Goal: Task Accomplishment & Management: Use online tool/utility

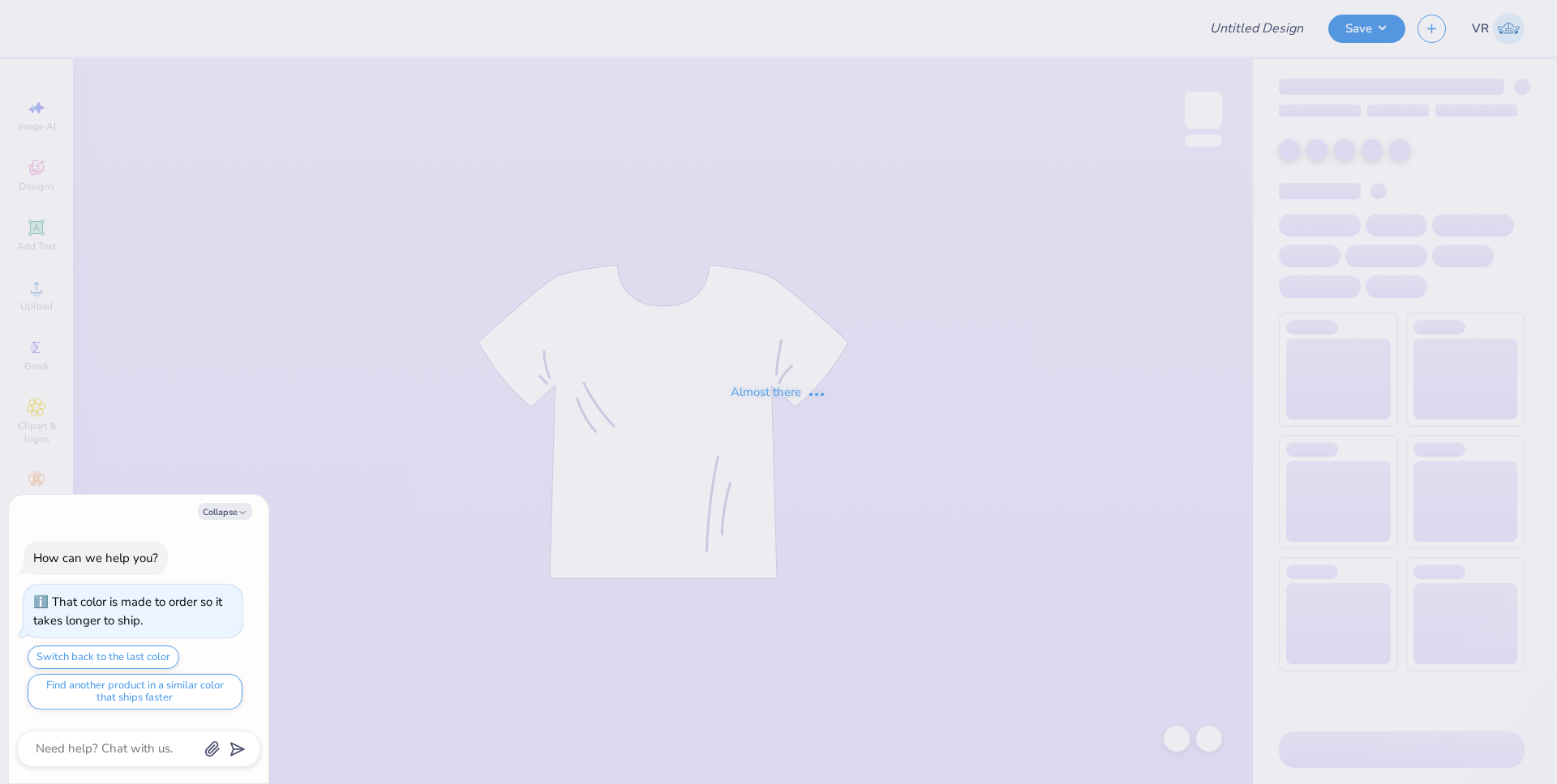
type input "DZ Jam"
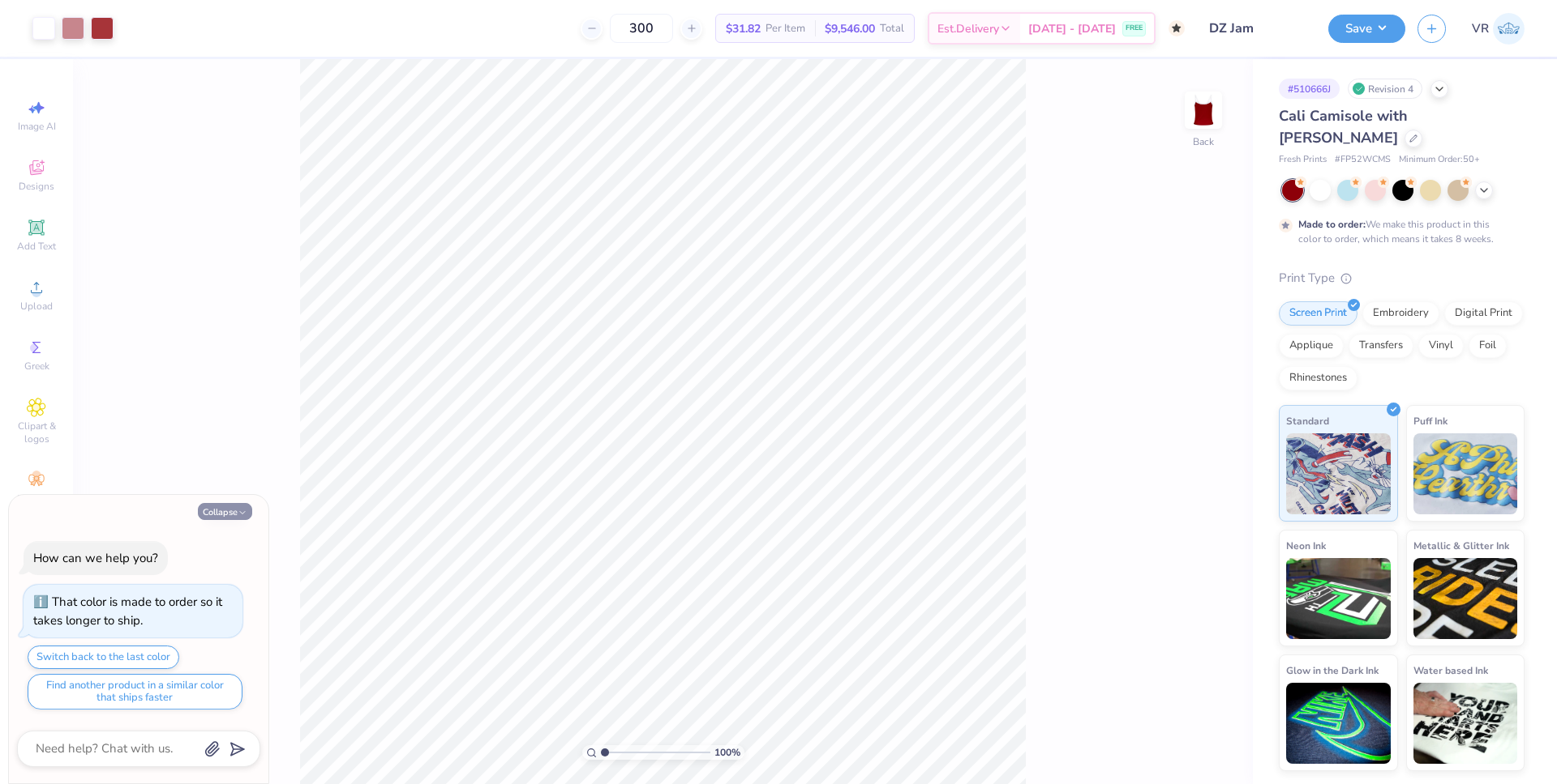
click at [243, 510] on icon "button" at bounding box center [242, 513] width 10 height 10
type textarea "x"
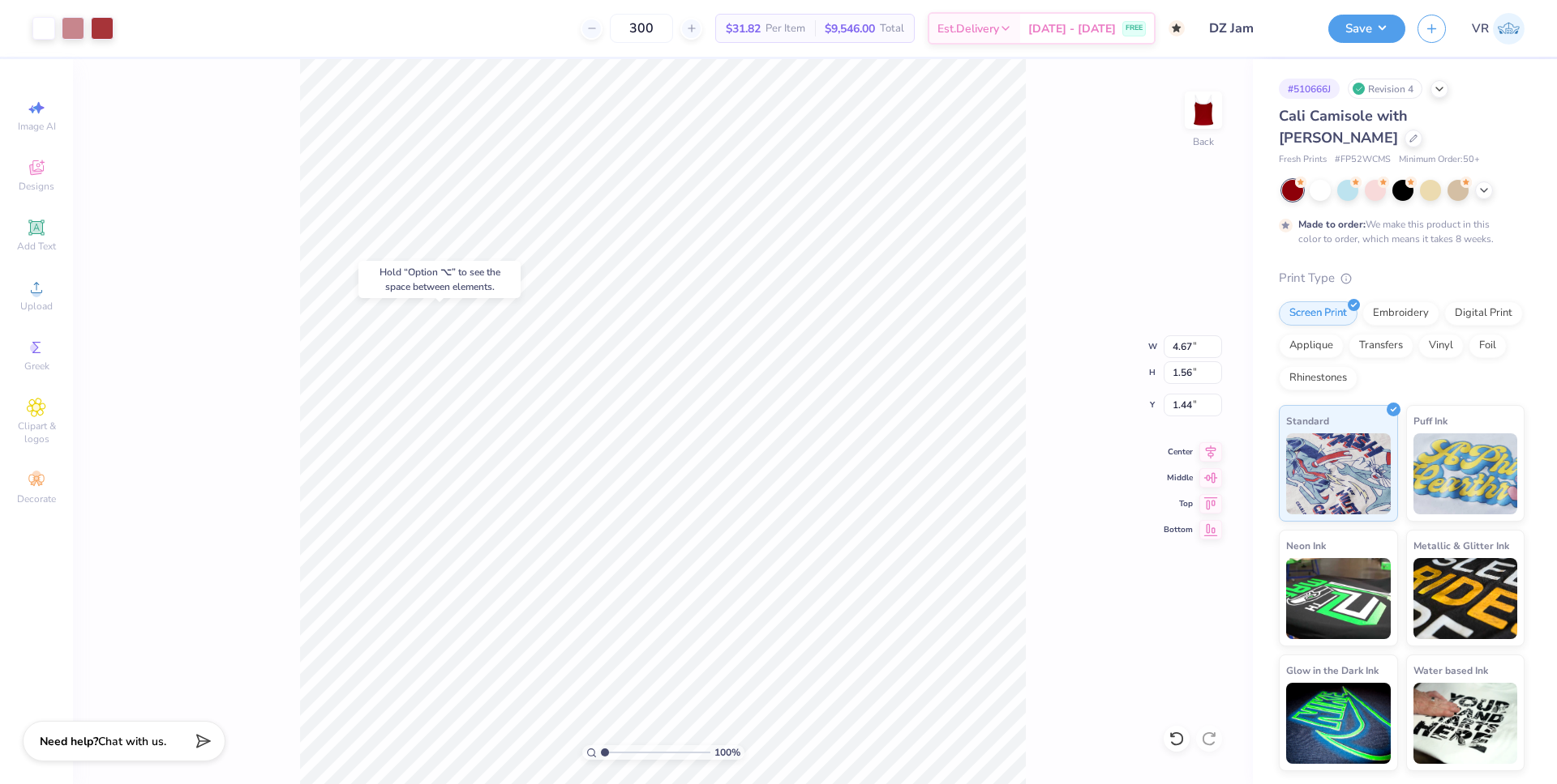
type input "1.75"
type input "1.15"
type input "3.41"
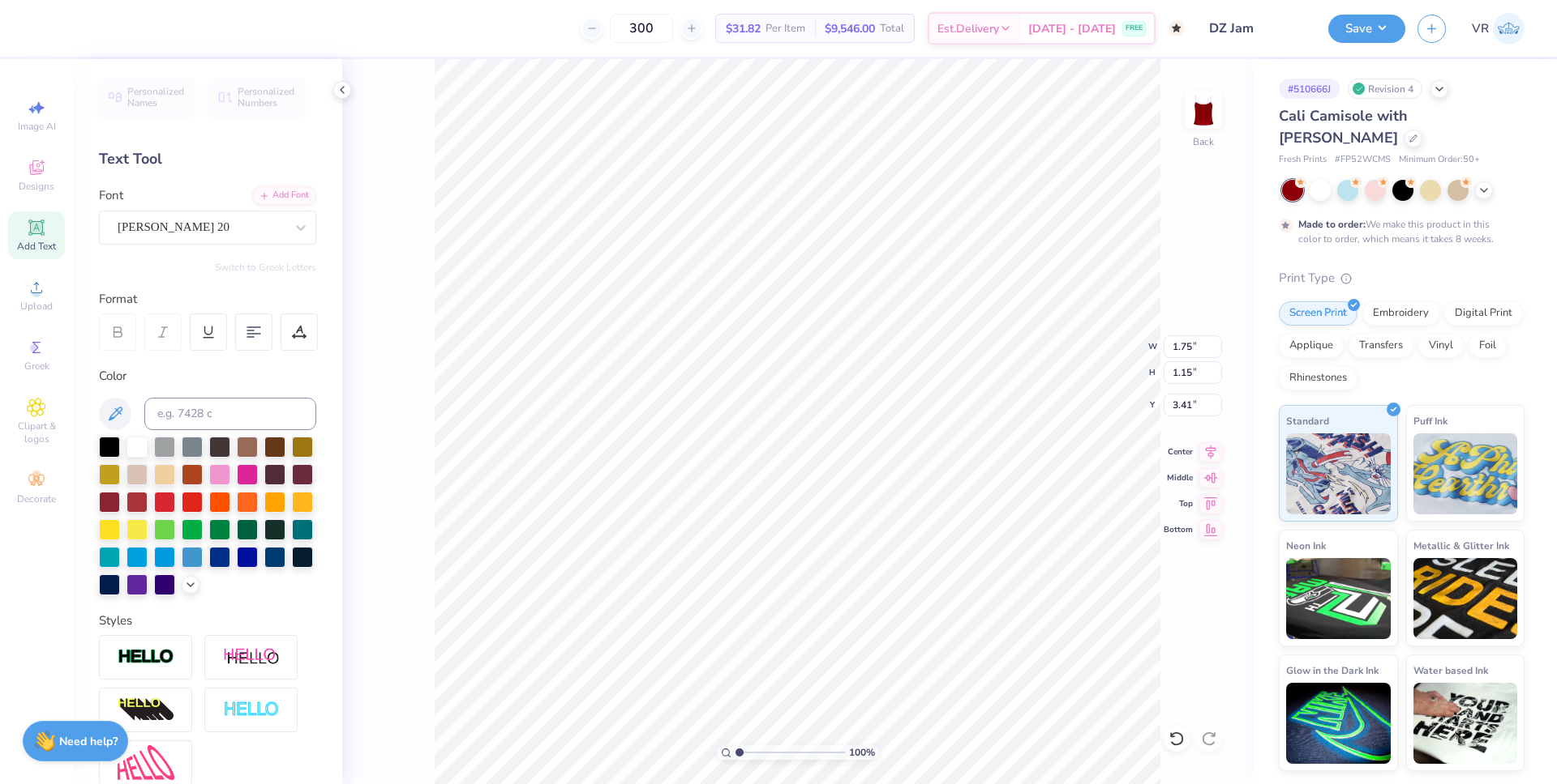
type input "4.67"
type input "1.56"
type input "1.44"
click at [863, 506] on li "Download vector" at bounding box center [880, 512] width 128 height 32
type input "1.75"
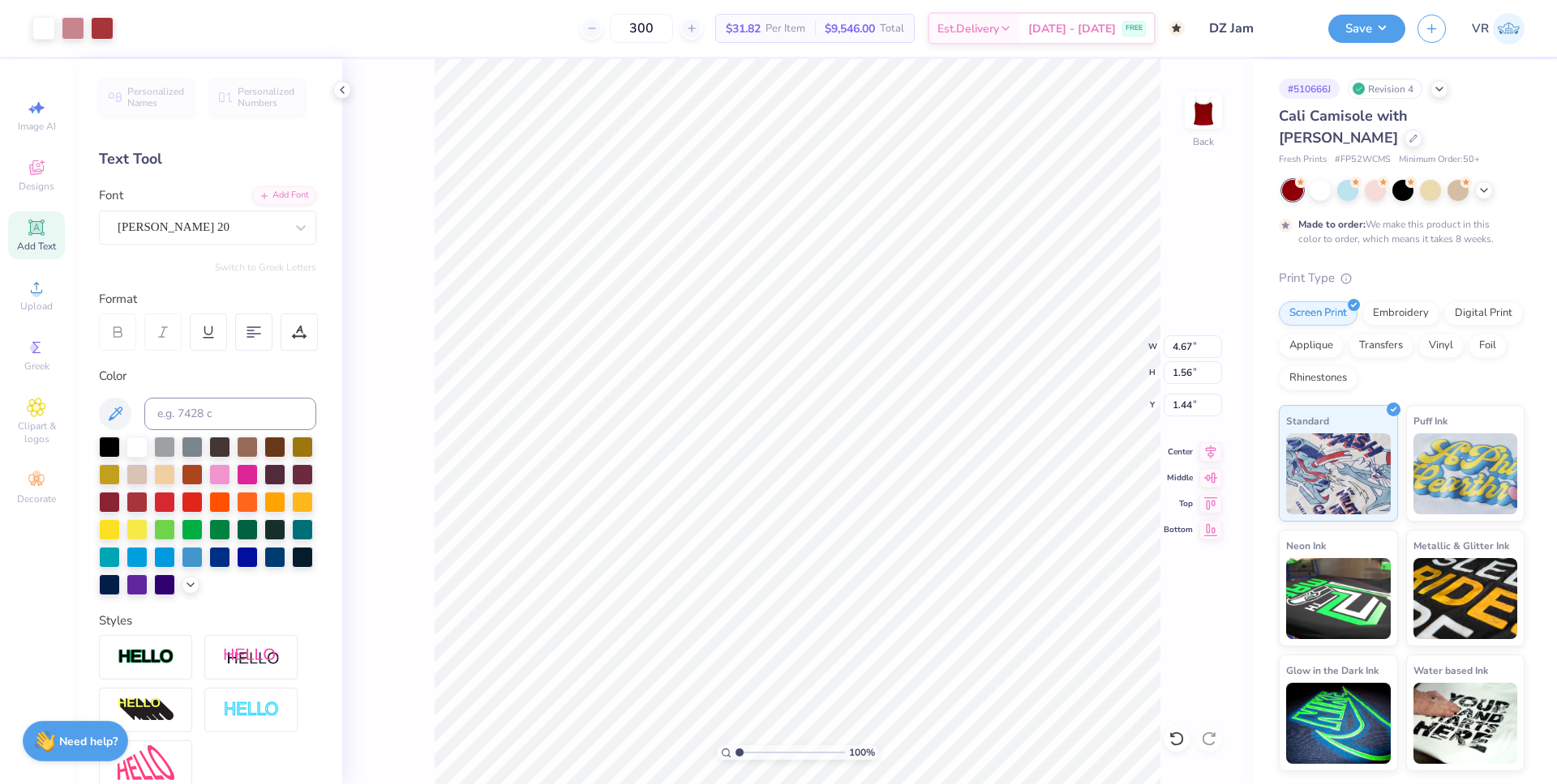
type input "1.15"
type input "3.41"
click at [37, 292] on circle at bounding box center [36, 293] width 9 height 9
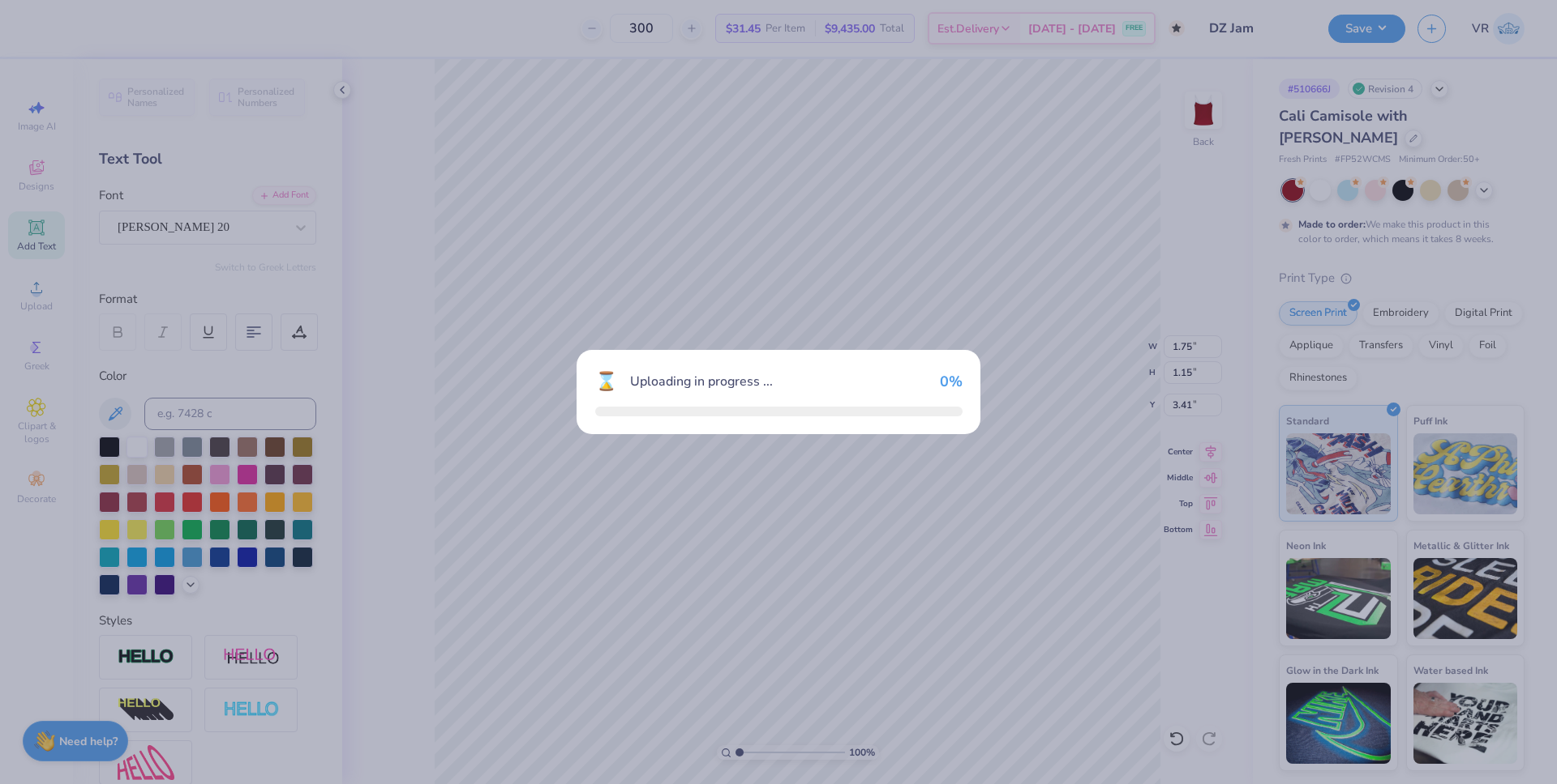
type input "6.99"
type input "2.37"
type input "5.31"
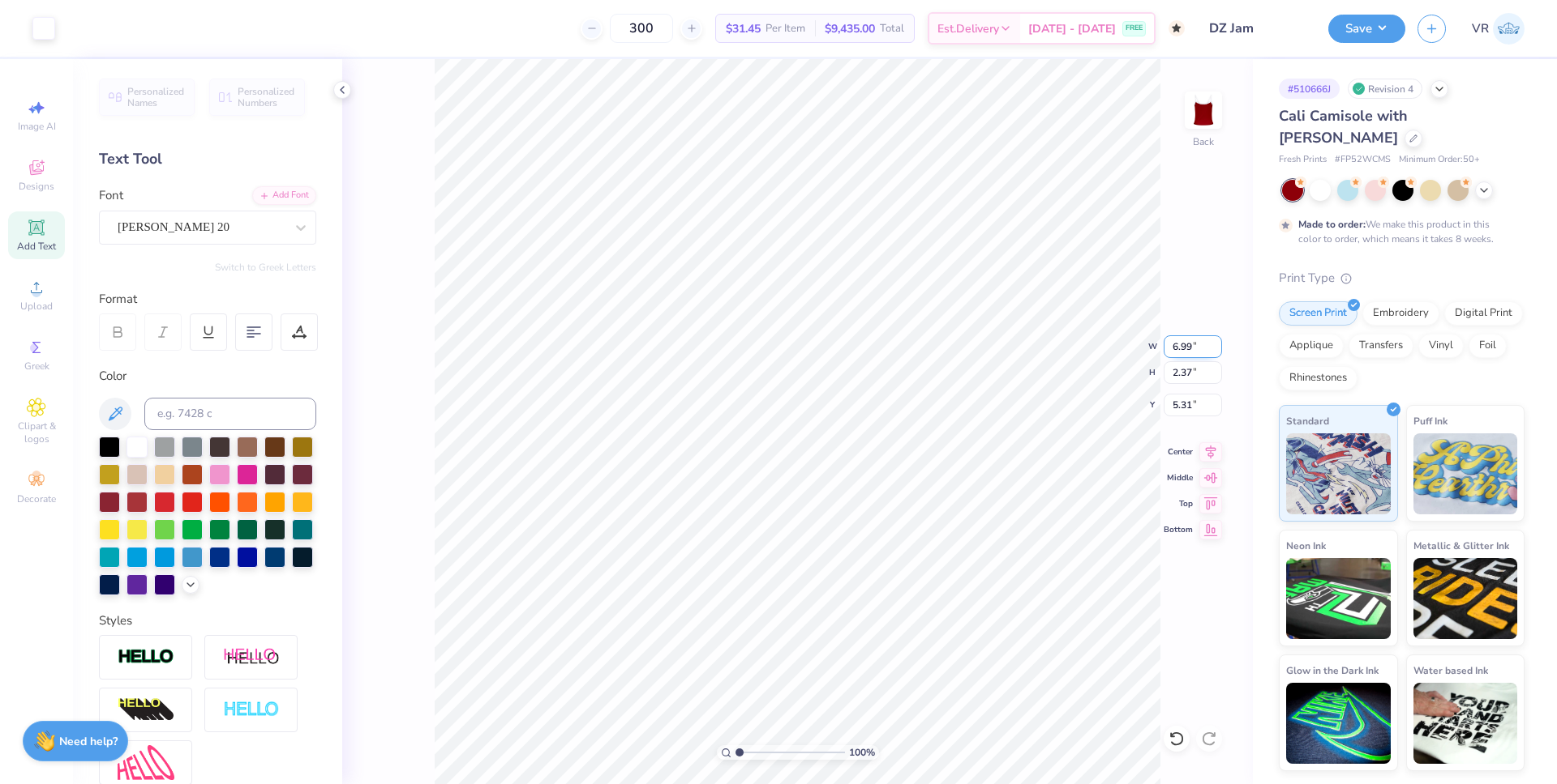
click at [1176, 346] on input "6.99" at bounding box center [1192, 347] width 59 height 23
type input "5.00"
type input "1.70"
type input "2.85"
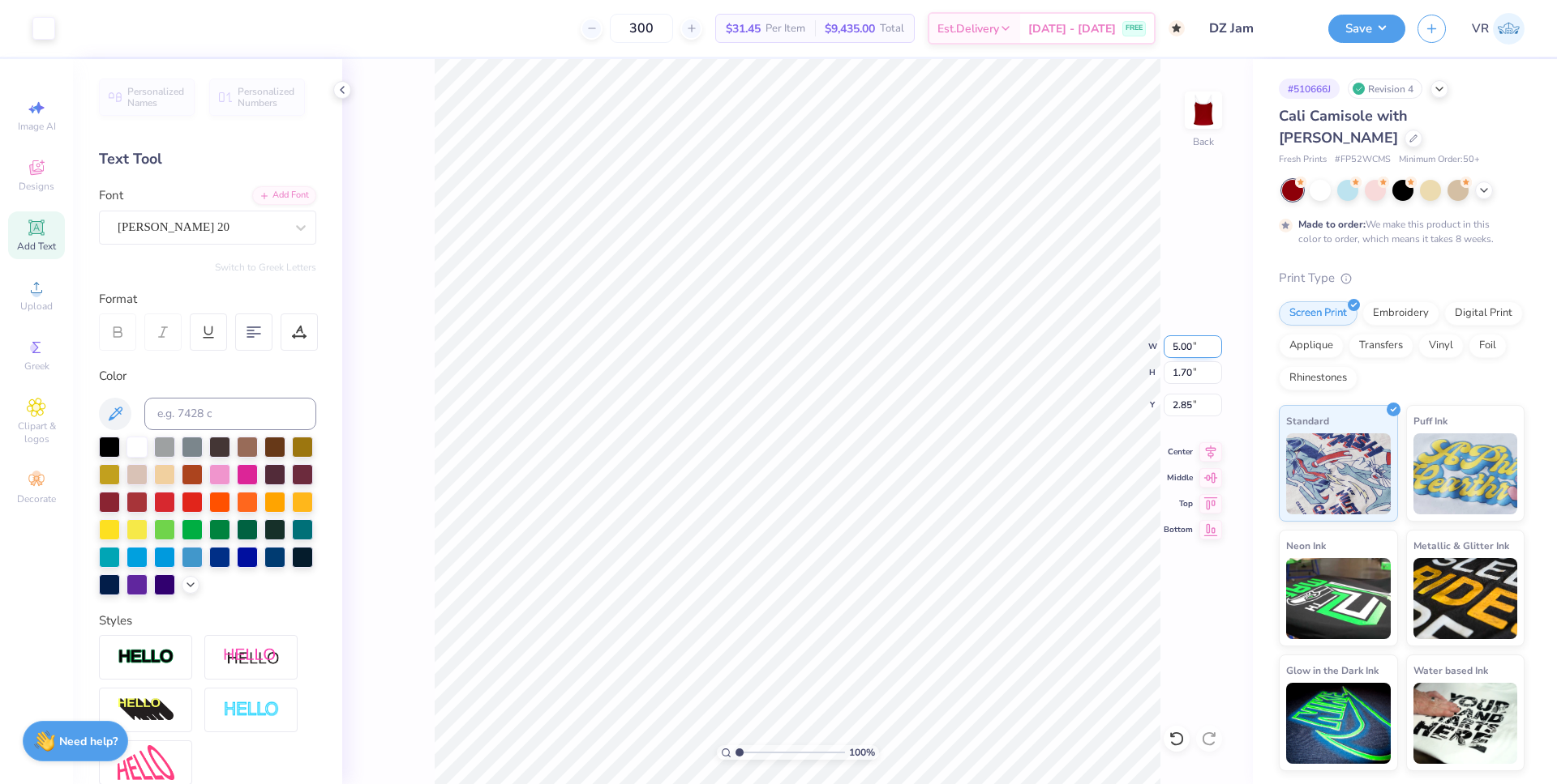
click at [1178, 346] on input "5.00" at bounding box center [1192, 347] width 59 height 23
type input "3.00"
type input "1.02"
type input "3.19"
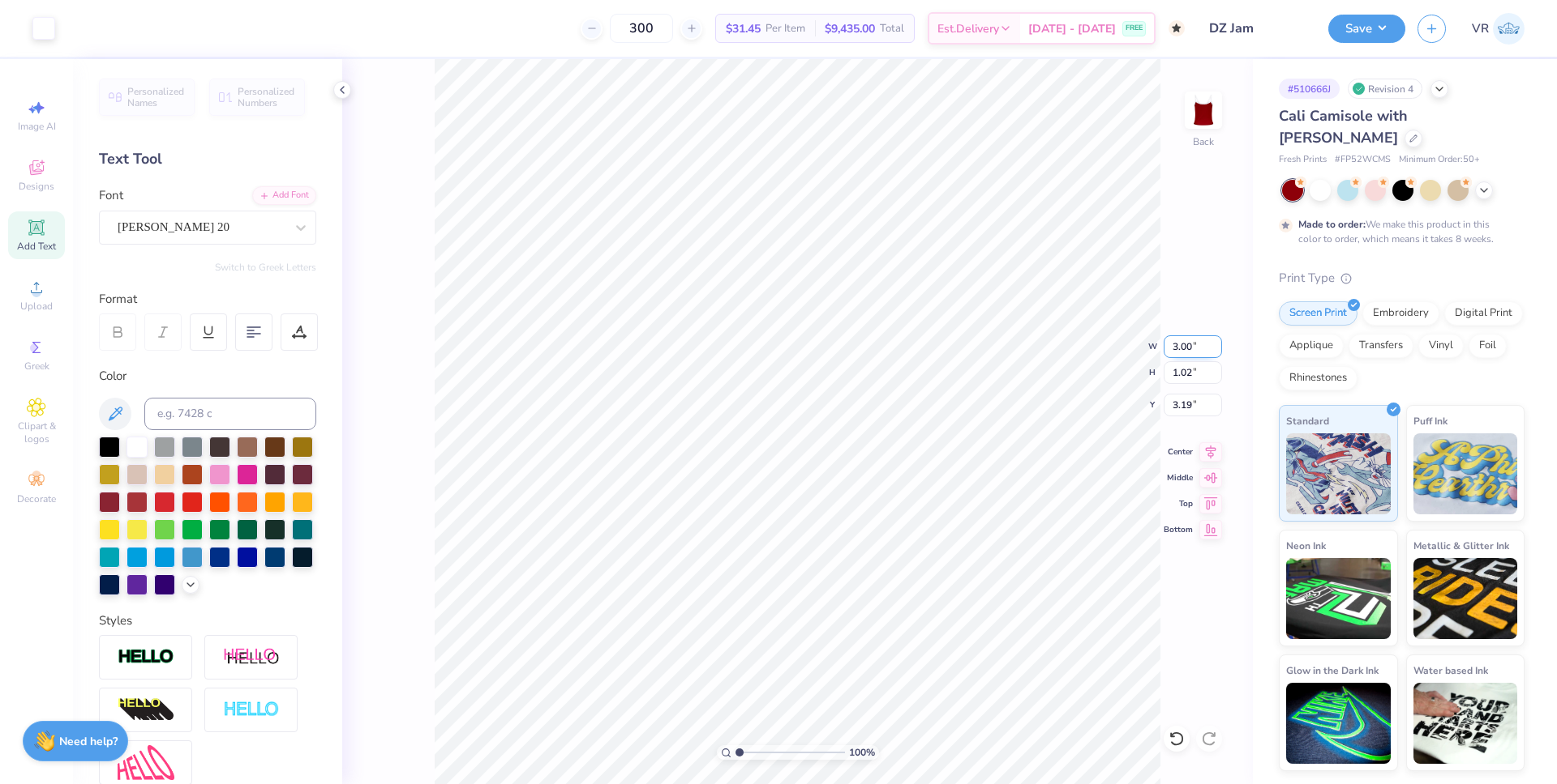
click at [1181, 350] on input "3.00" at bounding box center [1192, 347] width 59 height 23
type input "4.00"
type input "1.36"
click at [1174, 401] on input "3.02" at bounding box center [1192, 404] width 59 height 23
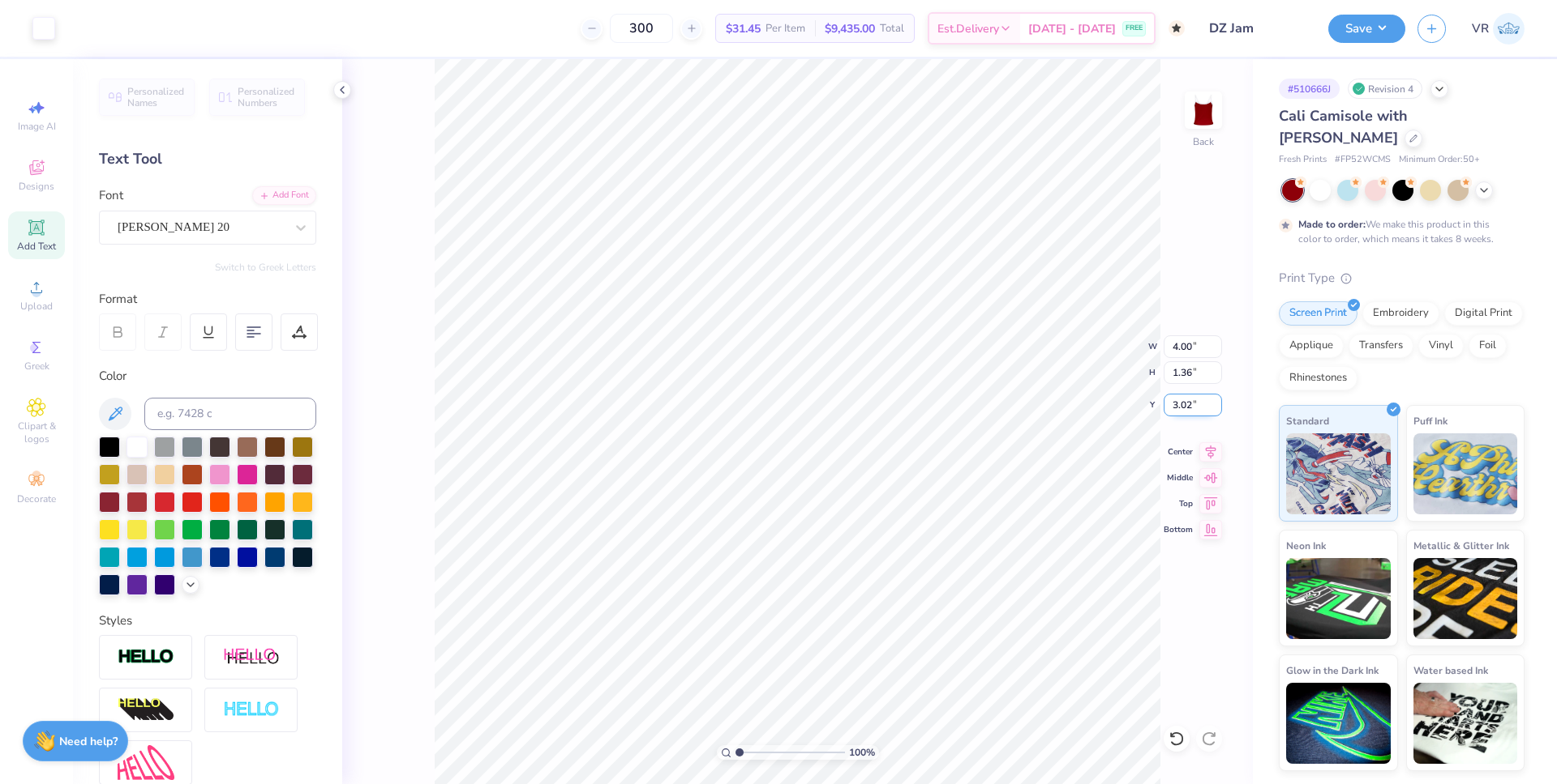
click at [1174, 401] on input "3.02" at bounding box center [1192, 404] width 59 height 23
type input "3.00"
type input "4.56"
type input "3.00"
click at [1204, 452] on icon at bounding box center [1210, 450] width 23 height 20
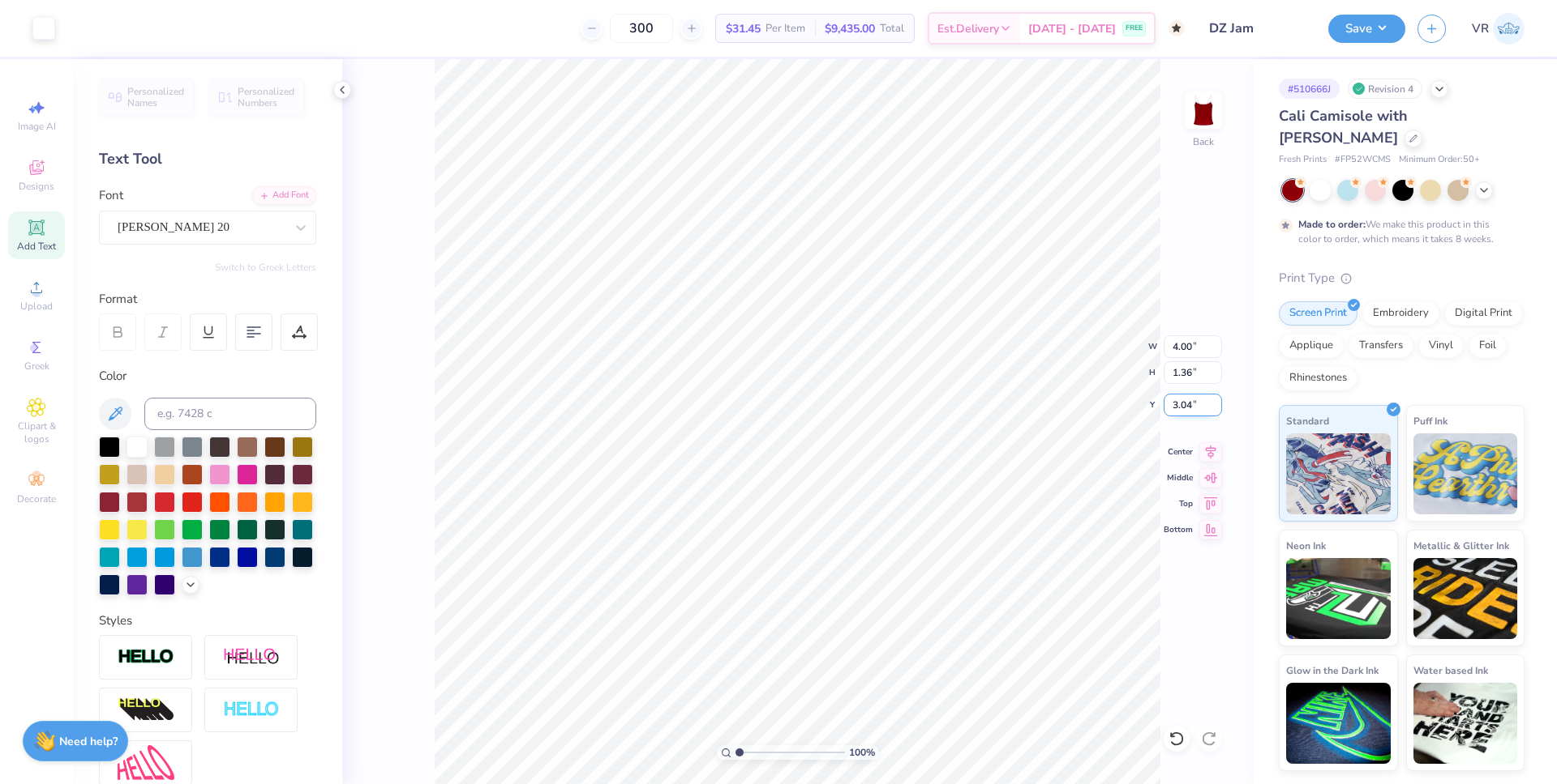
click at [1184, 401] on input "3.04" at bounding box center [1192, 404] width 59 height 23
type input "3.00"
type input "1.75"
type input "1.15"
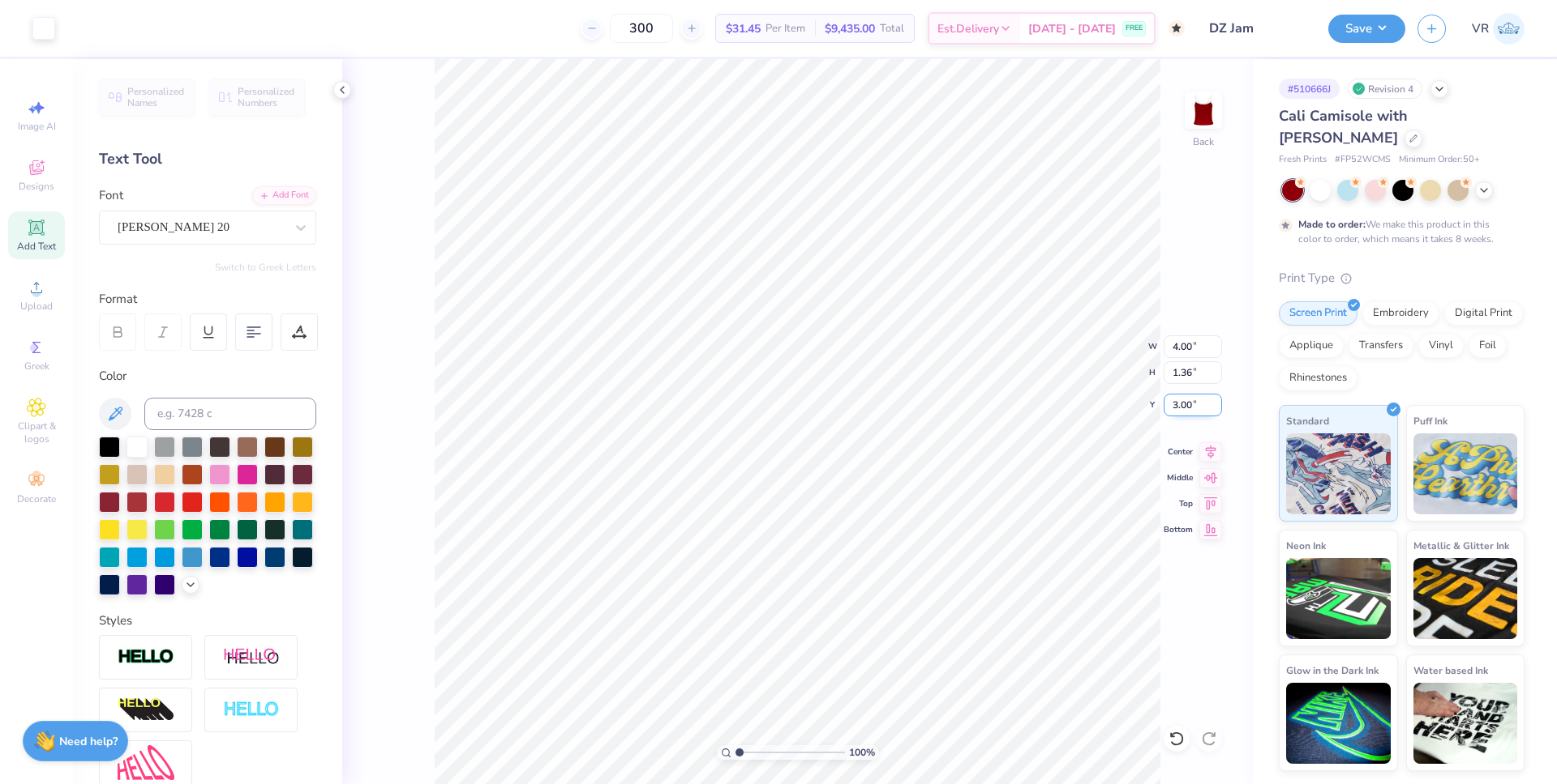
type input "4.60"
type input "4.78"
click at [1204, 449] on icon at bounding box center [1210, 450] width 23 height 20
click at [863, 599] on li "Group" at bounding box center [884, 607] width 128 height 32
click at [1189, 341] on input "4.43" at bounding box center [1192, 347] width 59 height 23
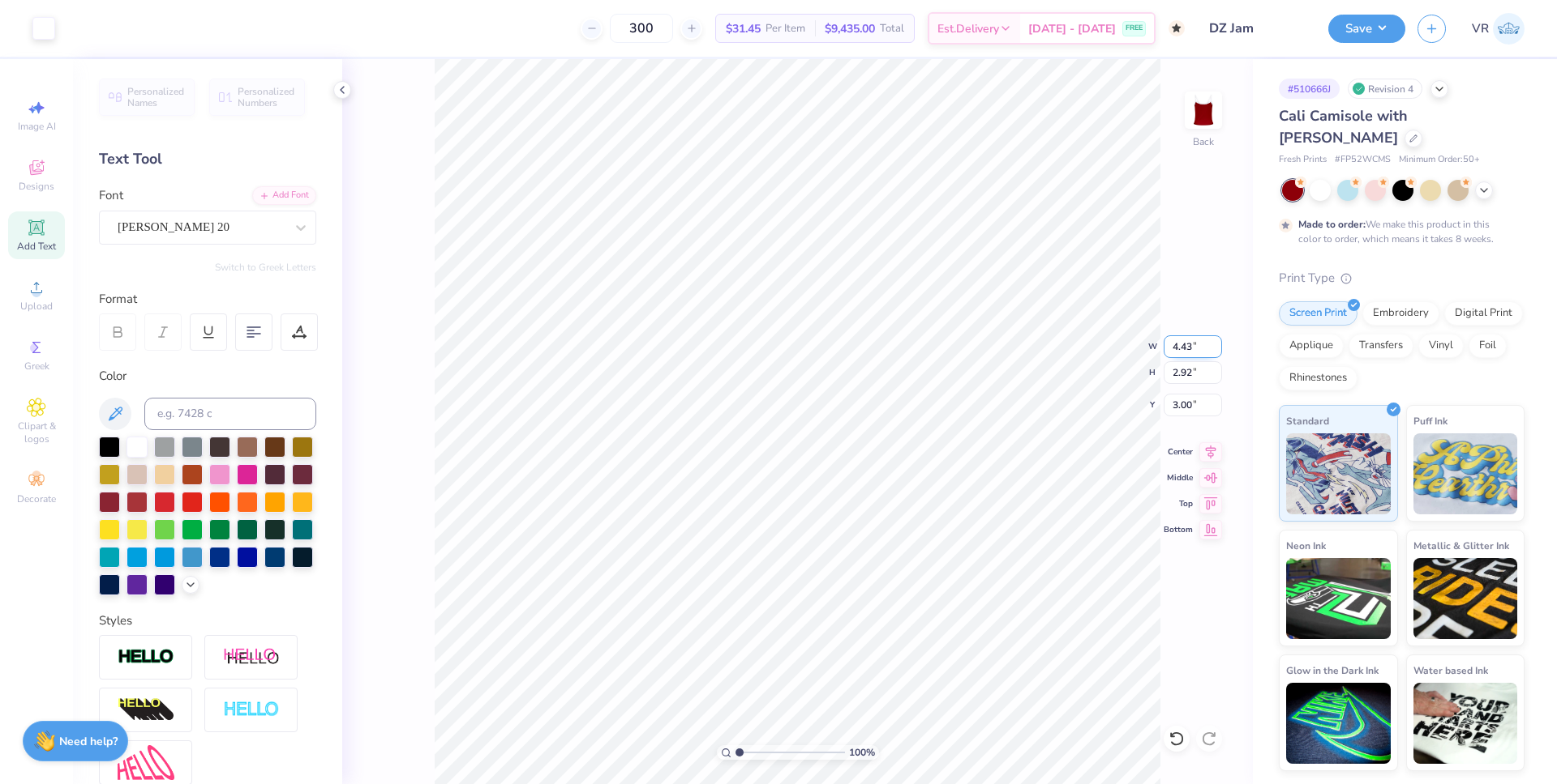
click at [1189, 341] on input "4.43" at bounding box center [1192, 347] width 59 height 23
type input "4.00"
type input "2.64"
click at [1187, 398] on input "3.14" at bounding box center [1192, 404] width 59 height 23
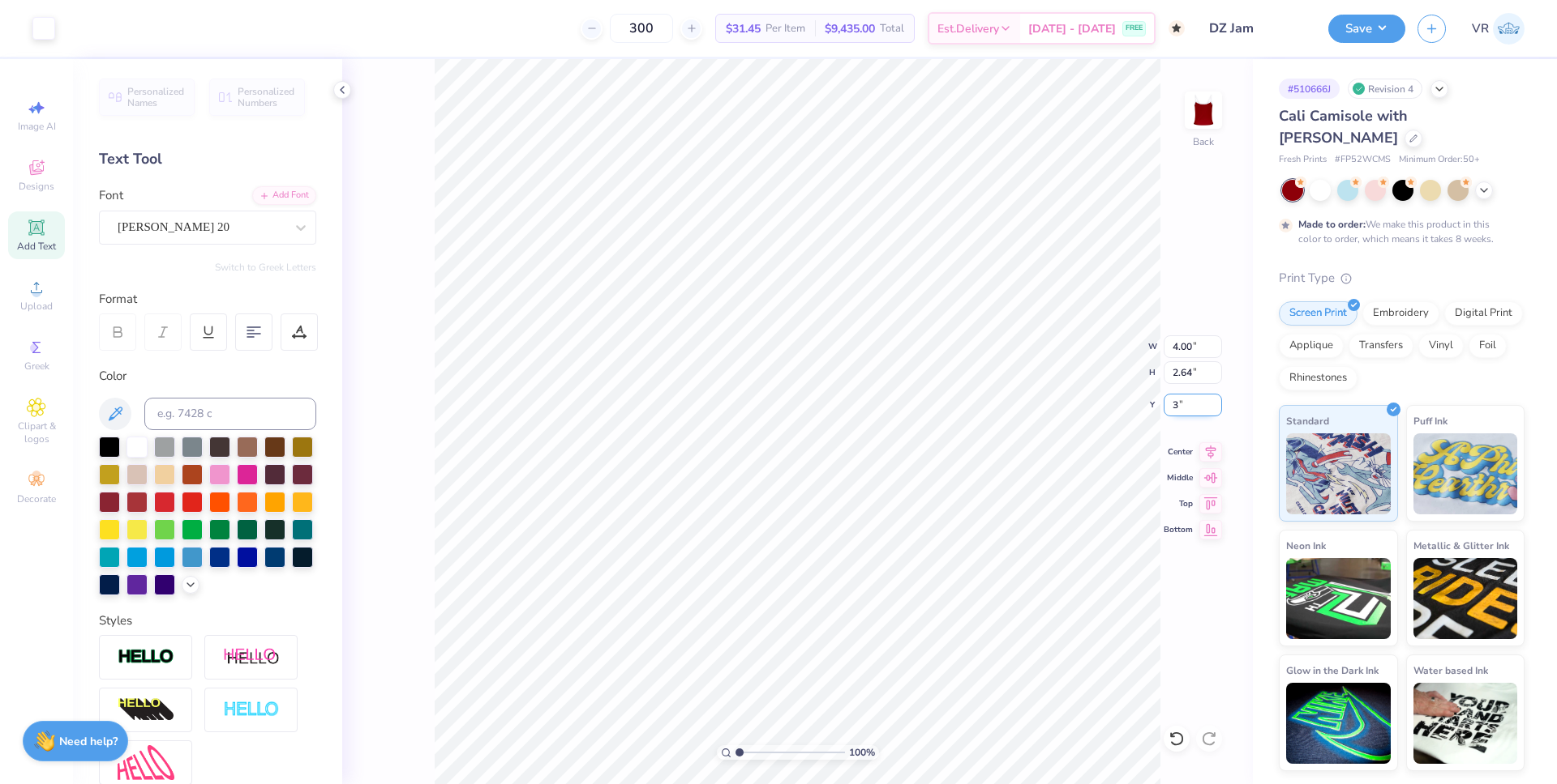
type input "3.00"
type input "1"
drag, startPoint x: 740, startPoint y: 749, endPoint x: 720, endPoint y: 736, distance: 23.9
click at [736, 745] on input "range" at bounding box center [790, 752] width 110 height 15
click at [1207, 448] on icon at bounding box center [1211, 450] width 11 height 14
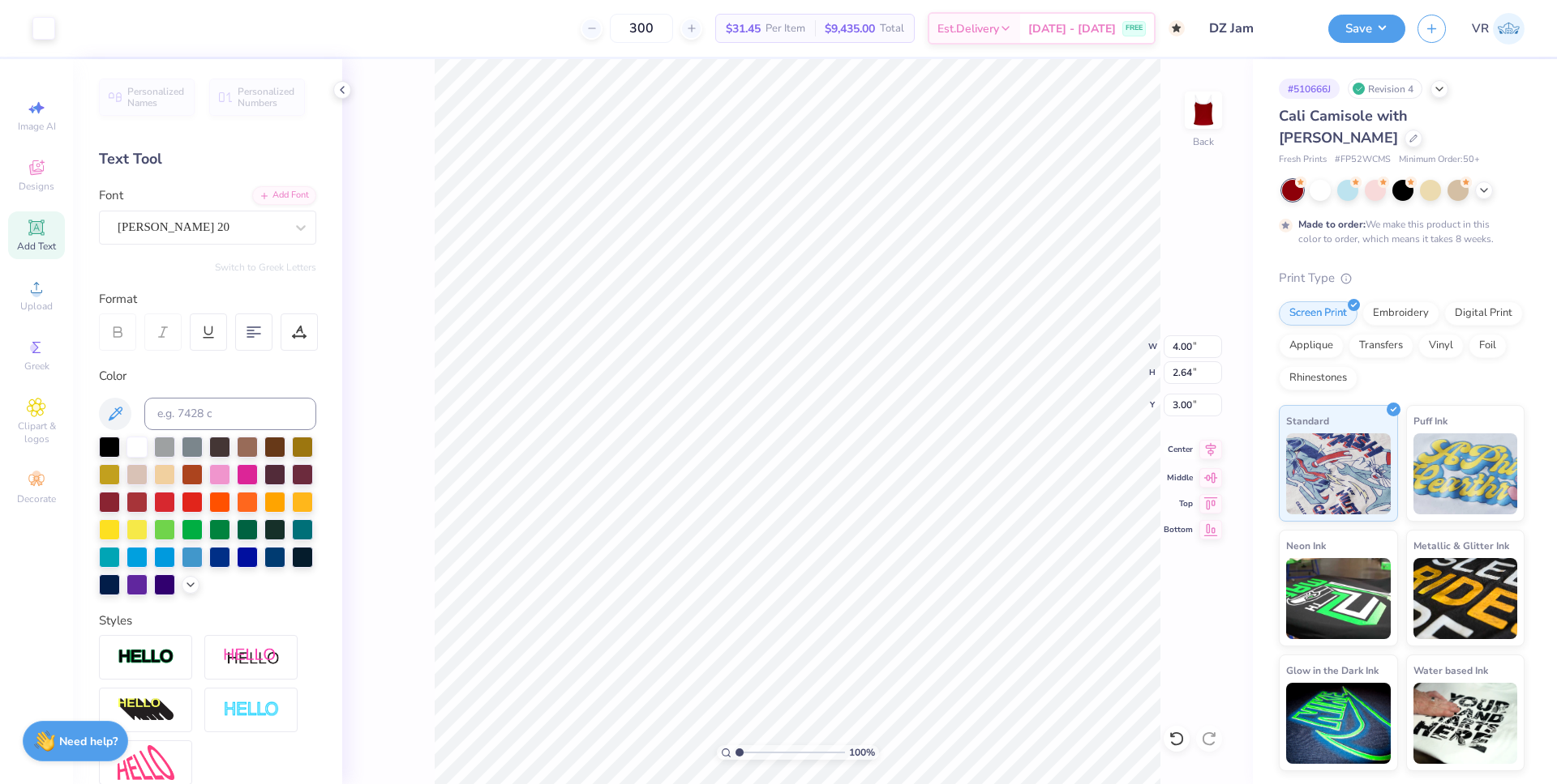
click at [1207, 448] on icon at bounding box center [1211, 450] width 11 height 14
click at [887, 633] on li "Ungroup" at bounding box center [907, 639] width 128 height 32
click at [1214, 449] on icon at bounding box center [1210, 450] width 23 height 20
click at [1214, 449] on div "100 % Back" at bounding box center [797, 421] width 911 height 725
click at [1210, 448] on icon at bounding box center [1211, 450] width 11 height 14
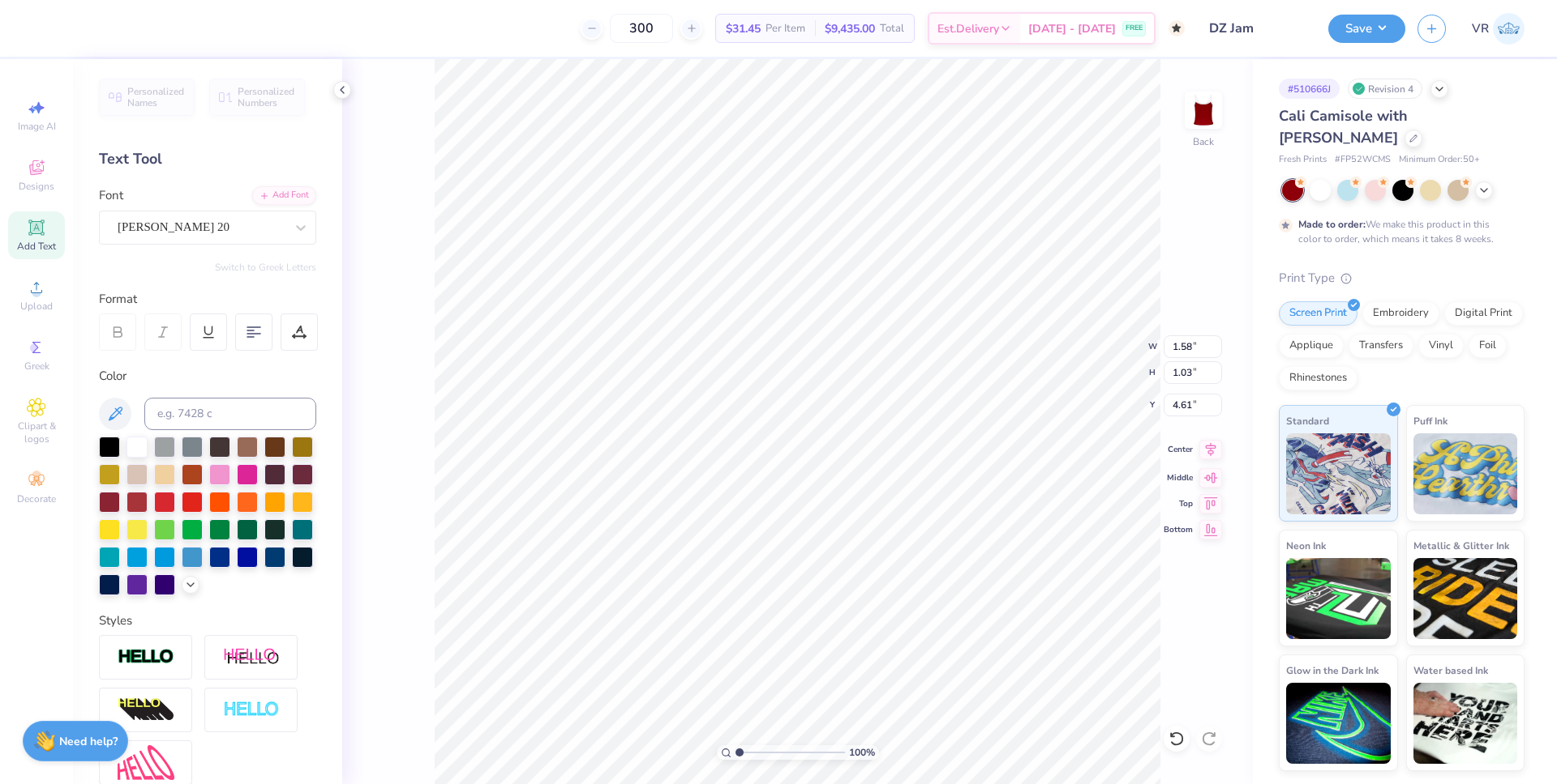
click at [1211, 447] on icon at bounding box center [1211, 450] width 11 height 14
click at [883, 616] on li "Group" at bounding box center [892, 607] width 128 height 32
click at [1174, 342] on input "3.80" at bounding box center [1192, 347] width 59 height 23
type input "4.00"
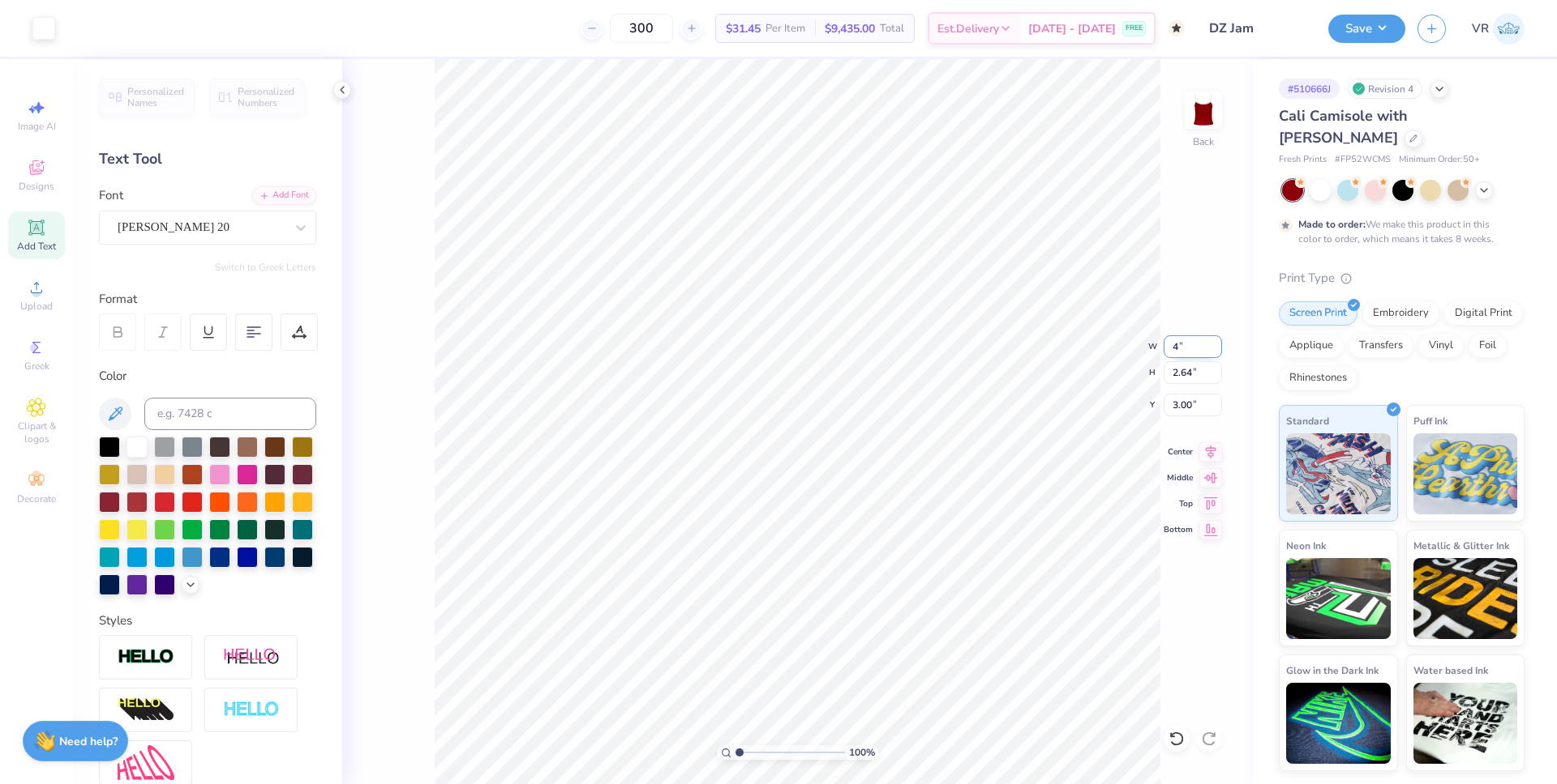
type input "2.77"
click at [1171, 406] on input "2.93" at bounding box center [1192, 404] width 59 height 23
type input "3.00"
click at [882, 646] on li "Ungroup" at bounding box center [909, 639] width 128 height 32
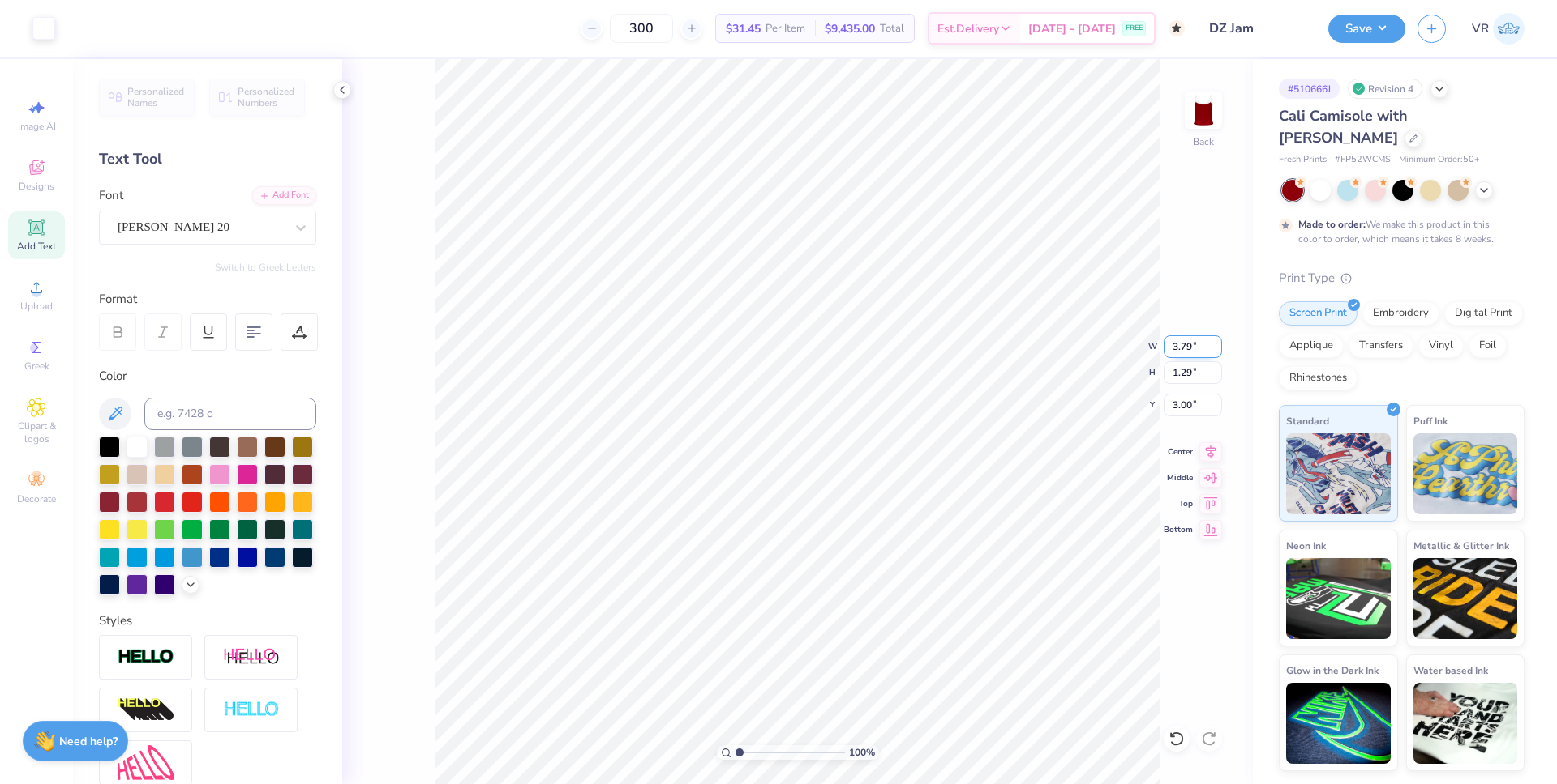
click at [1176, 352] on input "3.79" at bounding box center [1192, 347] width 59 height 23
type input "4.00"
type input "1.36"
type input "2.97"
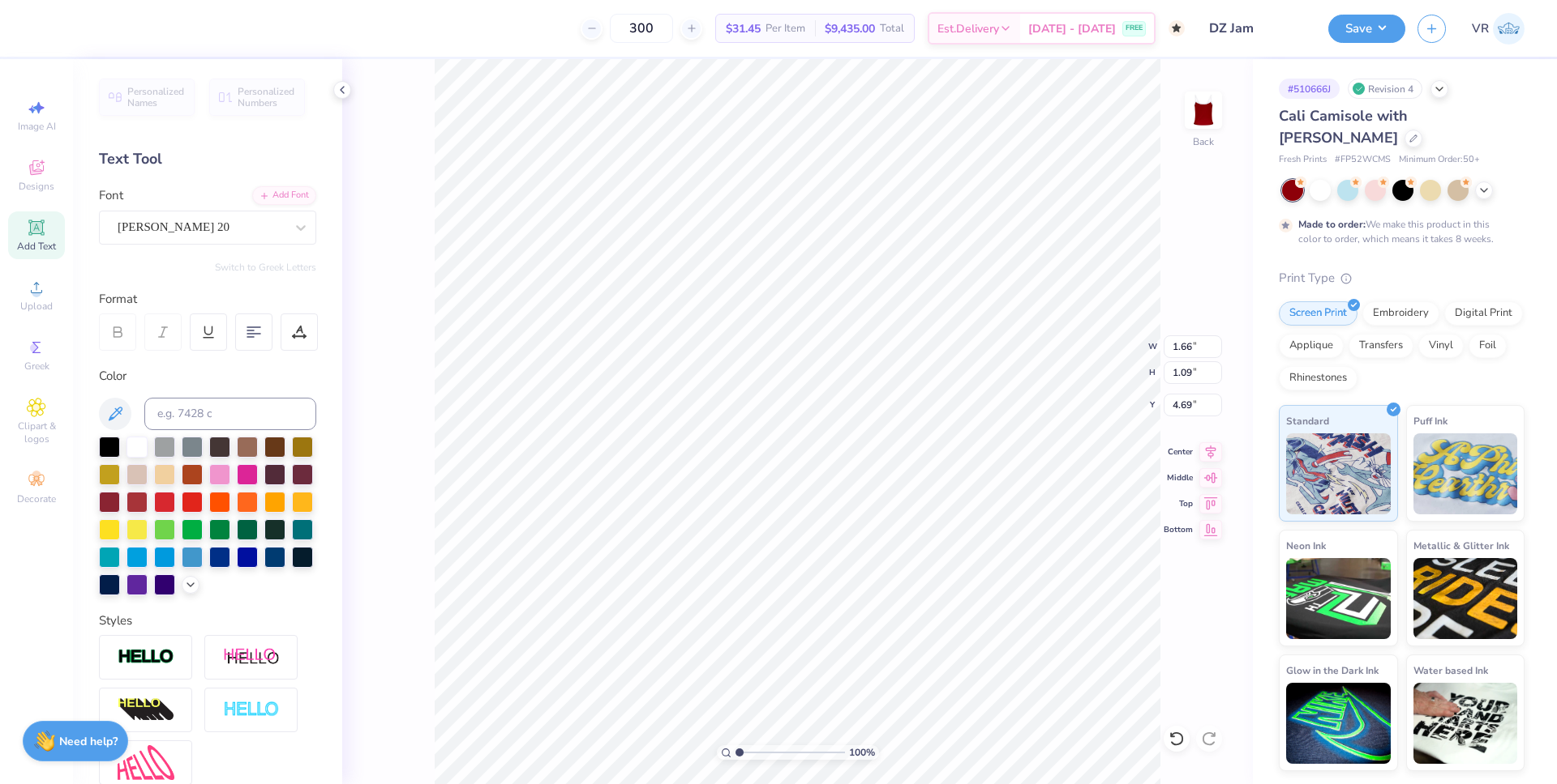
type input "4.00"
type input "1.36"
type input "2.97"
type input "4.00"
type input "2.81"
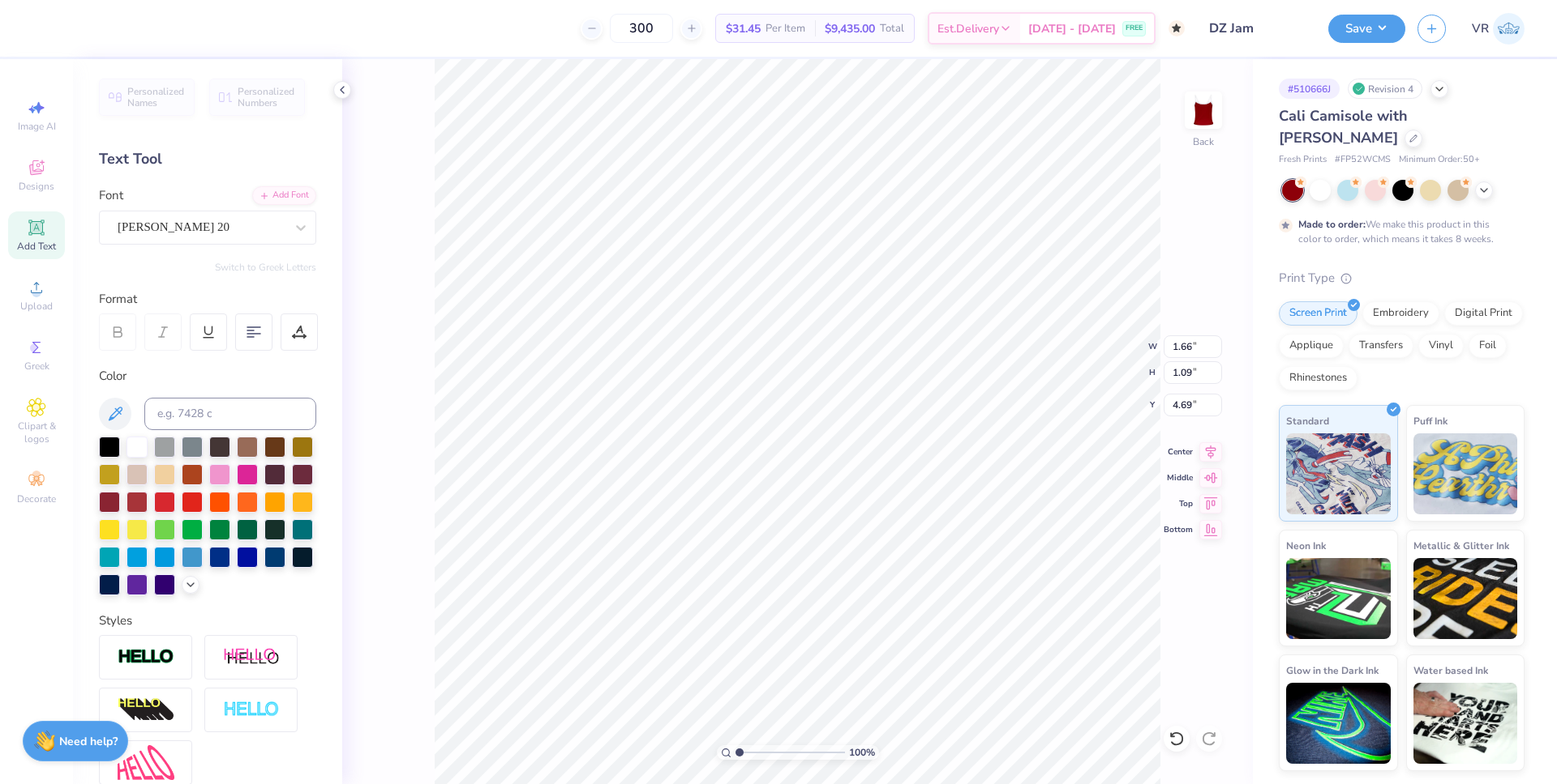
type input "2.97"
click at [854, 608] on li "Group" at bounding box center [892, 607] width 128 height 32
click at [1184, 408] on input "2.97" at bounding box center [1192, 404] width 59 height 23
type input "3.00"
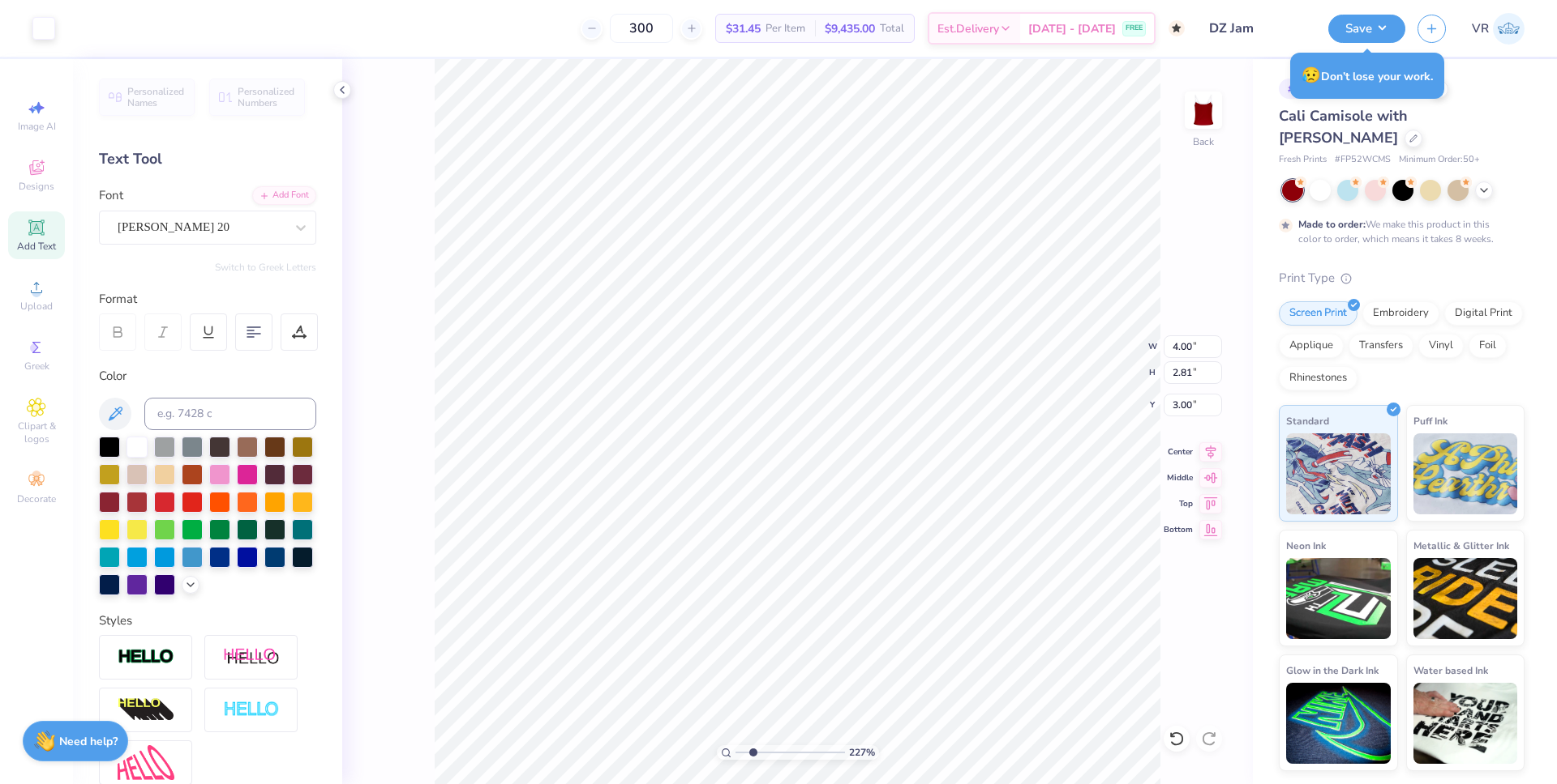
drag, startPoint x: 744, startPoint y: 753, endPoint x: 753, endPoint y: 754, distance: 9.1
type input "2.27"
click at [753, 754] on input "range" at bounding box center [790, 752] width 110 height 15
click at [1176, 401] on input "1.72" at bounding box center [1192, 404] width 59 height 23
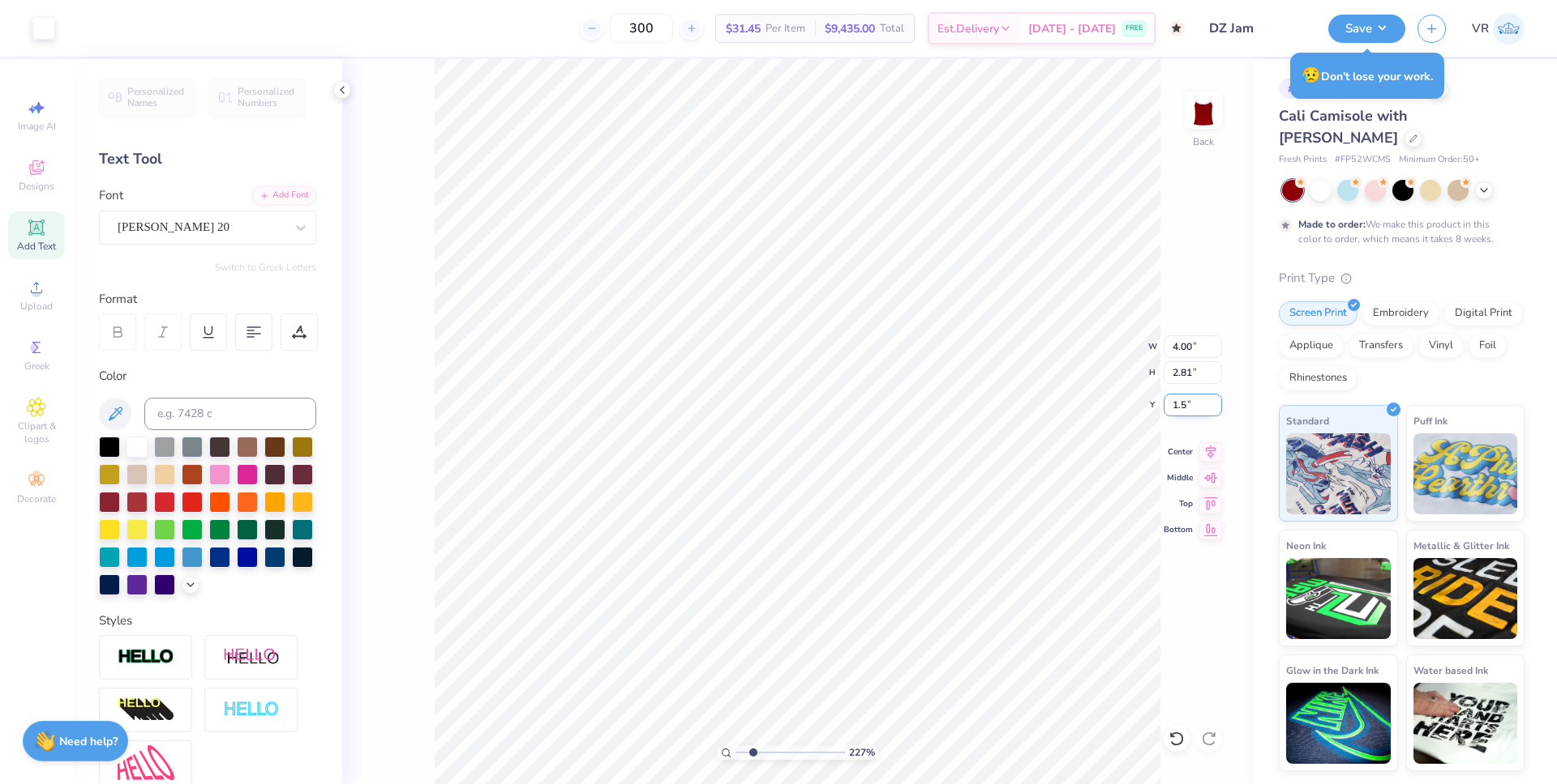
type input "1.50"
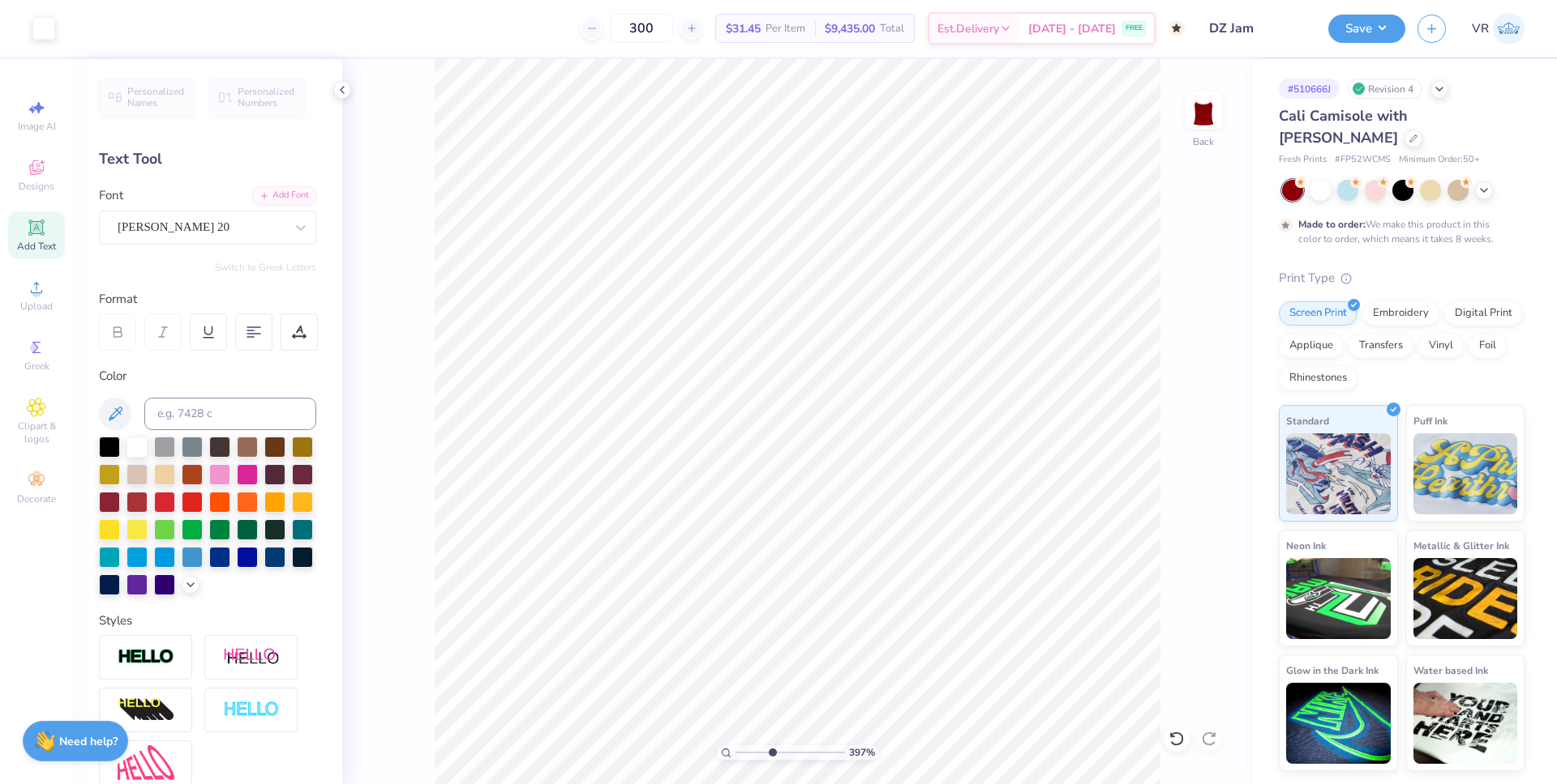
drag, startPoint x: 755, startPoint y: 752, endPoint x: 772, endPoint y: 748, distance: 17.5
click at [772, 748] on input "range" at bounding box center [790, 752] width 110 height 15
type input "3.97"
type input "1.51"
type input "3.97"
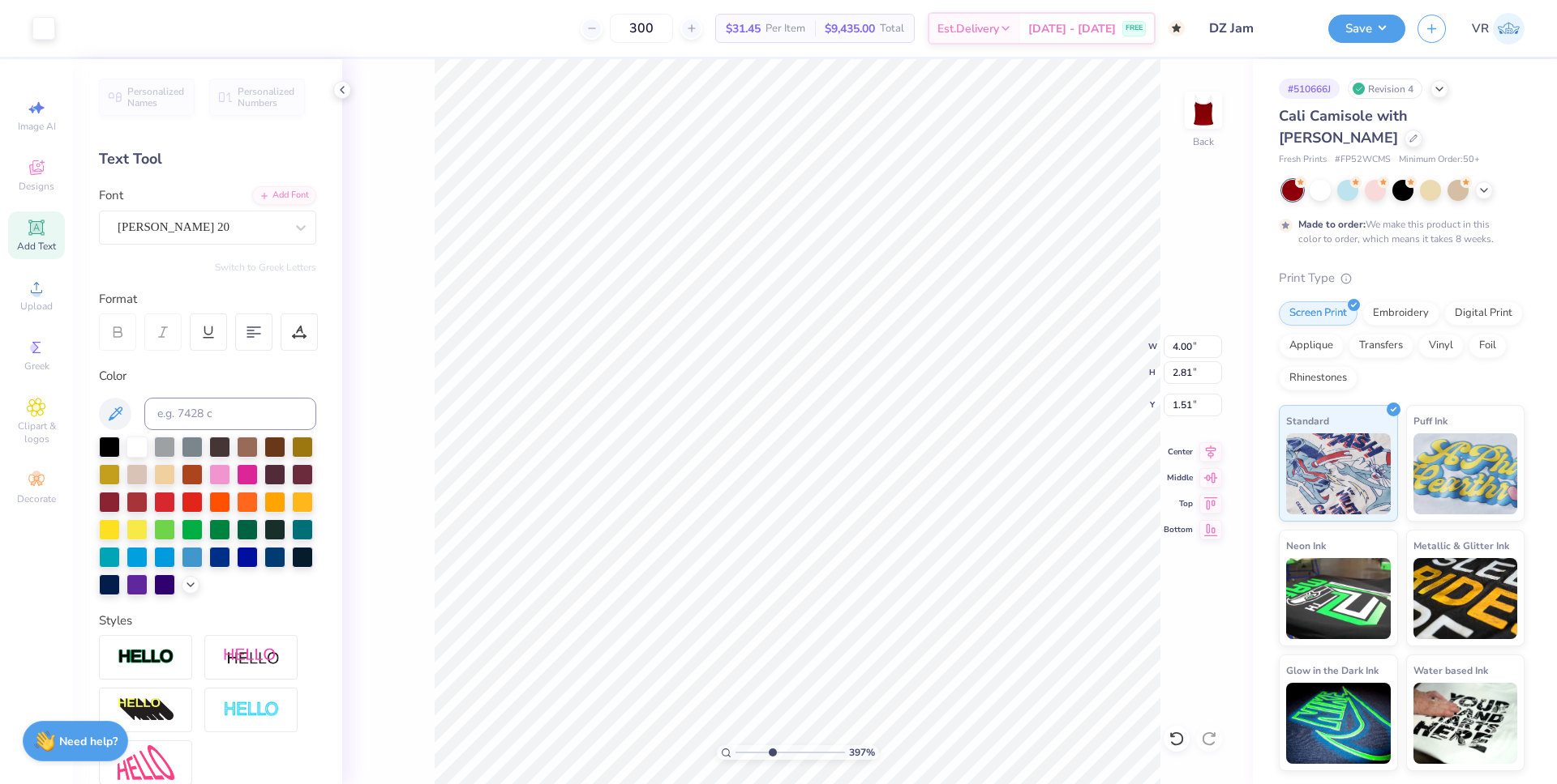
type input "1.50"
drag, startPoint x: 772, startPoint y: 754, endPoint x: 728, endPoint y: 753, distance: 44.0
type input "1"
click at [736, 753] on input "range" at bounding box center [790, 752] width 110 height 15
click at [863, 628] on li "Ungroup" at bounding box center [878, 628] width 128 height 32
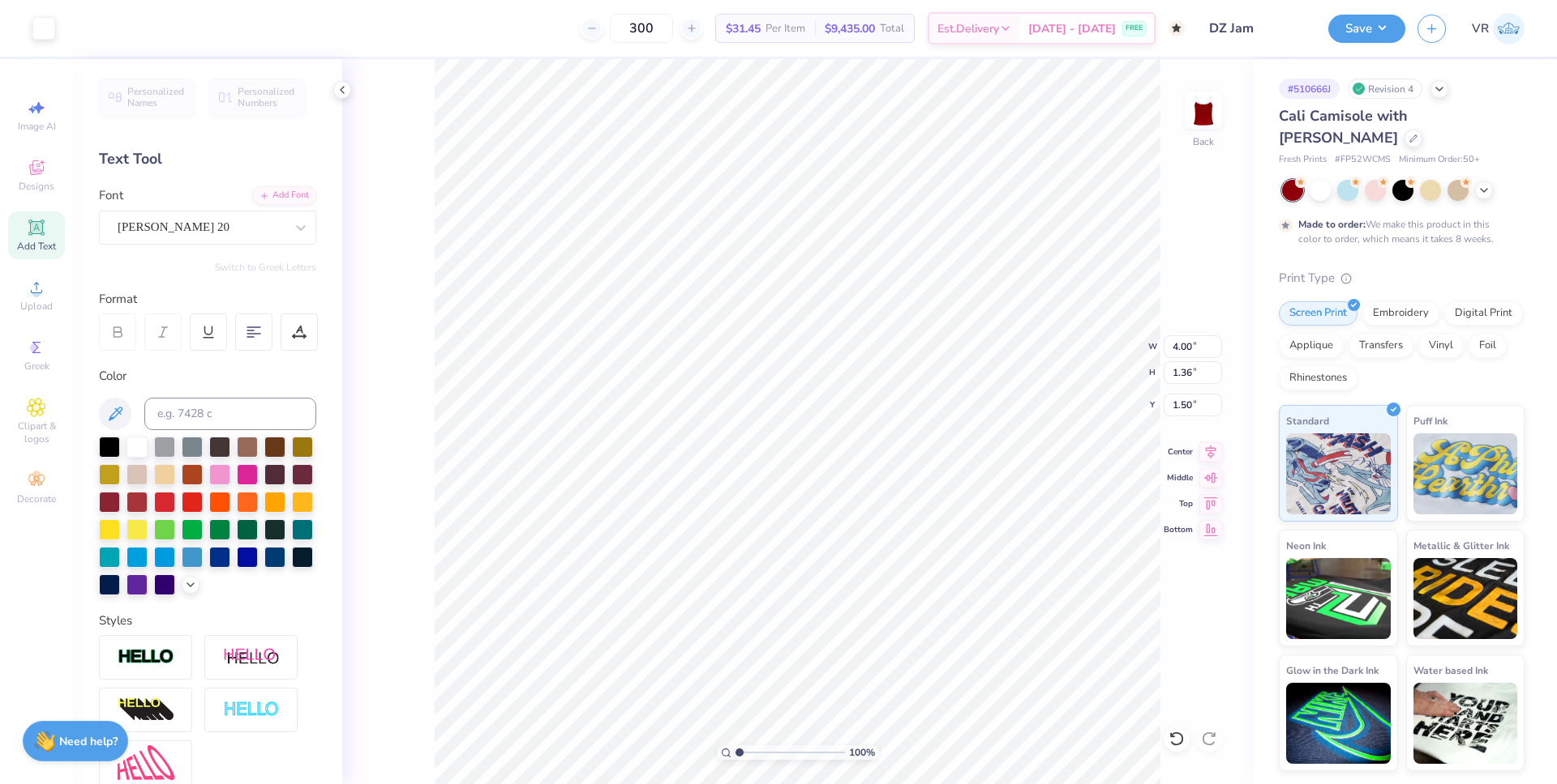
type input "1.66"
type input "1.09"
type input "3.23"
click at [863, 611] on li "Group" at bounding box center [896, 607] width 128 height 32
click at [1173, 343] on input "4.00" at bounding box center [1192, 347] width 59 height 23
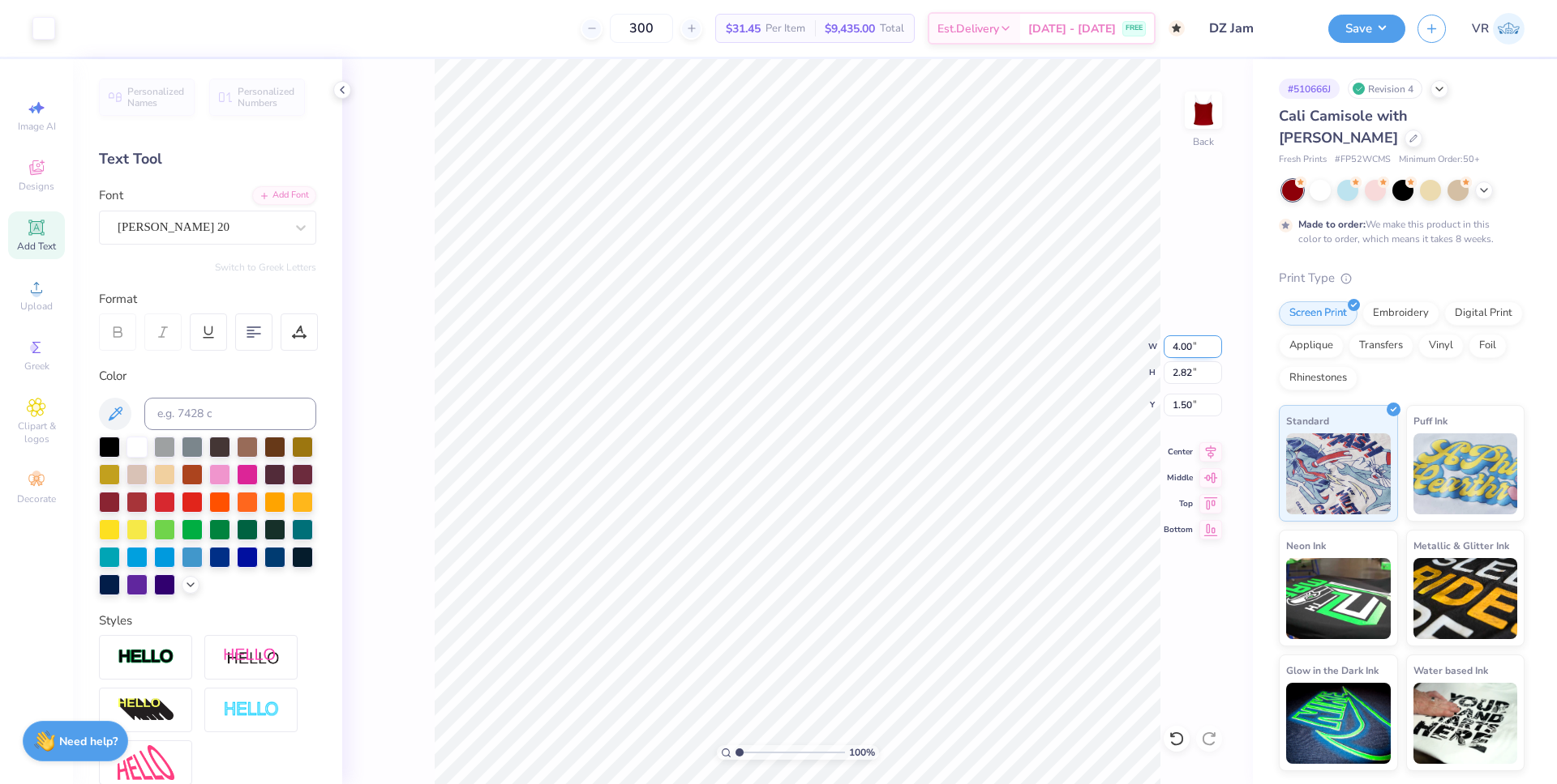
click at [1173, 343] on input "4.00" at bounding box center [1192, 347] width 59 height 23
type input "5.00"
type input "3.52"
type input "1.15"
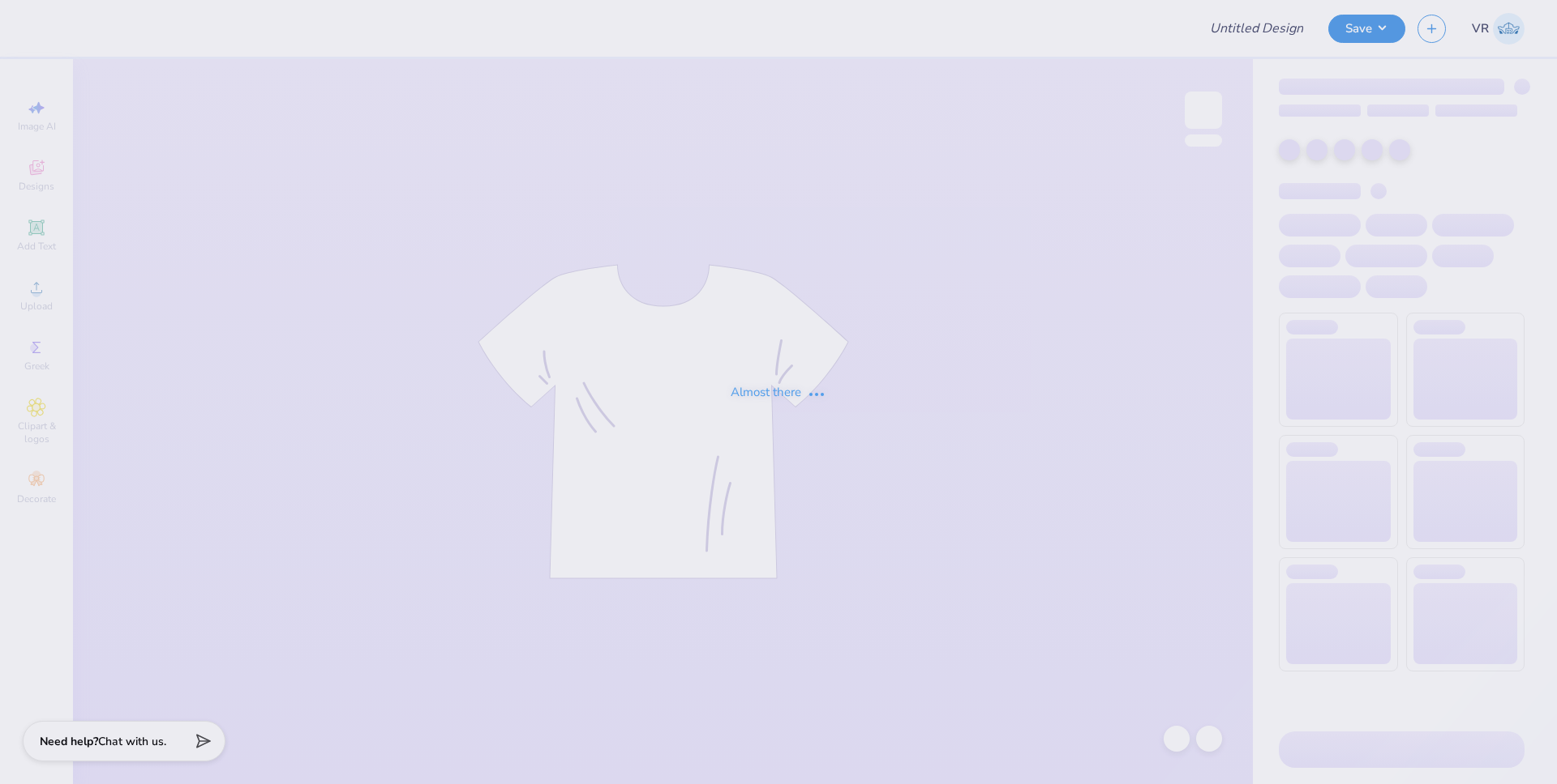
type input "Peter . : La Salle University"
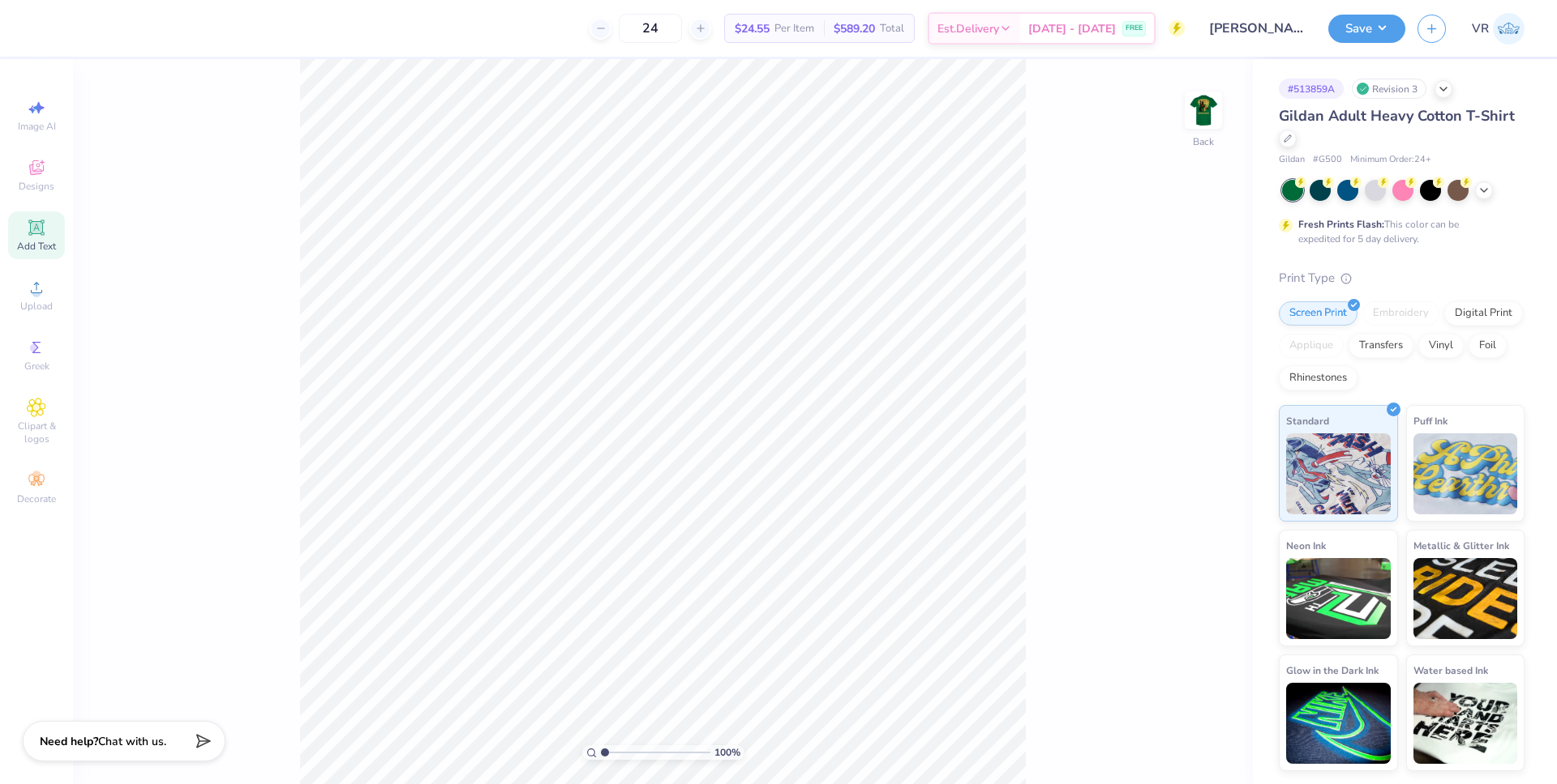
click at [41, 243] on span "Add Text" at bounding box center [36, 246] width 39 height 13
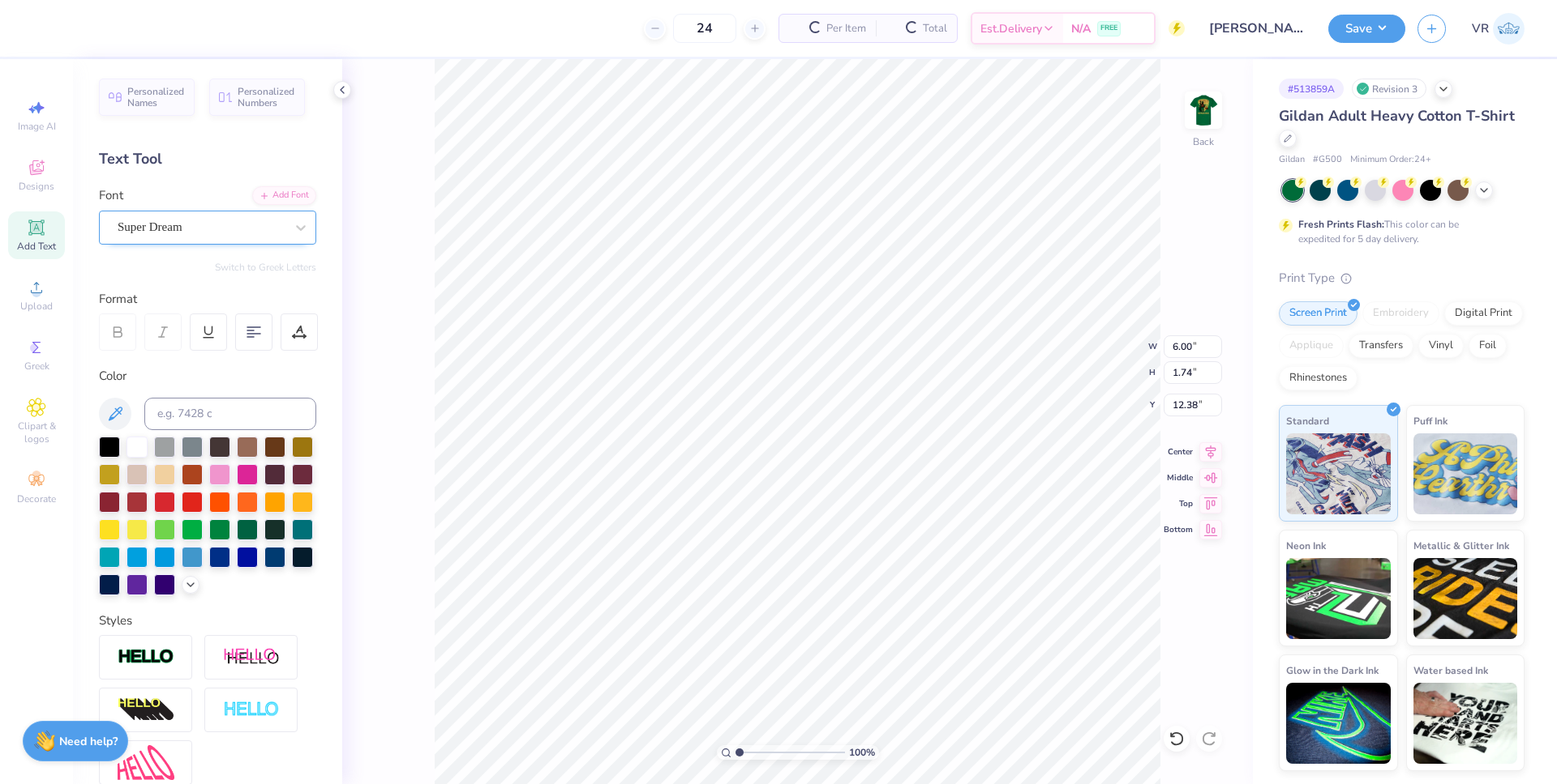
click at [234, 228] on div "Super Dream" at bounding box center [200, 227] width 170 height 25
type input "futura"
click at [286, 236] on div at bounding box center [300, 227] width 29 height 29
click at [286, 235] on div at bounding box center [300, 227] width 29 height 29
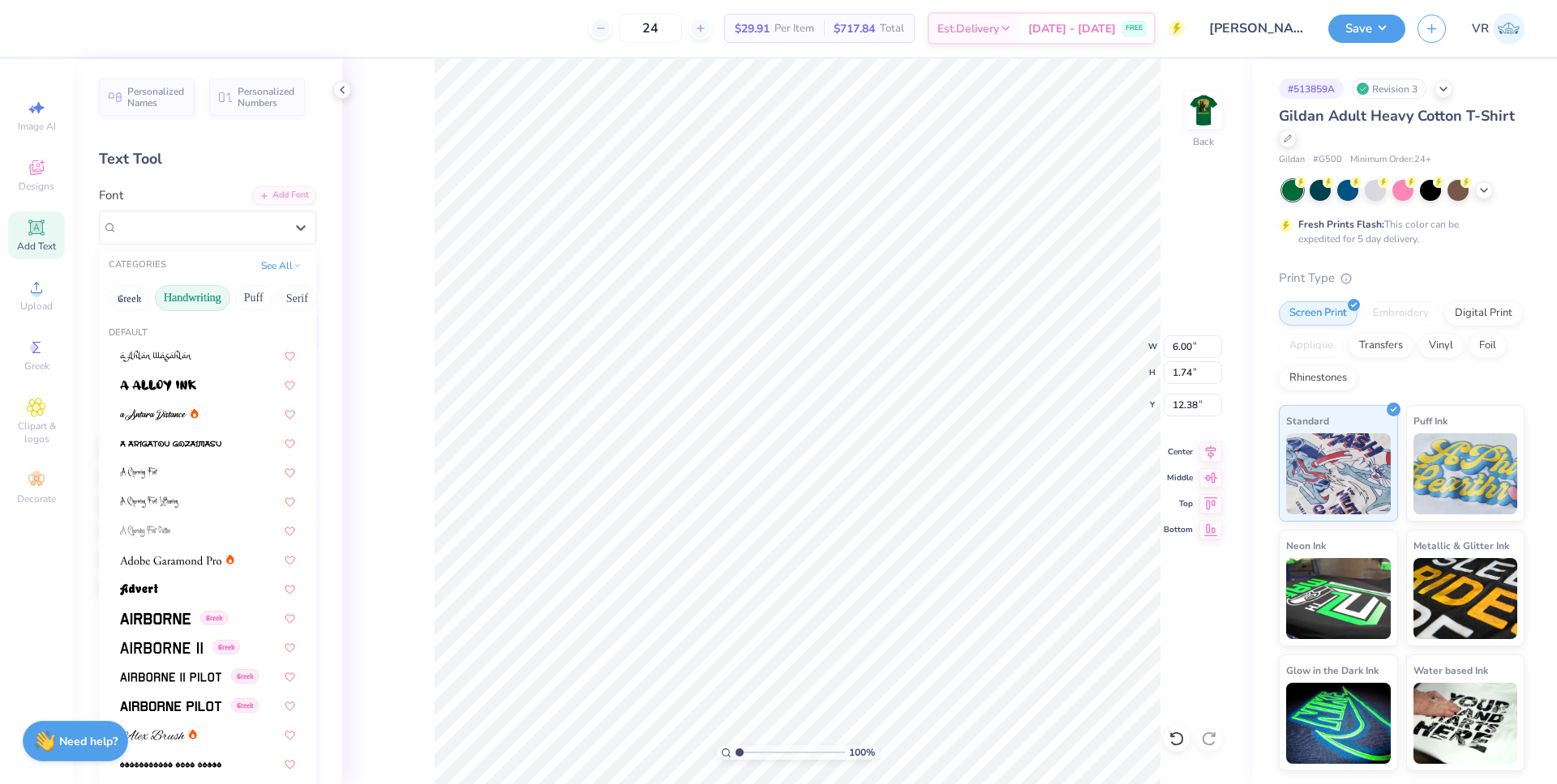
click at [185, 302] on button "Handwriting" at bounding box center [192, 298] width 76 height 26
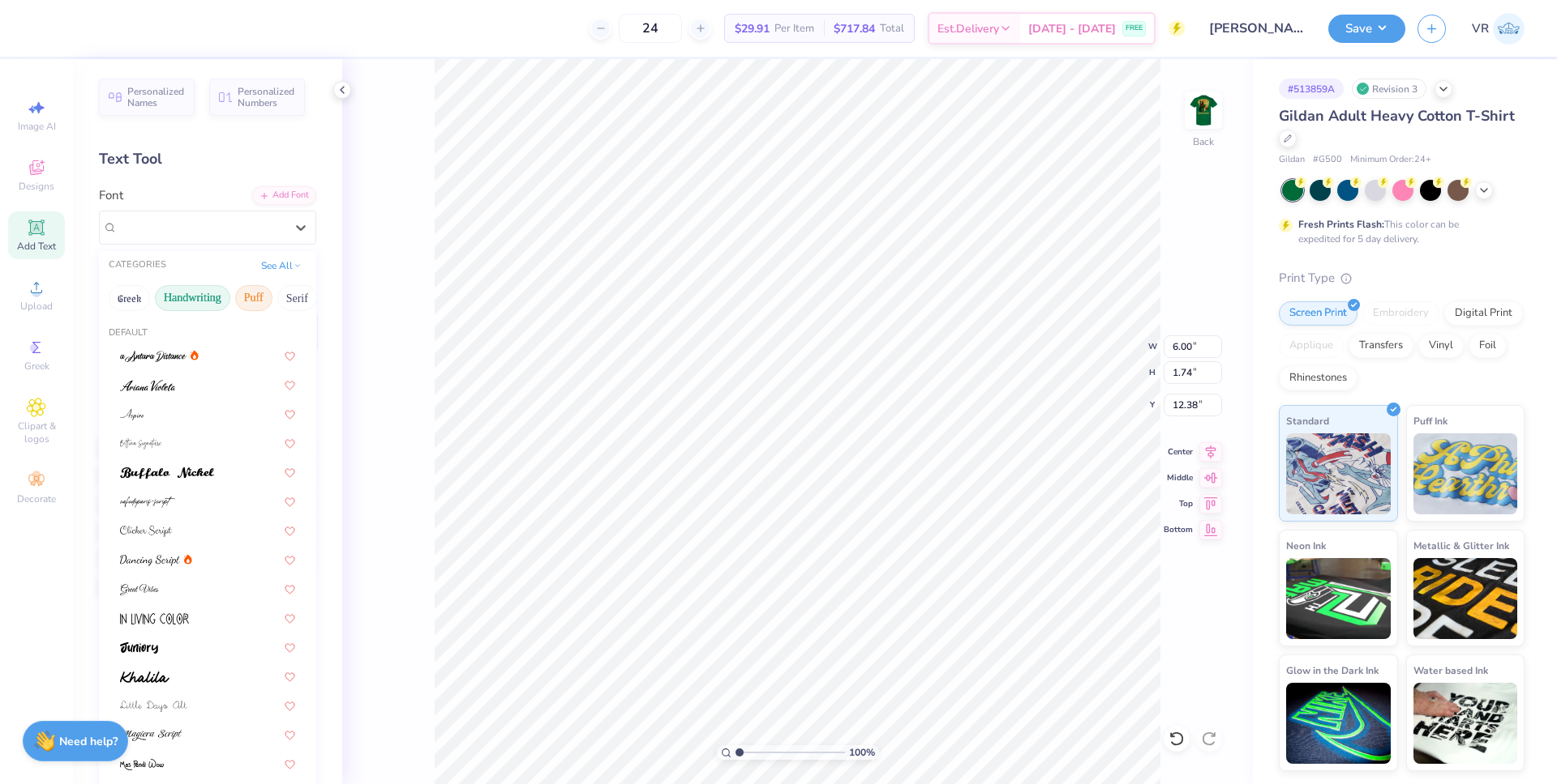
click at [249, 300] on button "Puff" at bounding box center [253, 298] width 37 height 26
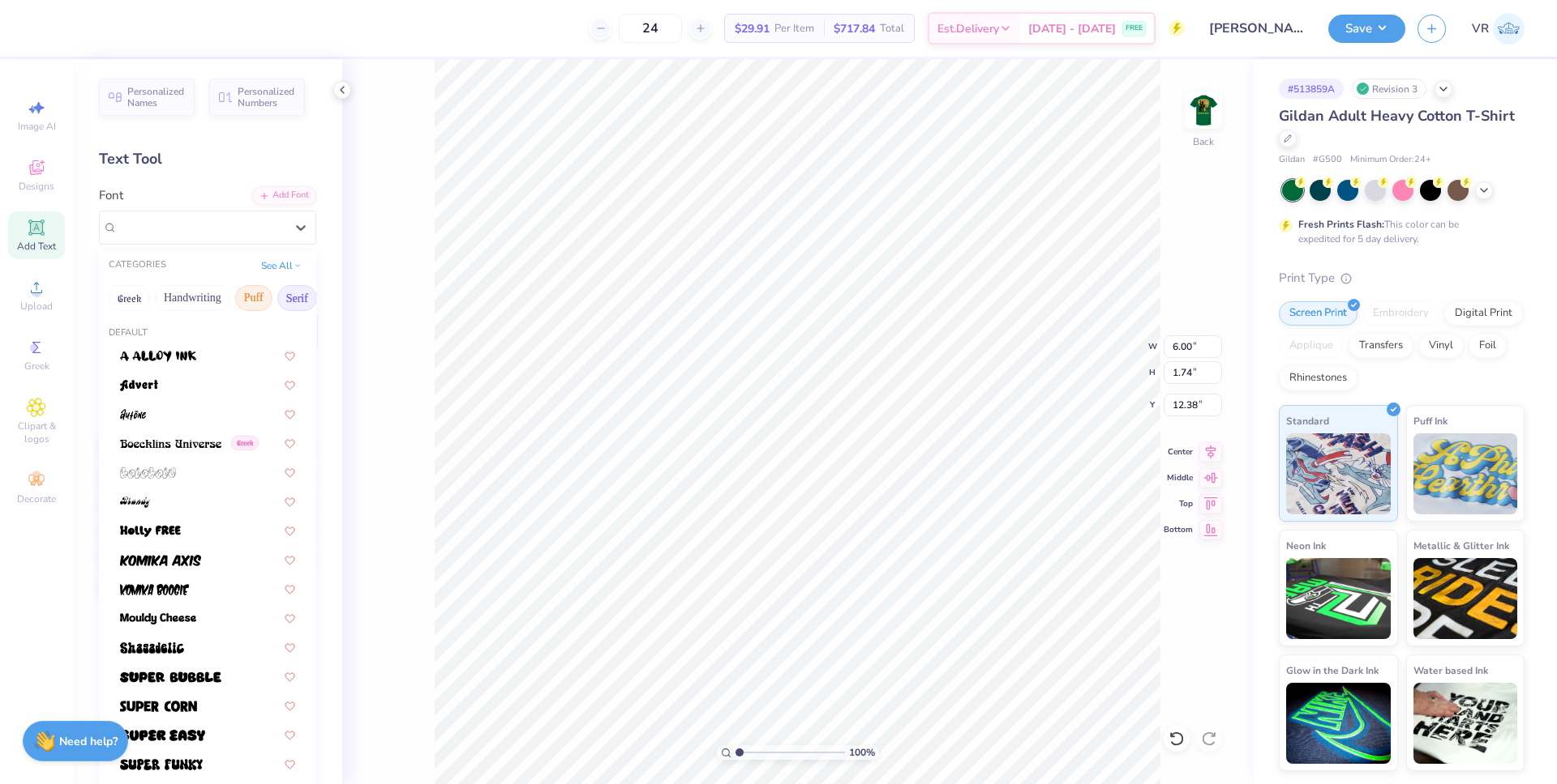
click at [295, 300] on button "Serif" at bounding box center [297, 298] width 40 height 26
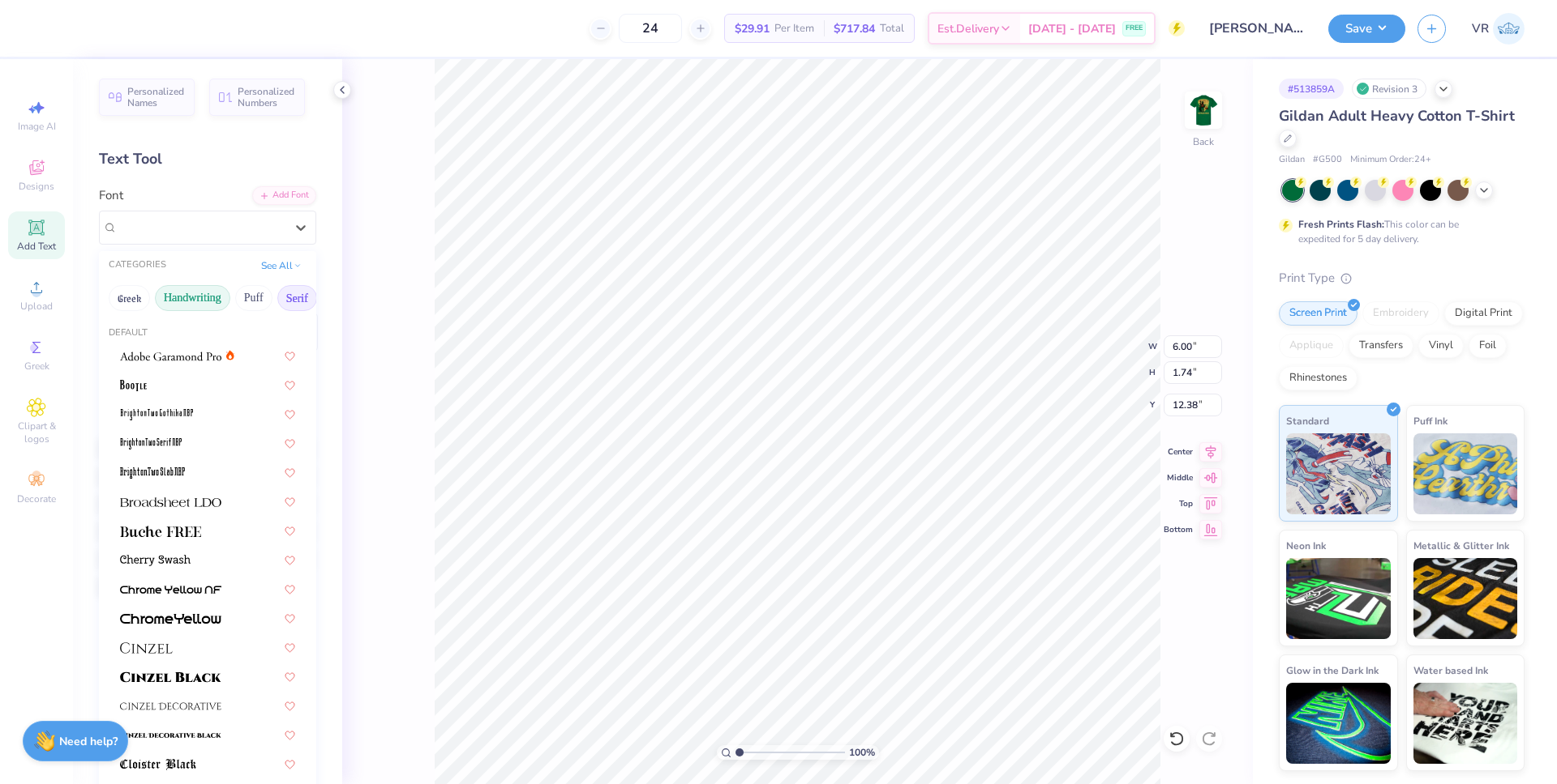
drag, startPoint x: 295, startPoint y: 300, endPoint x: 193, endPoint y: 300, distance: 102.0
click at [193, 300] on div "Greek Handwriting Puff Serif Bold Calligraphy Retro Sans Serif Minimal Fantasy …" at bounding box center [207, 298] width 217 height 36
click at [267, 267] on button "See All" at bounding box center [281, 264] width 50 height 16
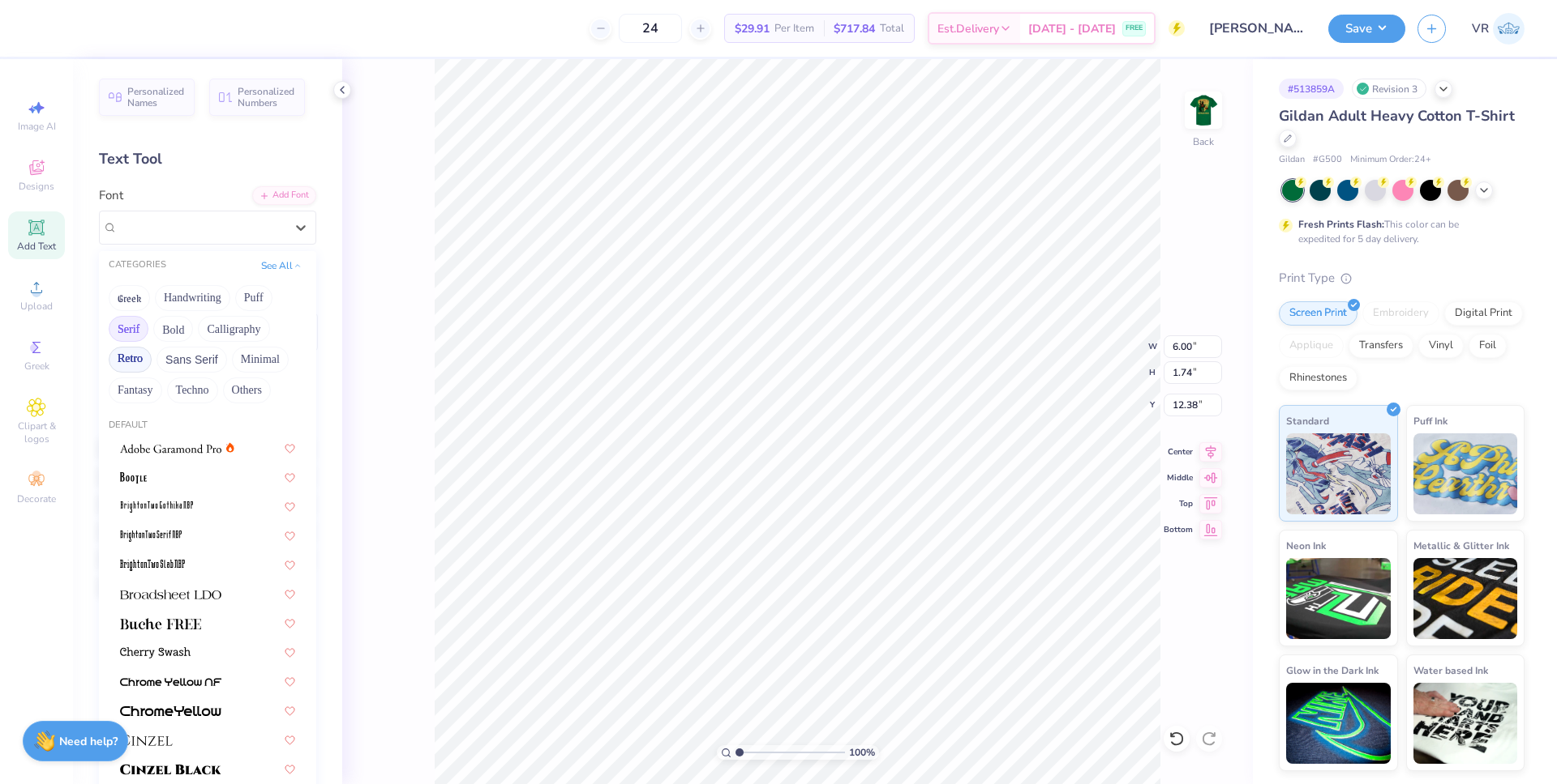
click at [129, 368] on button "Retro" at bounding box center [130, 360] width 43 height 26
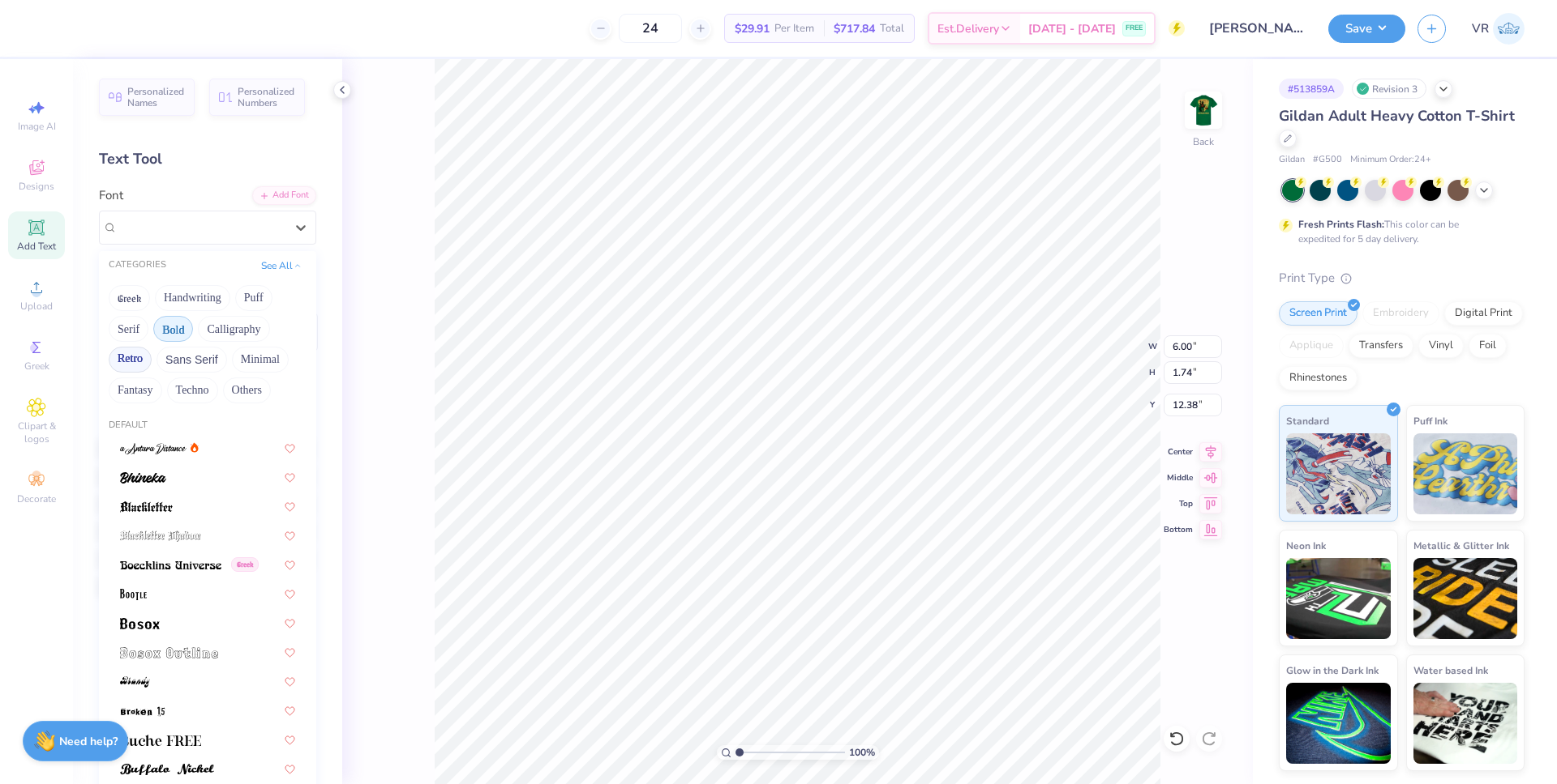
click at [175, 324] on button "Bold" at bounding box center [173, 329] width 40 height 26
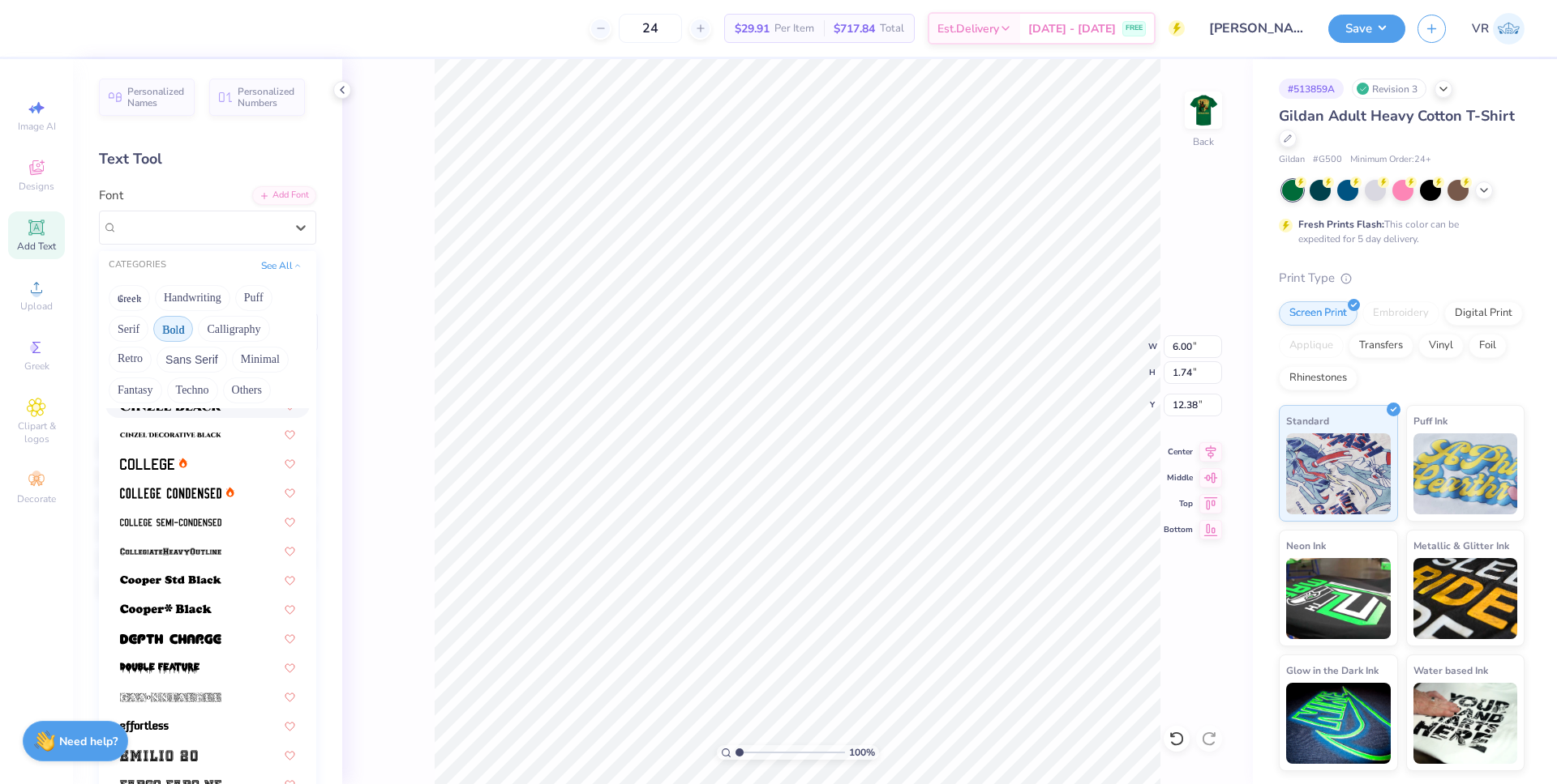
scroll to position [158, 0]
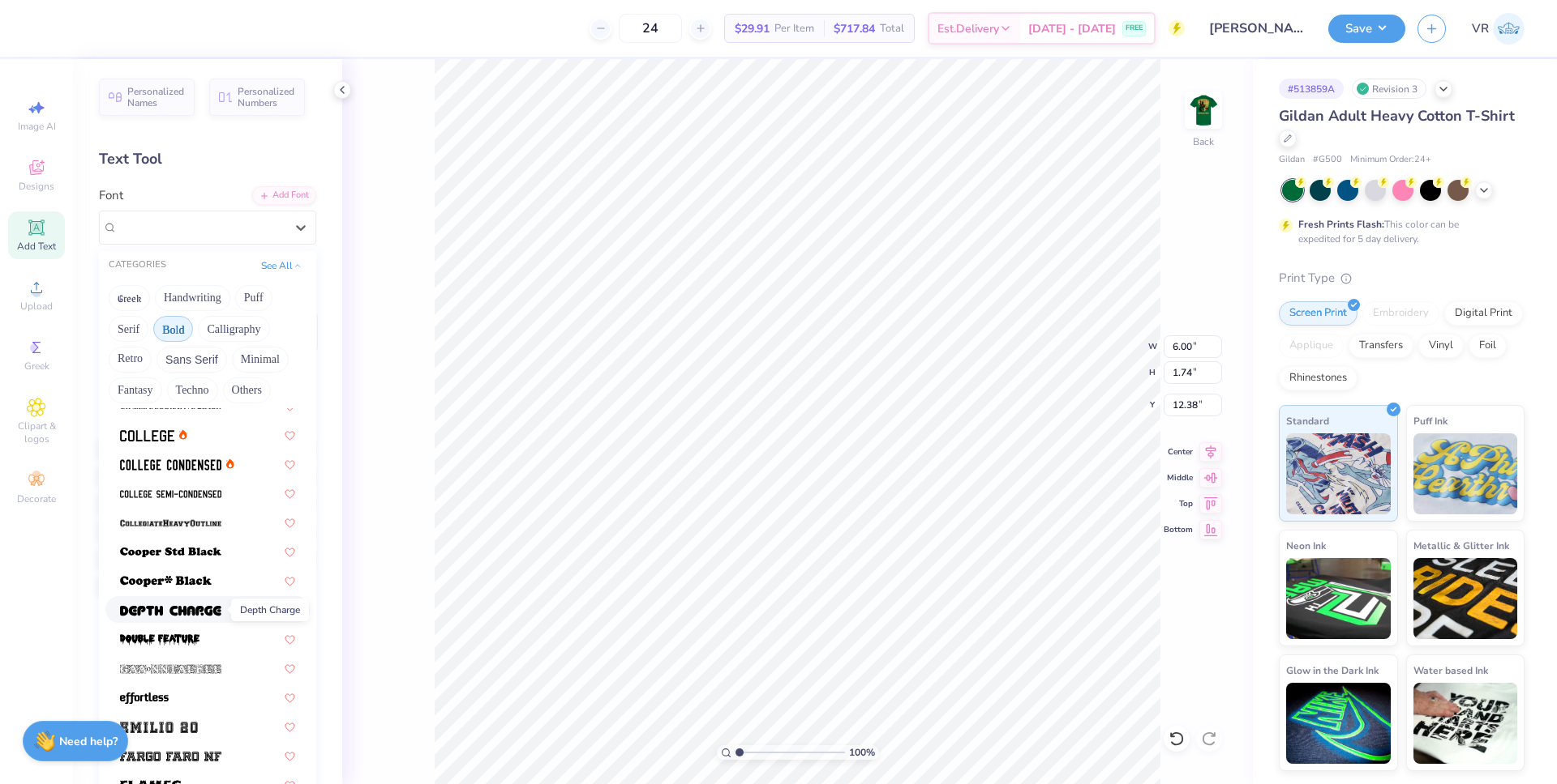
click at [171, 618] on span at bounding box center [170, 610] width 102 height 17
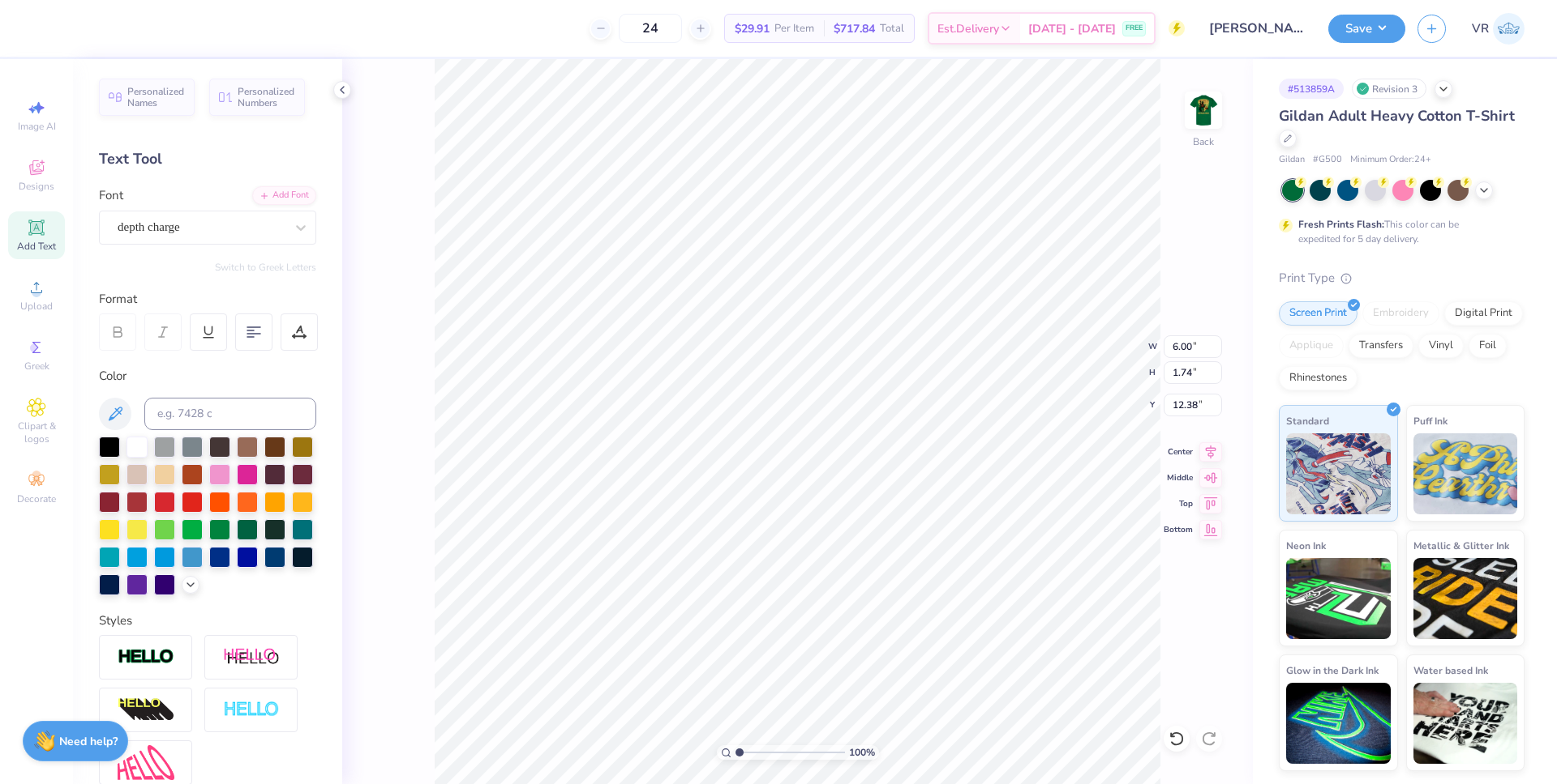
type input "6.87"
type input "1.99"
type input "12.26"
paste textarea
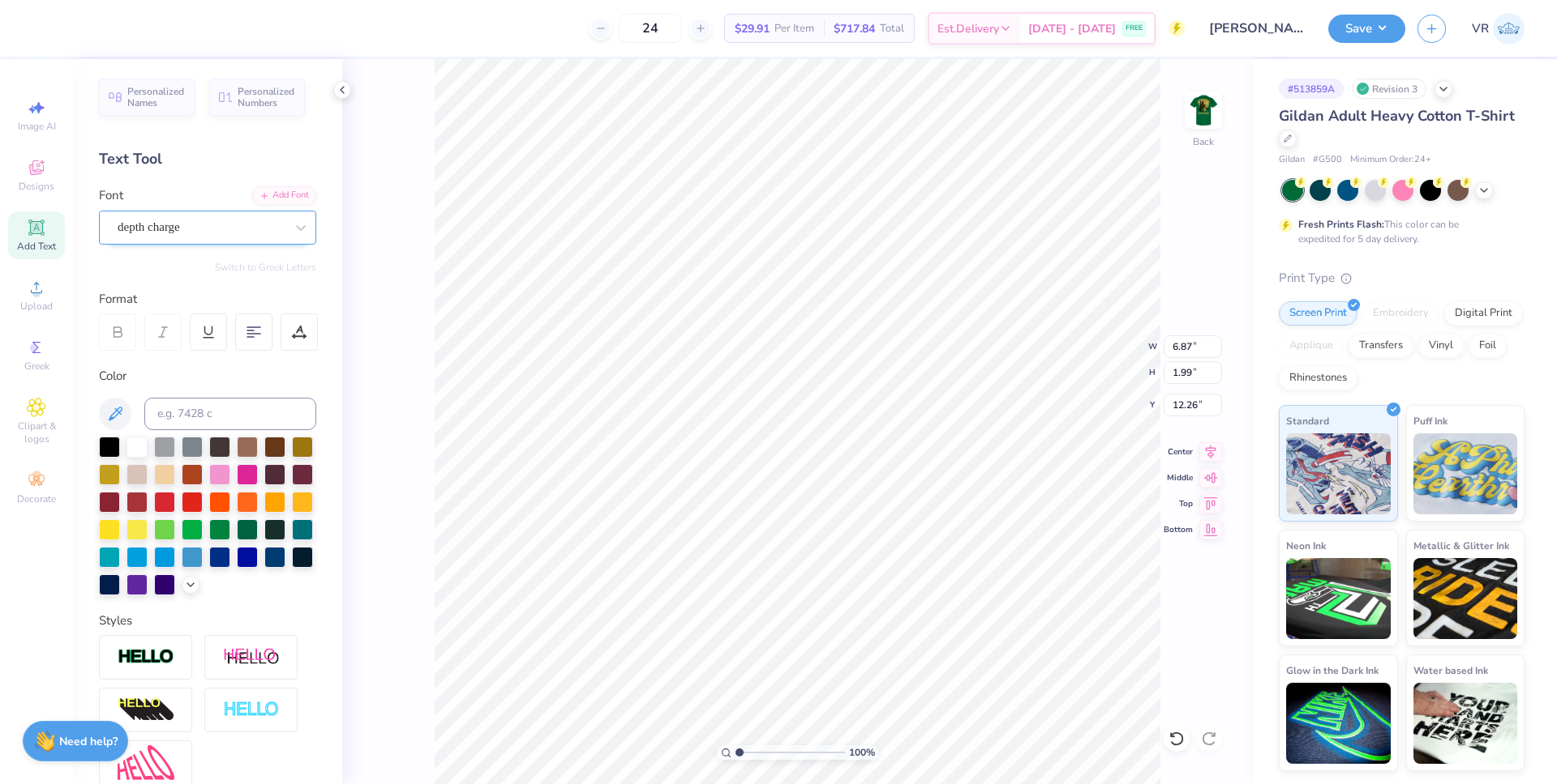
click at [197, 234] on div "depth charge" at bounding box center [200, 227] width 170 height 25
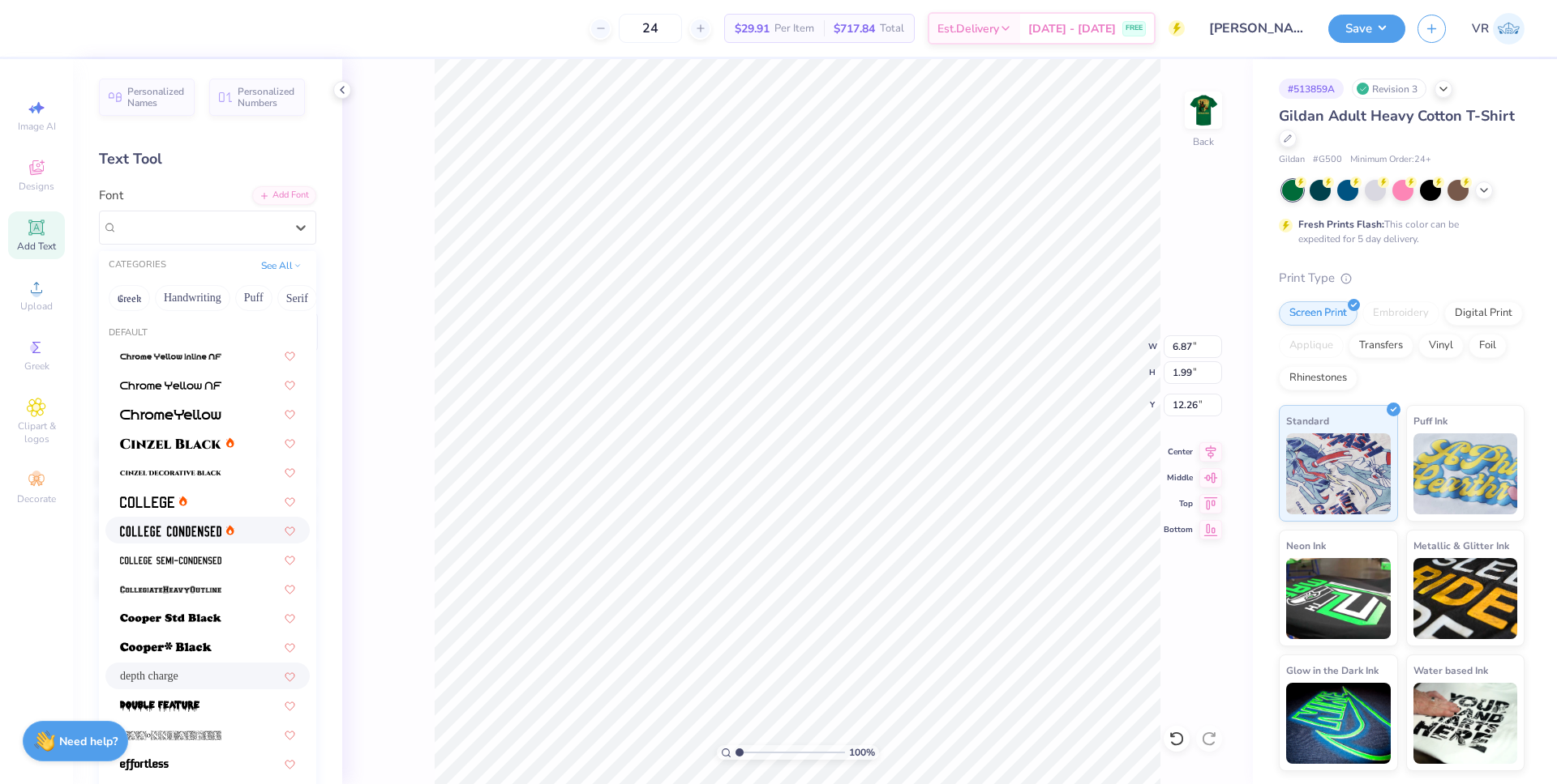
click at [158, 500] on img at bounding box center [147, 502] width 55 height 11
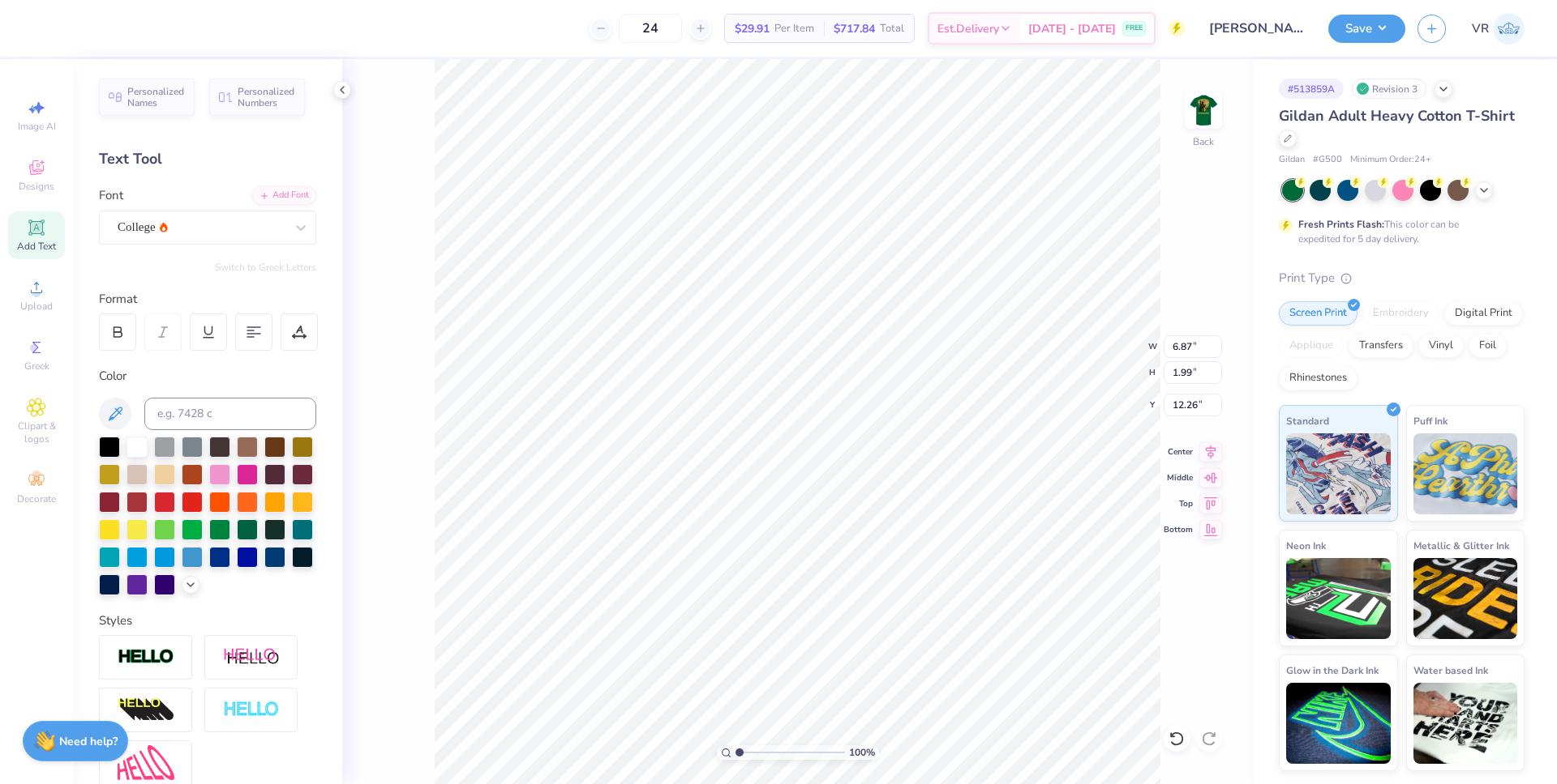
scroll to position [14, 2]
click at [271, 194] on div "Add Font" at bounding box center [284, 193] width 64 height 19
click at [35, 233] on icon at bounding box center [35, 226] width 15 height 15
click at [197, 220] on div "Super Dream" at bounding box center [200, 227] width 170 height 25
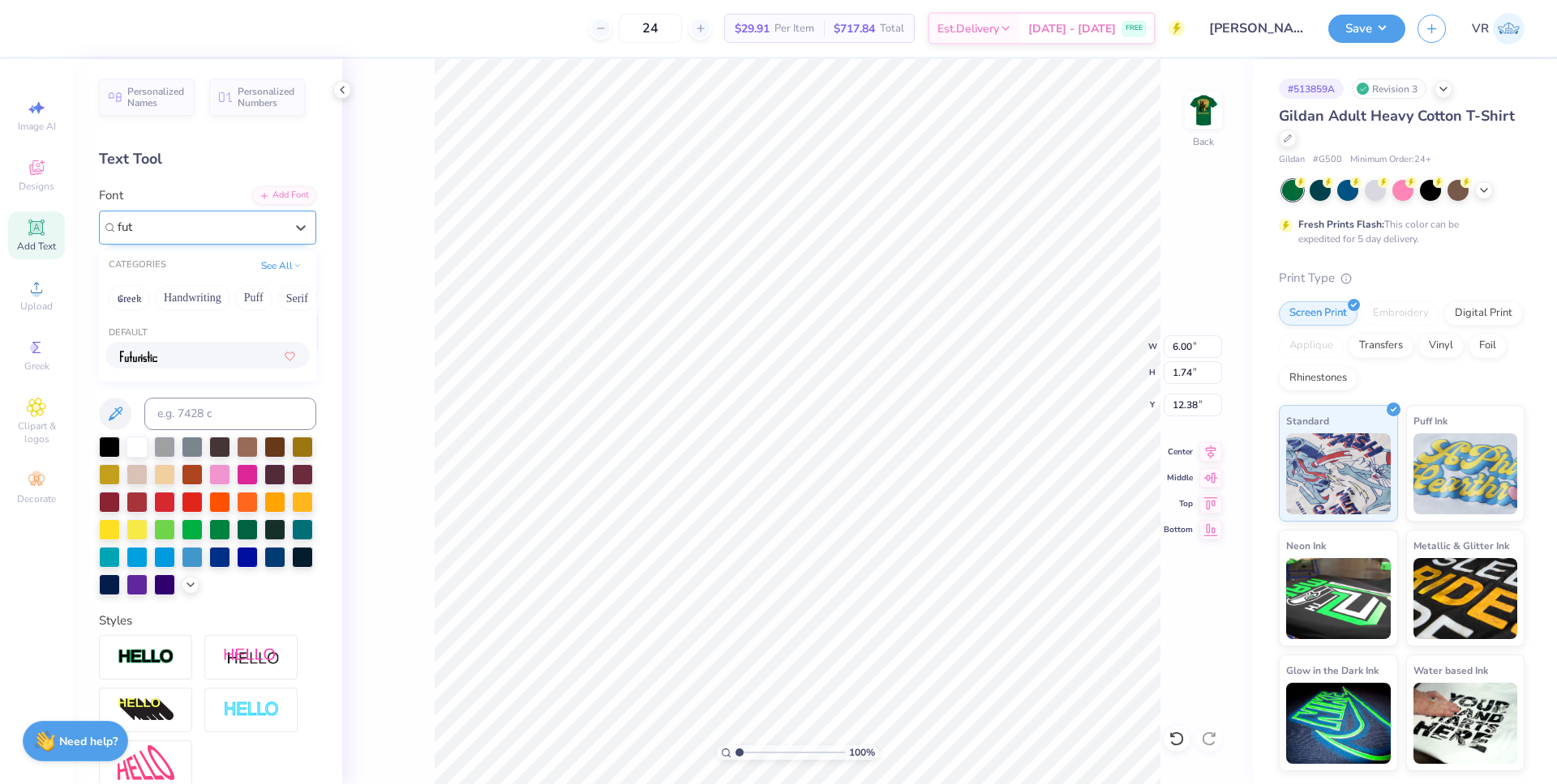
type input "futu"
click at [293, 227] on icon at bounding box center [301, 227] width 16 height 16
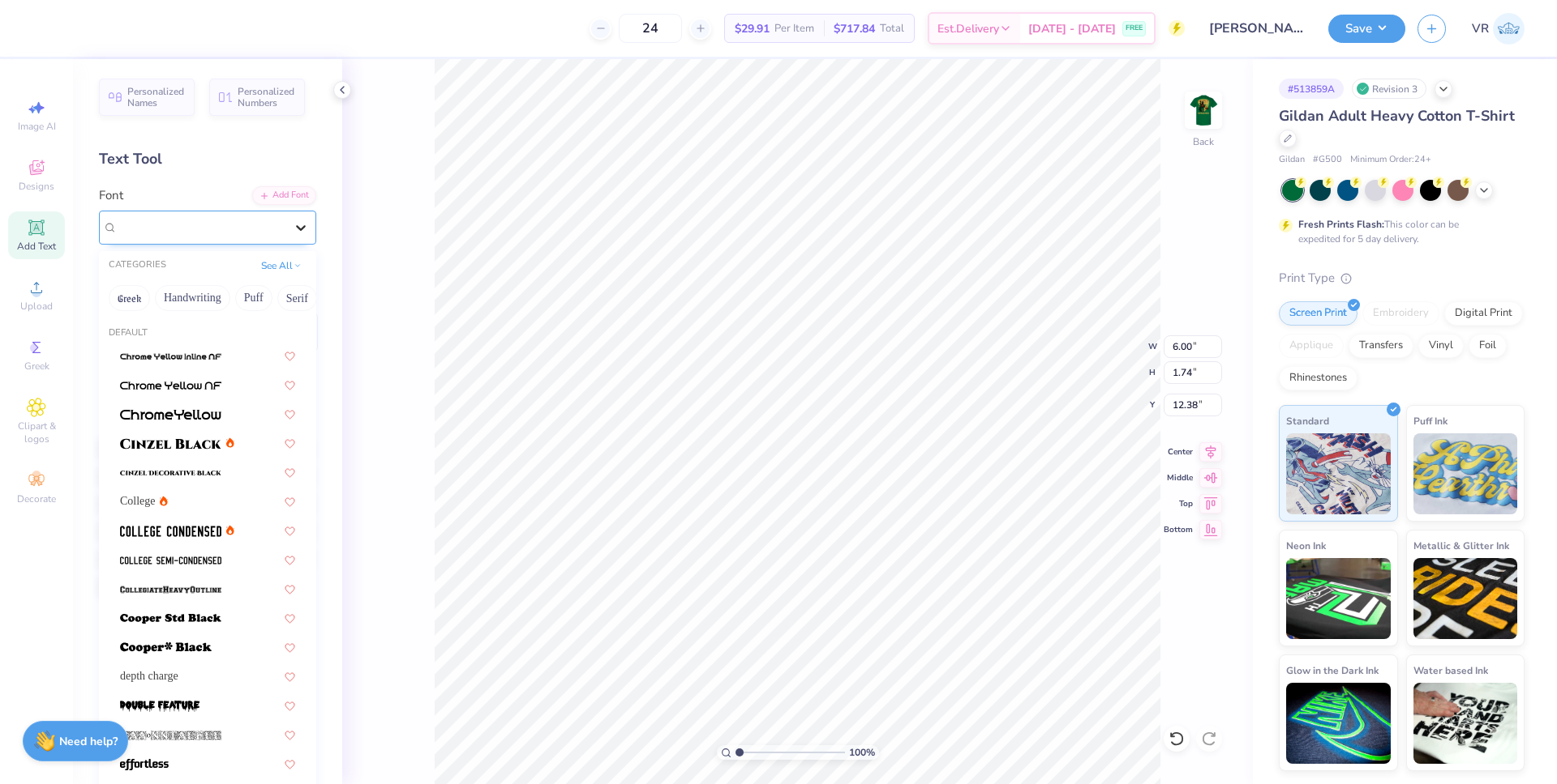
click at [293, 231] on icon at bounding box center [301, 227] width 16 height 16
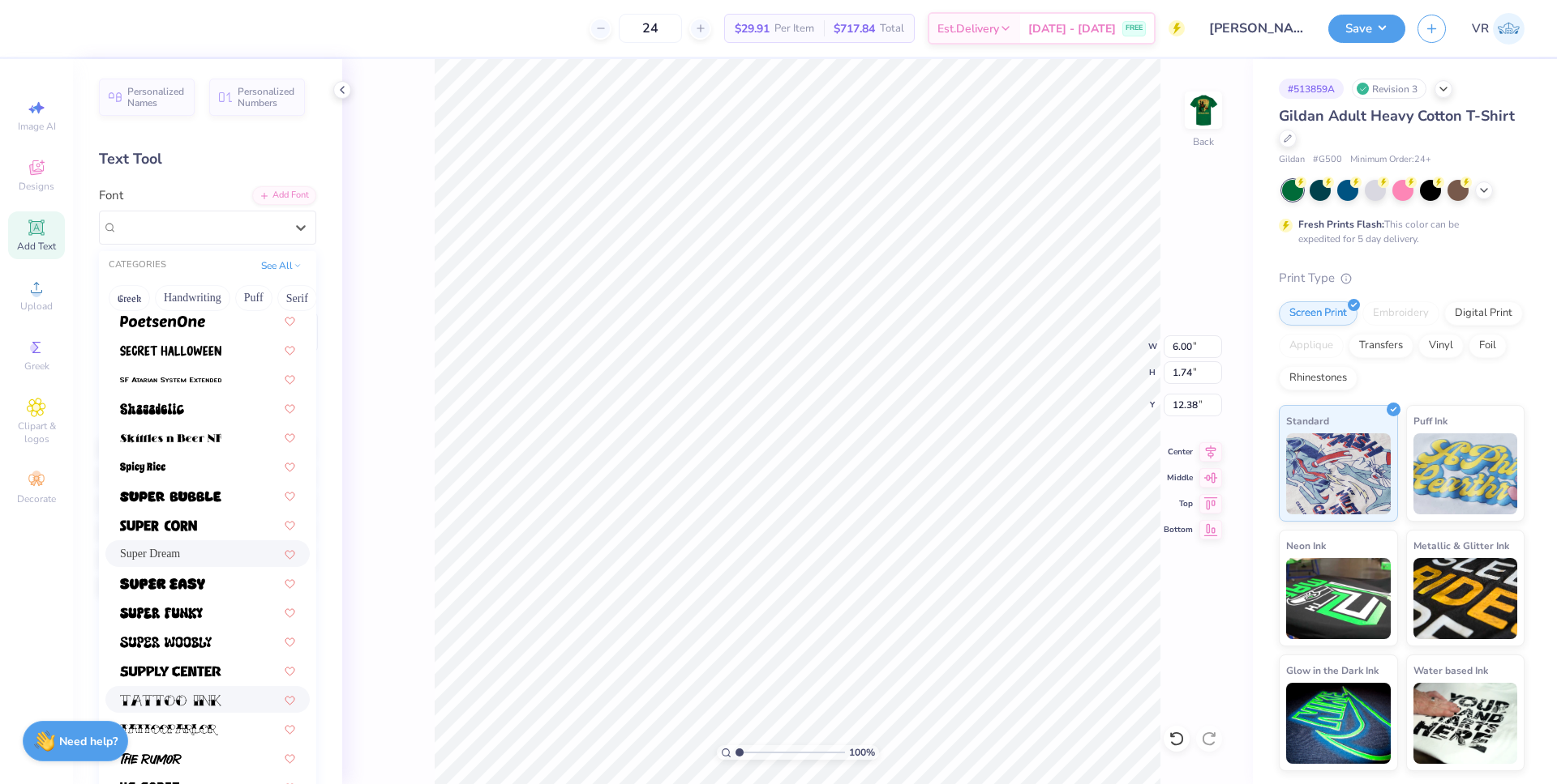
scroll to position [1767, 0]
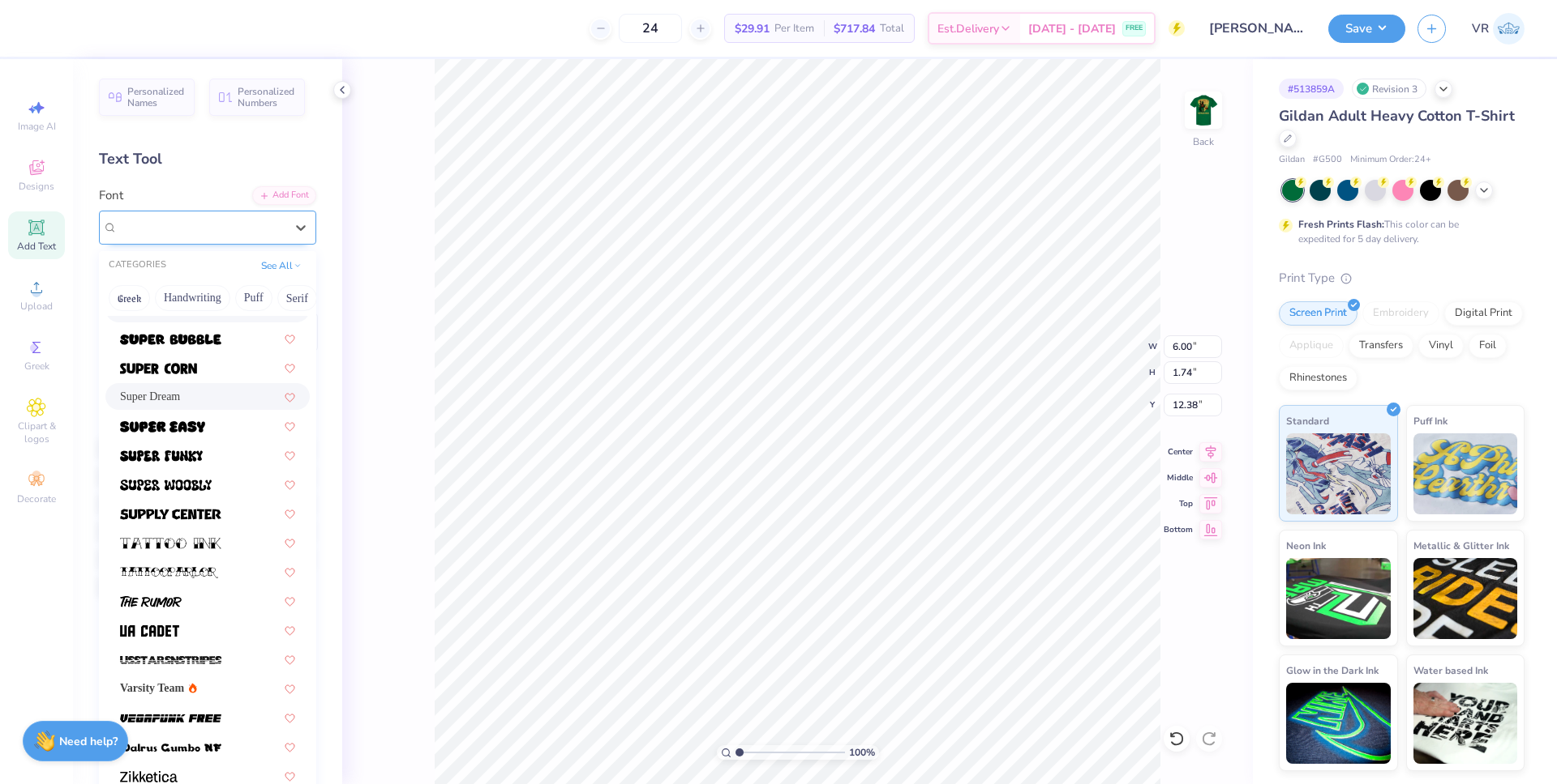
click at [134, 229] on span "Super Dream" at bounding box center [150, 227] width 65 height 19
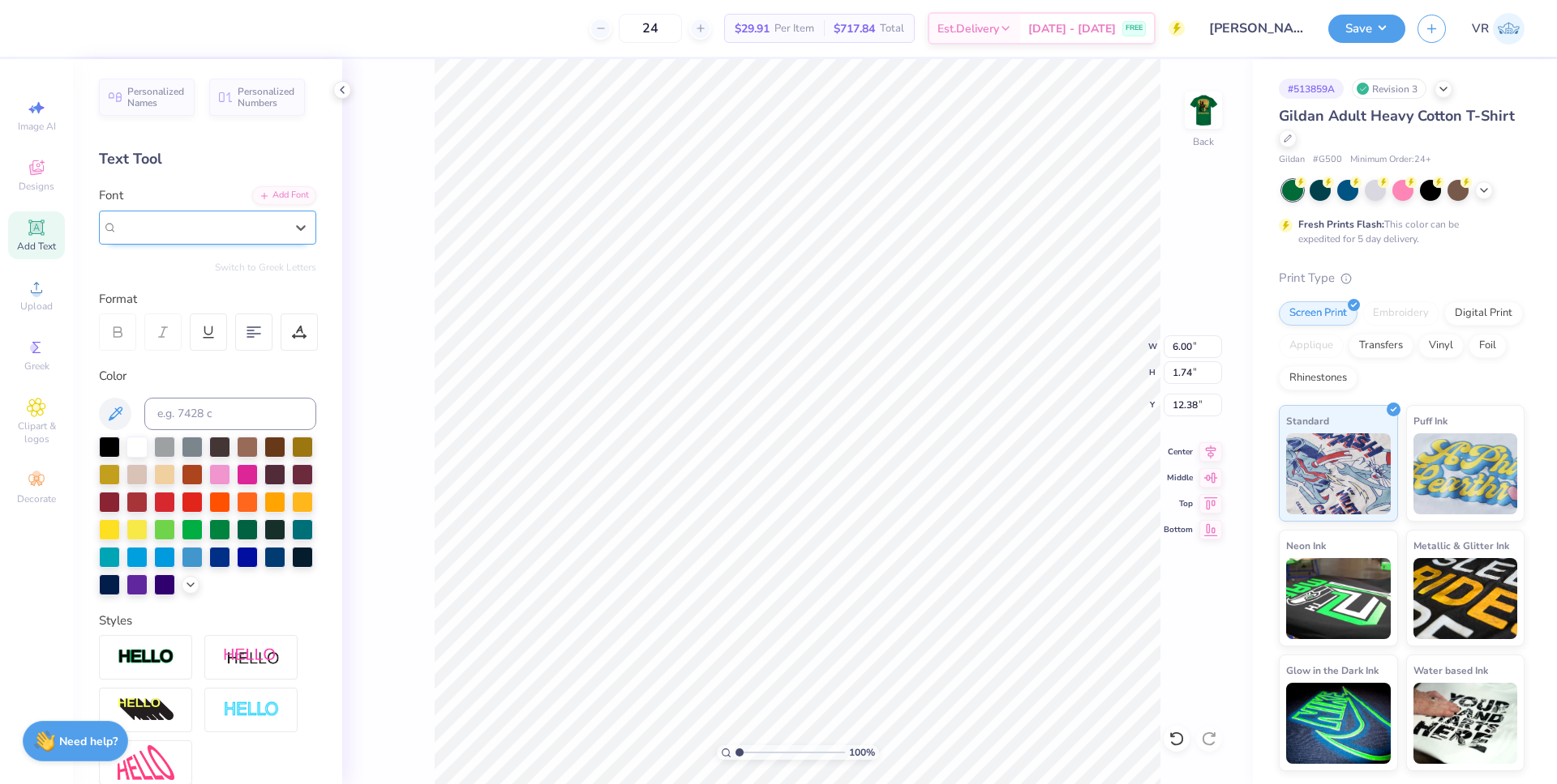
click at [139, 226] on span "Super Dream" at bounding box center [150, 227] width 65 height 19
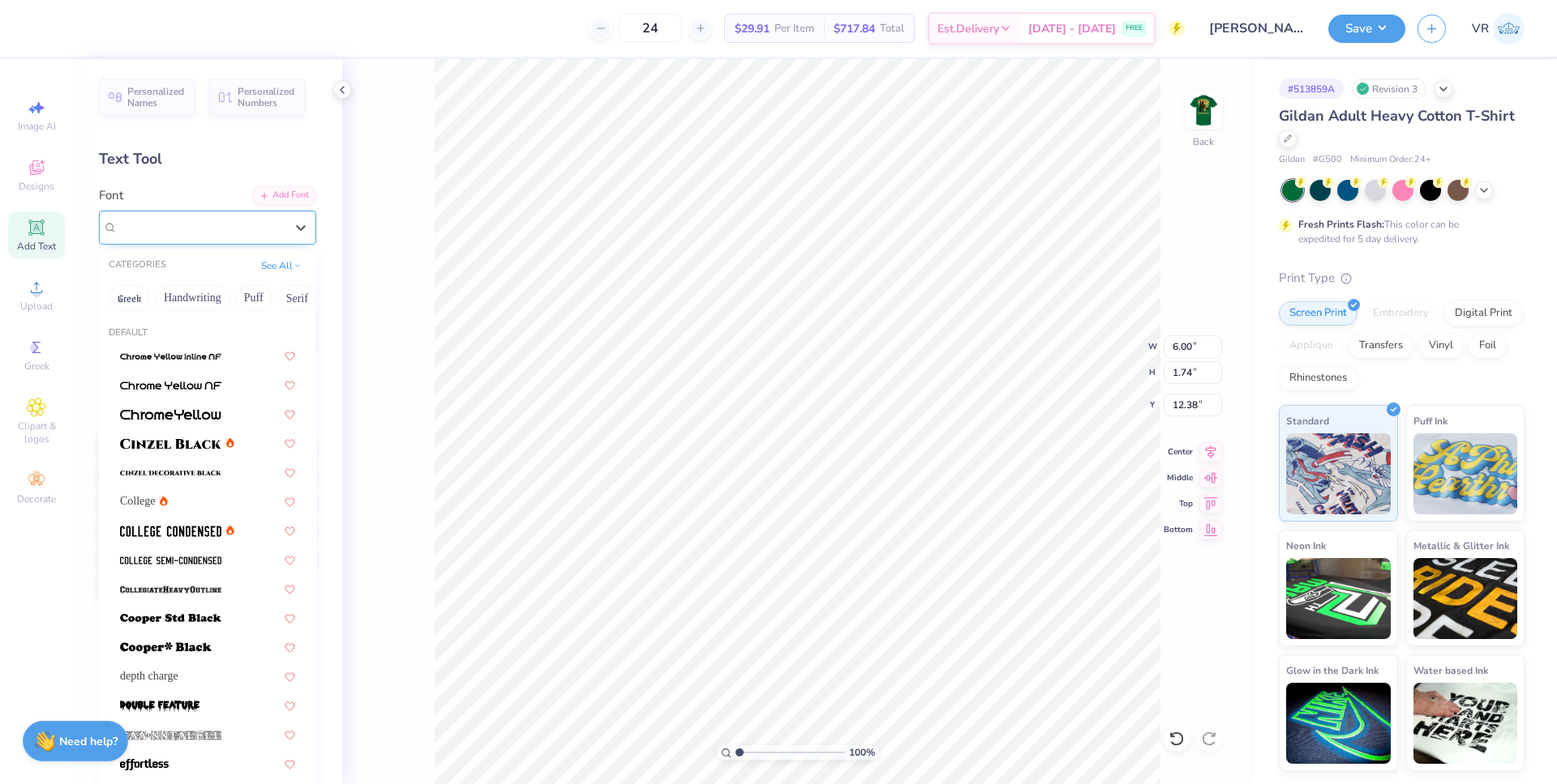
click at [139, 226] on span "Super Dream" at bounding box center [150, 227] width 65 height 19
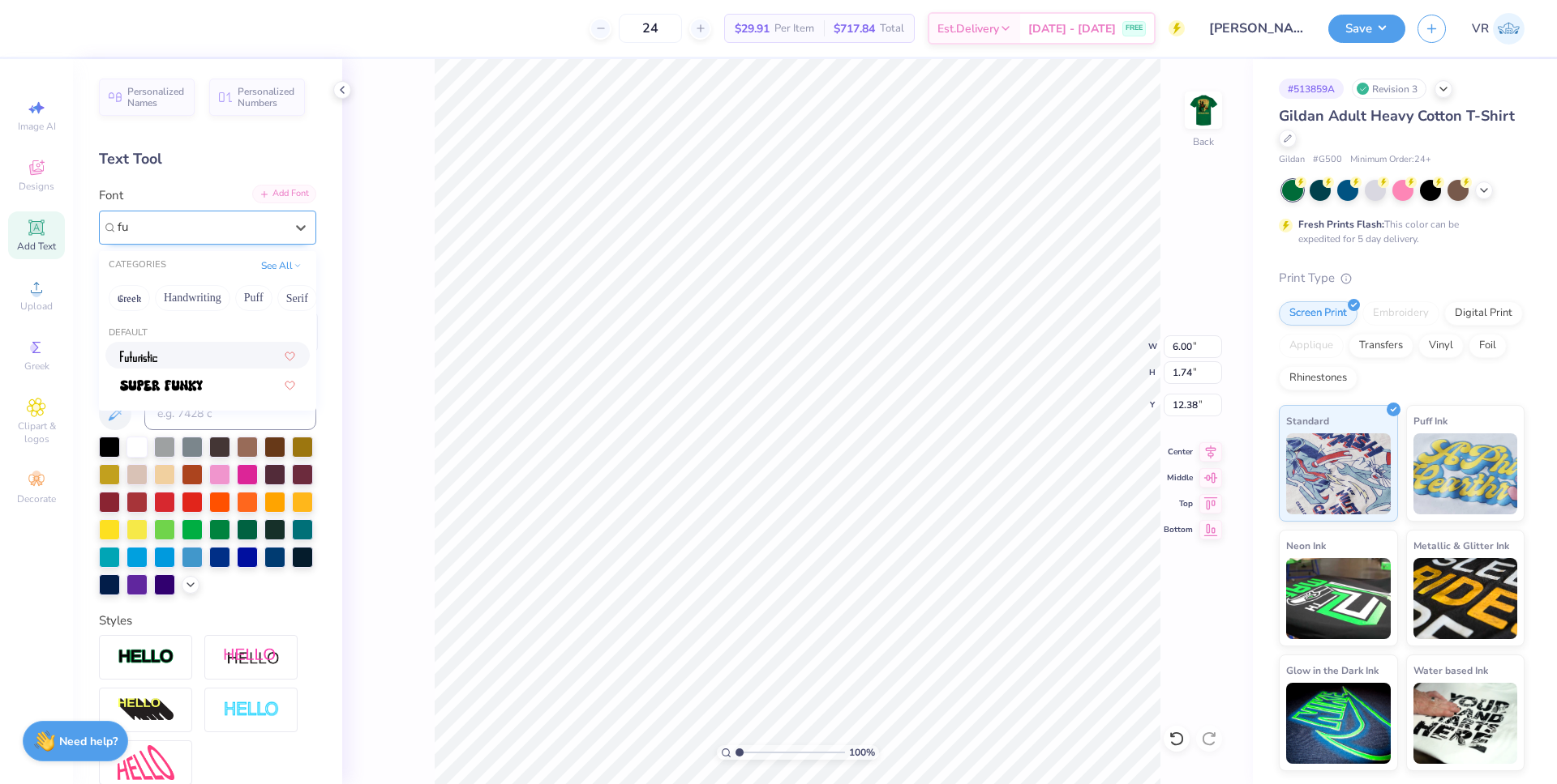
type input "fu"
click at [294, 190] on div "Add Font" at bounding box center [284, 193] width 64 height 19
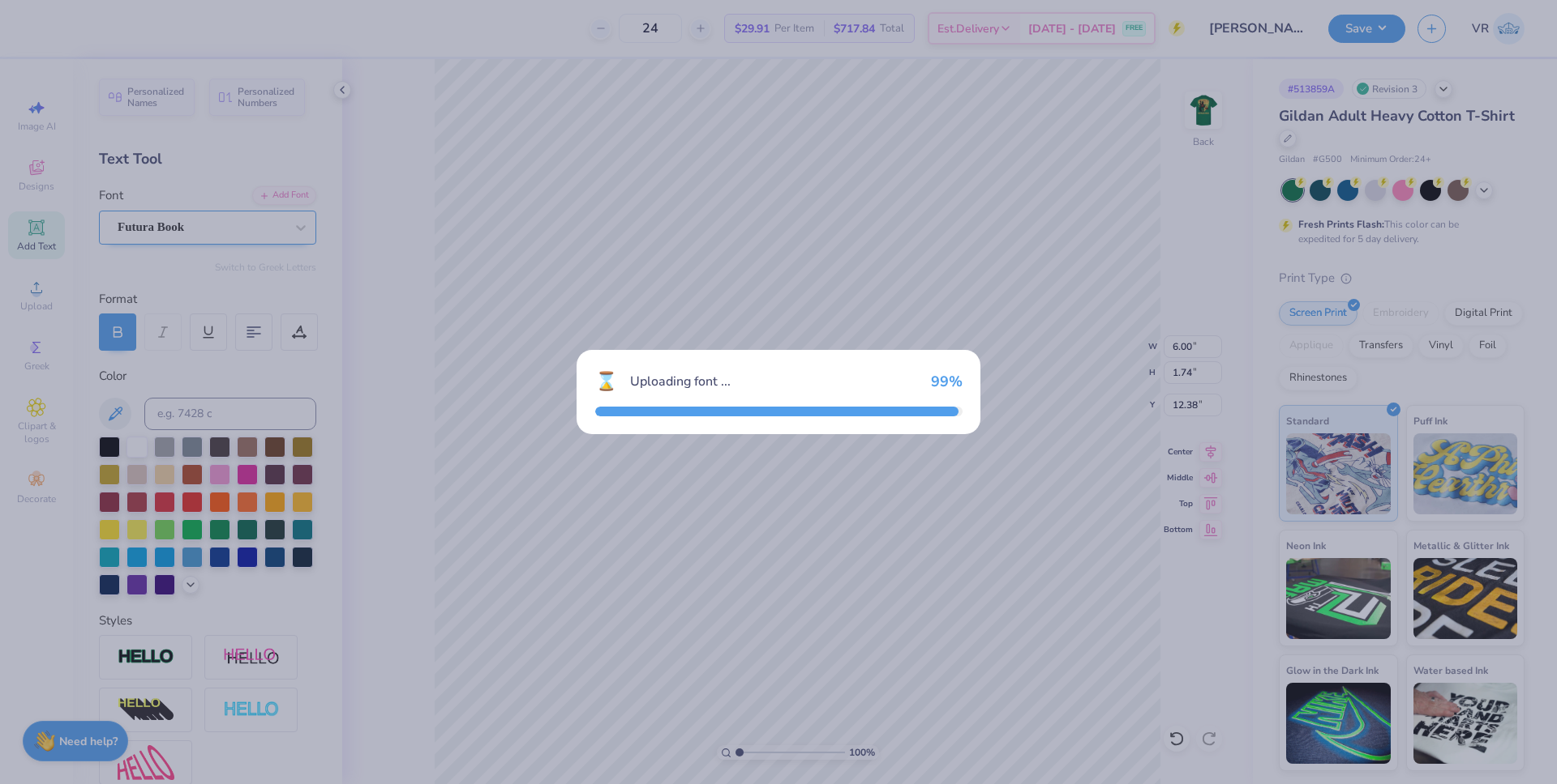
type input "5.94"
type input "1.87"
type input "12.31"
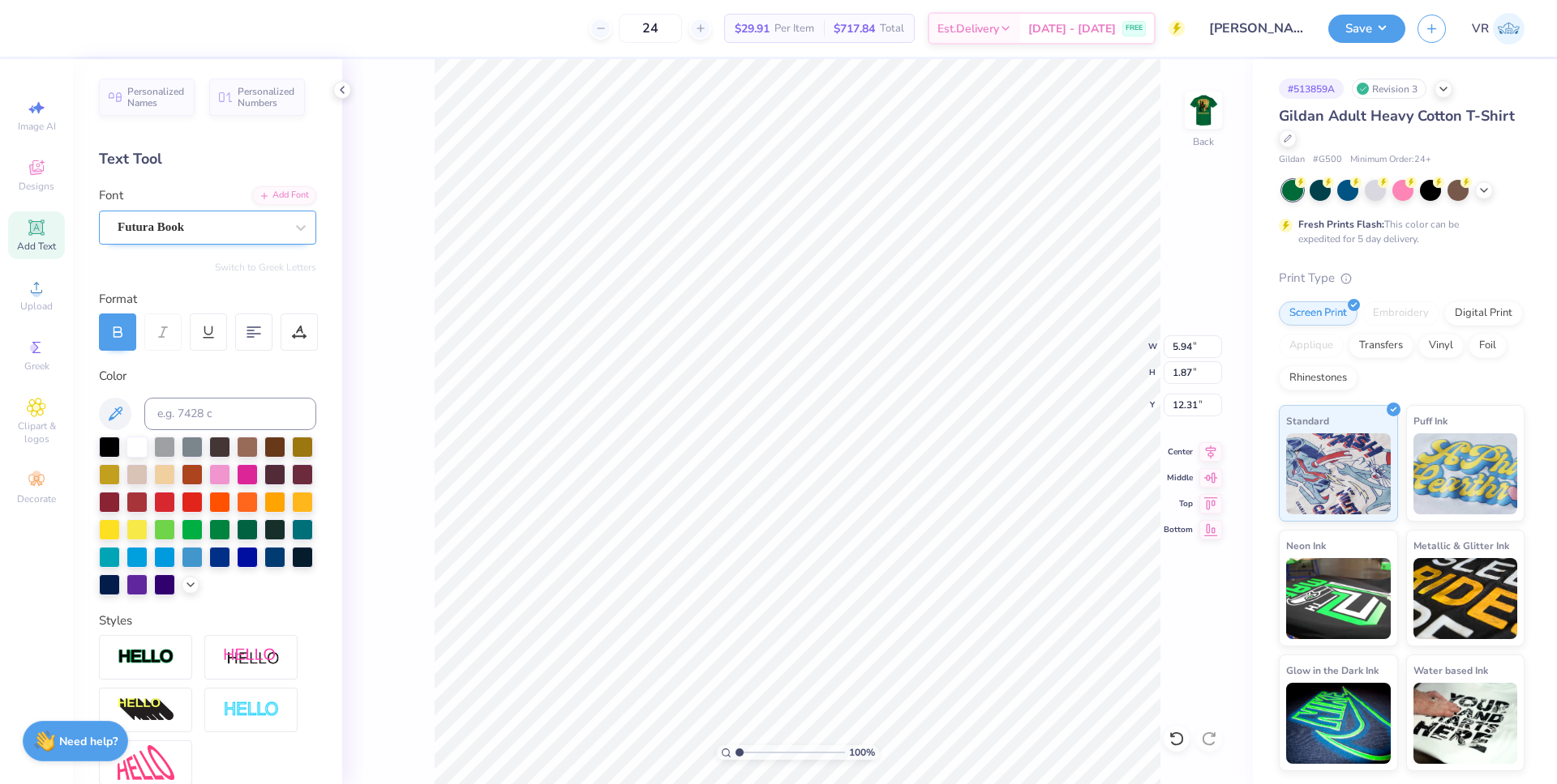
scroll to position [14, 2]
drag, startPoint x: 289, startPoint y: 179, endPoint x: 280, endPoint y: 189, distance: 13.5
click at [288, 180] on div "Personalized Names Personalized Numbers Text Tool Add Font Font Futura Book Swi…" at bounding box center [207, 421] width 269 height 725
click at [280, 191] on div "Add Font" at bounding box center [284, 193] width 64 height 19
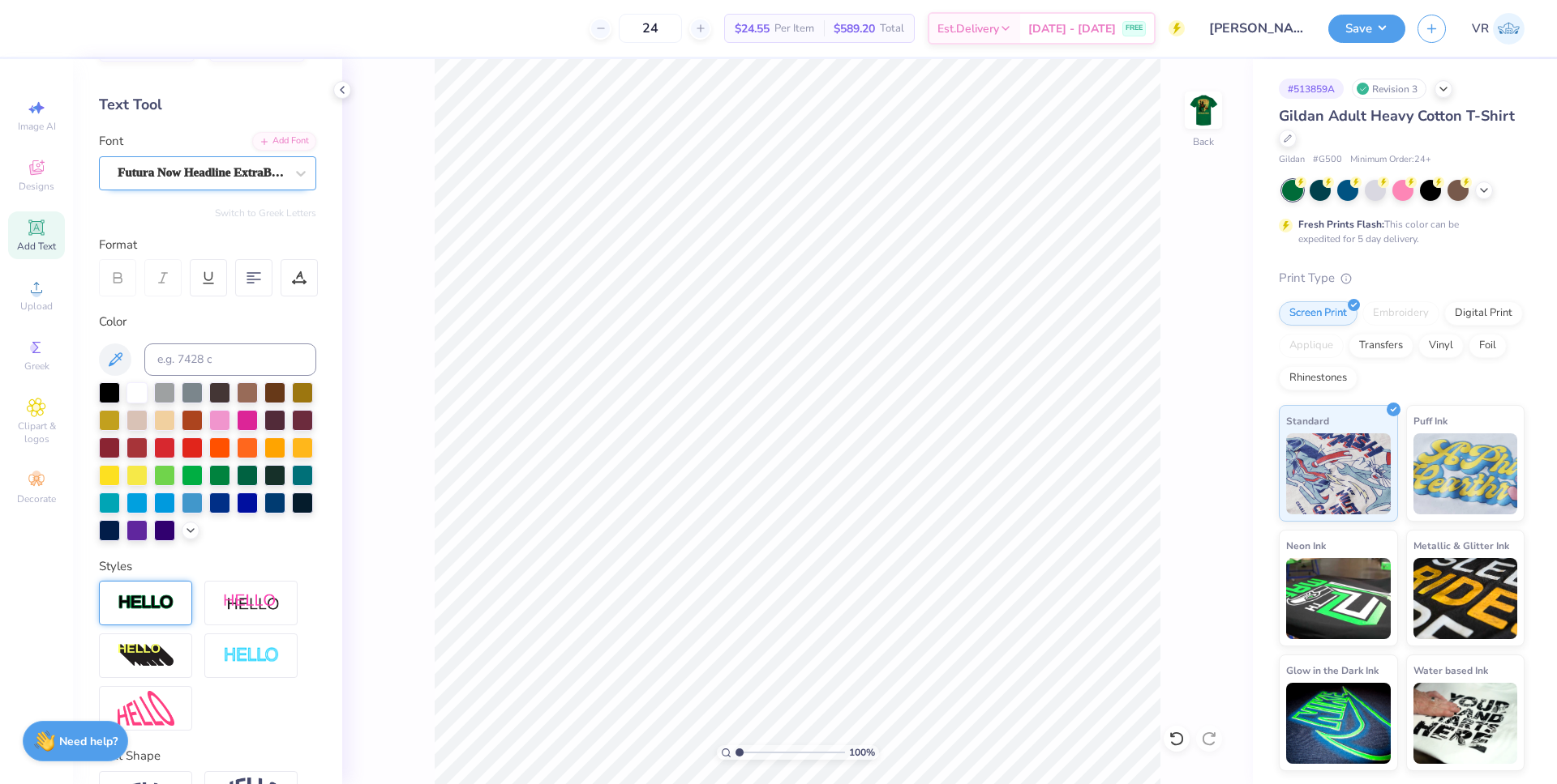
scroll to position [68, 0]
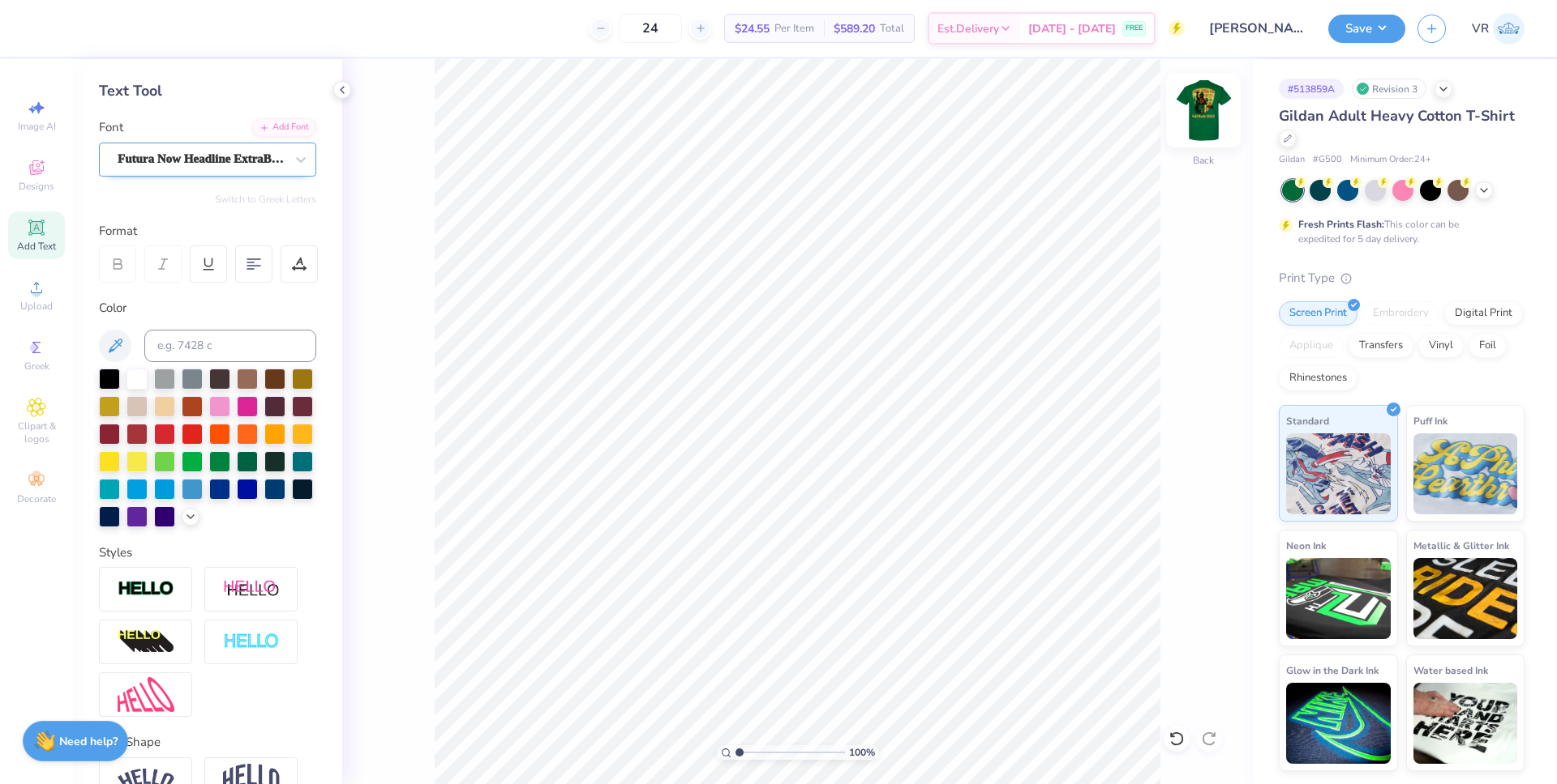
click at [1213, 115] on img at bounding box center [1203, 110] width 65 height 65
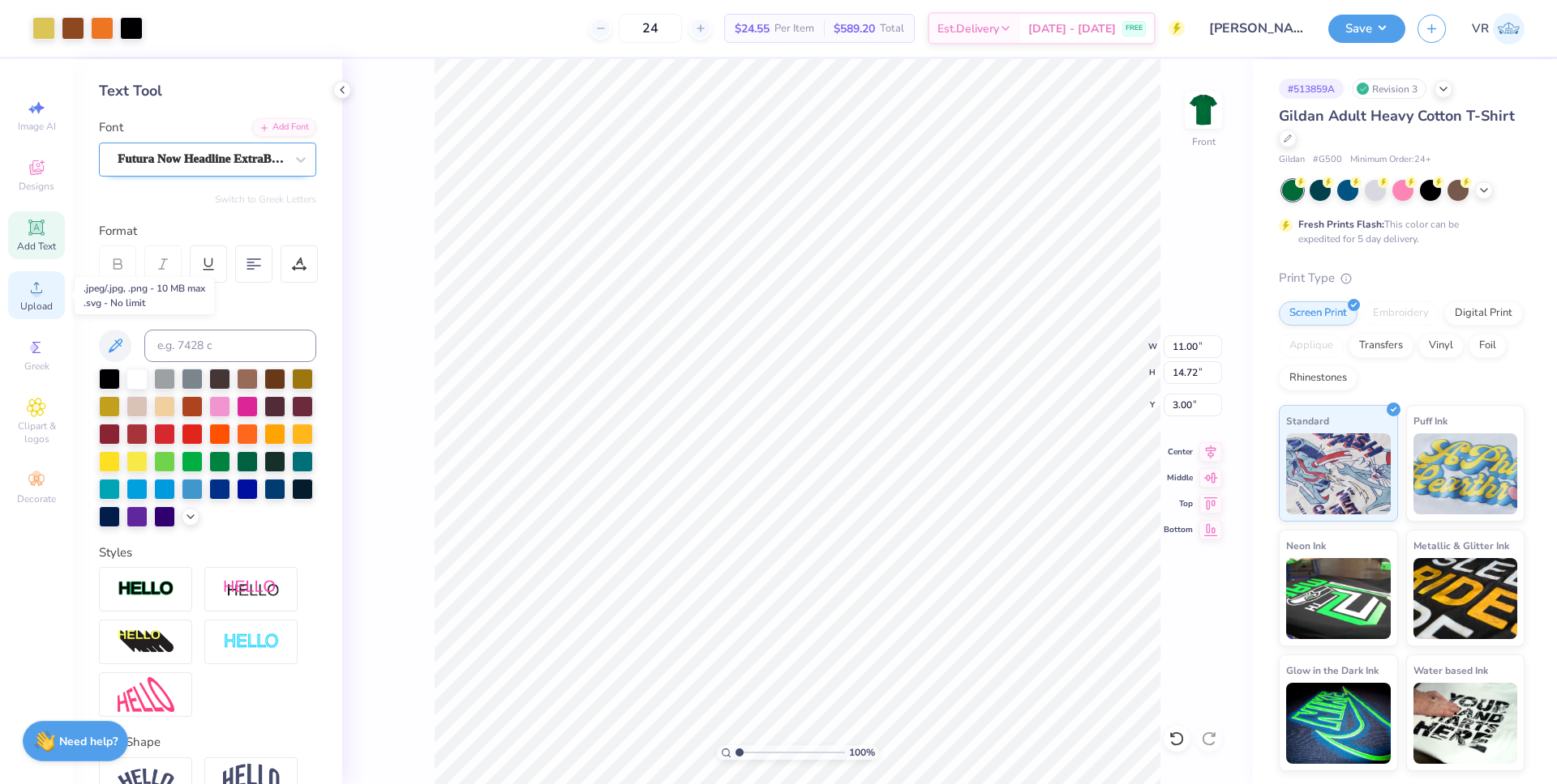
click at [23, 288] on div "Upload" at bounding box center [36, 296] width 57 height 48
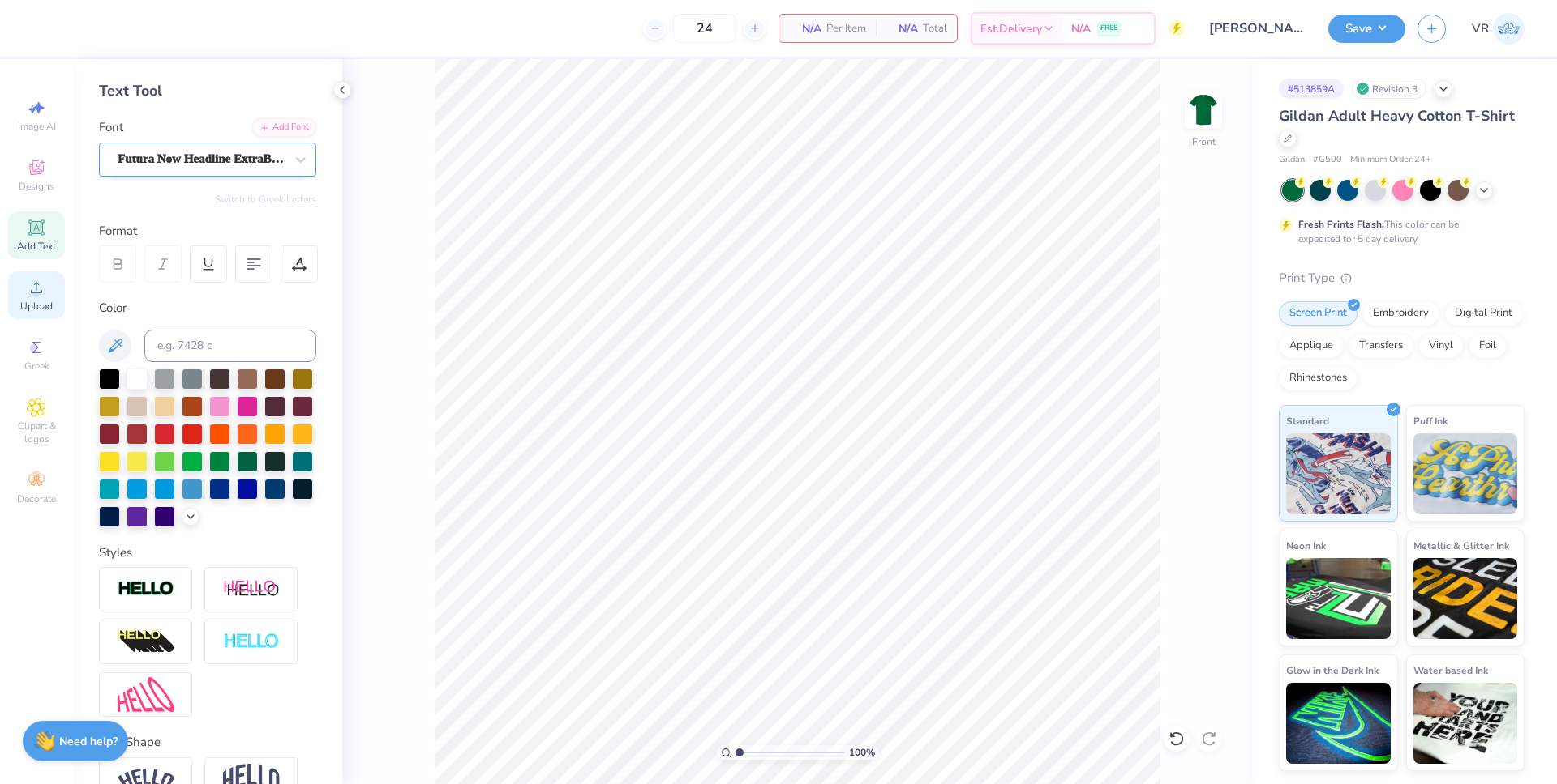
click at [46, 298] on div "Upload" at bounding box center [36, 296] width 57 height 48
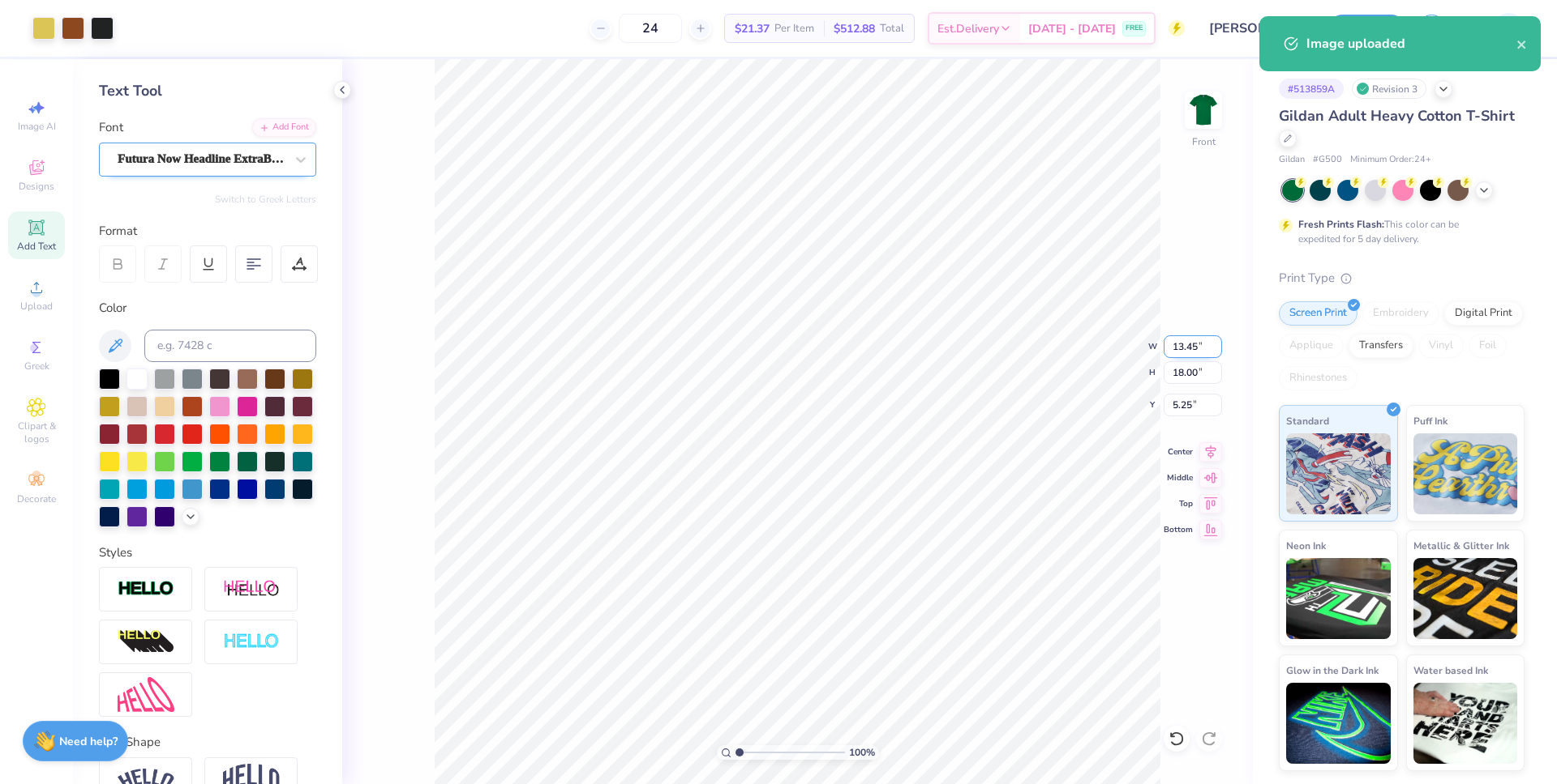
click at [1184, 353] on input "13.45" at bounding box center [1192, 347] width 59 height 23
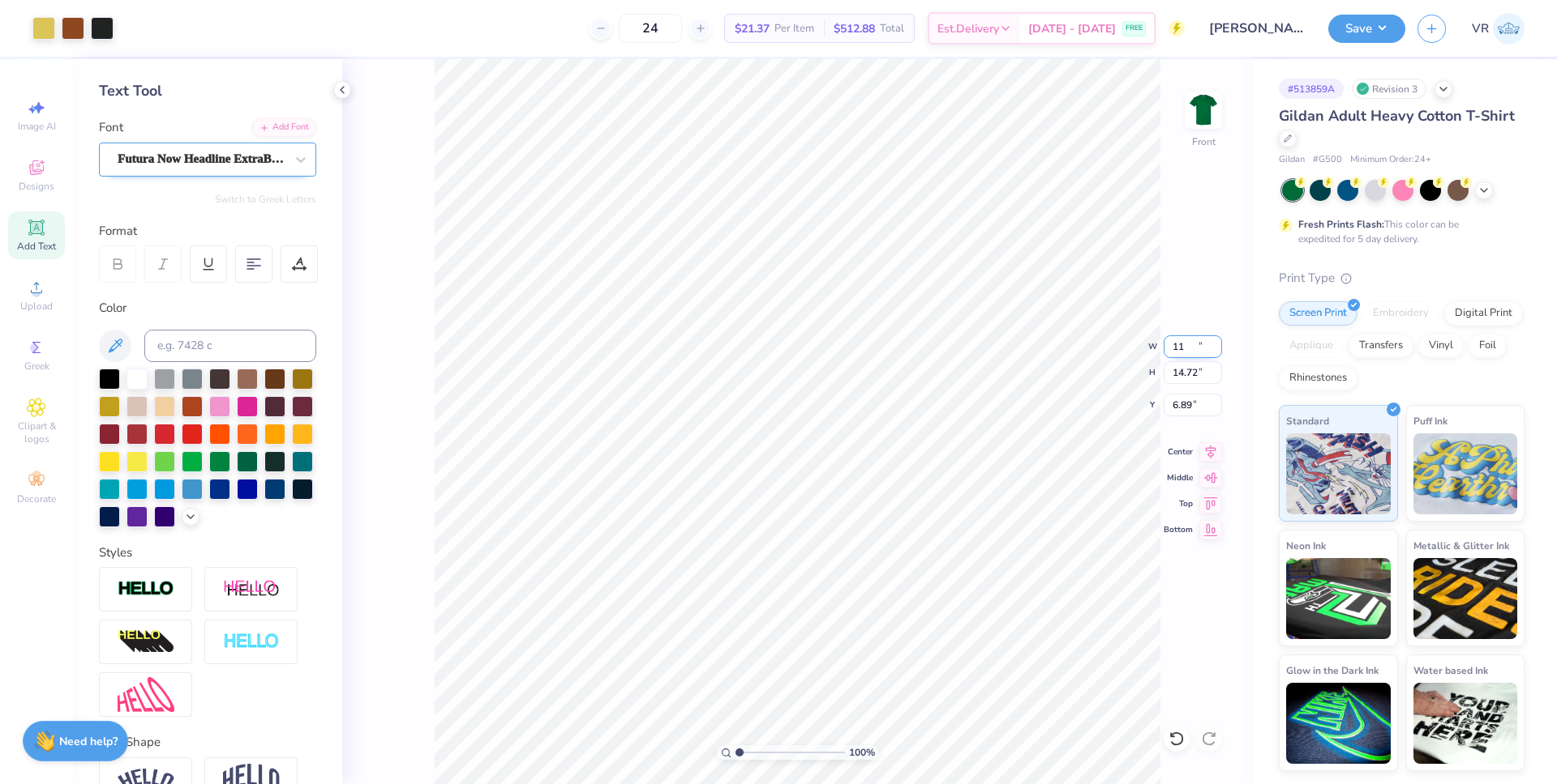
type input "11.00"
type input "14.72"
click at [1181, 406] on input "6.89" at bounding box center [1192, 404] width 59 height 23
type input "3.00"
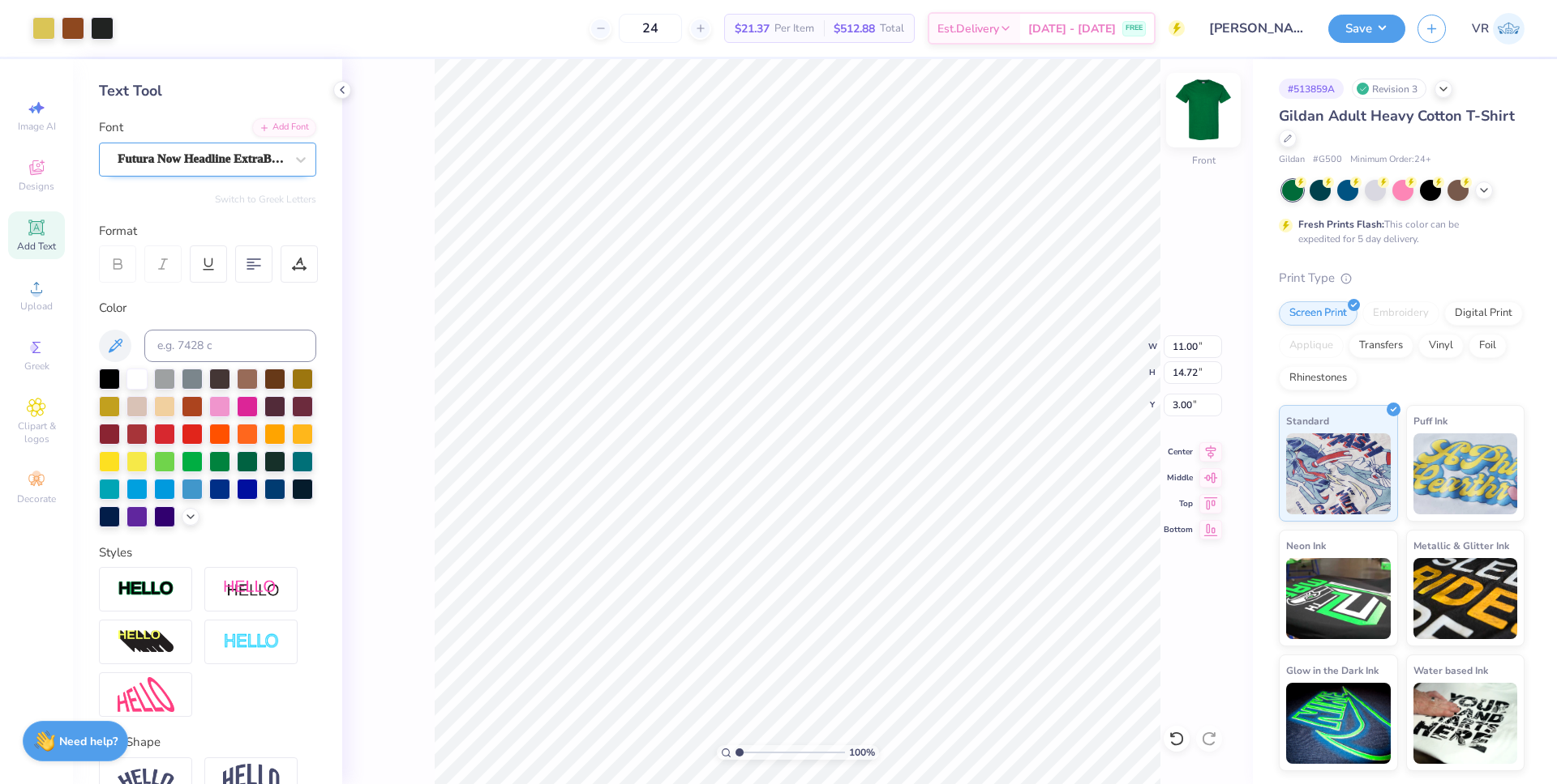
click at [1195, 122] on img at bounding box center [1203, 110] width 65 height 65
click at [272, 151] on div "Futura Now Headline ExtraBlack" at bounding box center [200, 158] width 170 height 25
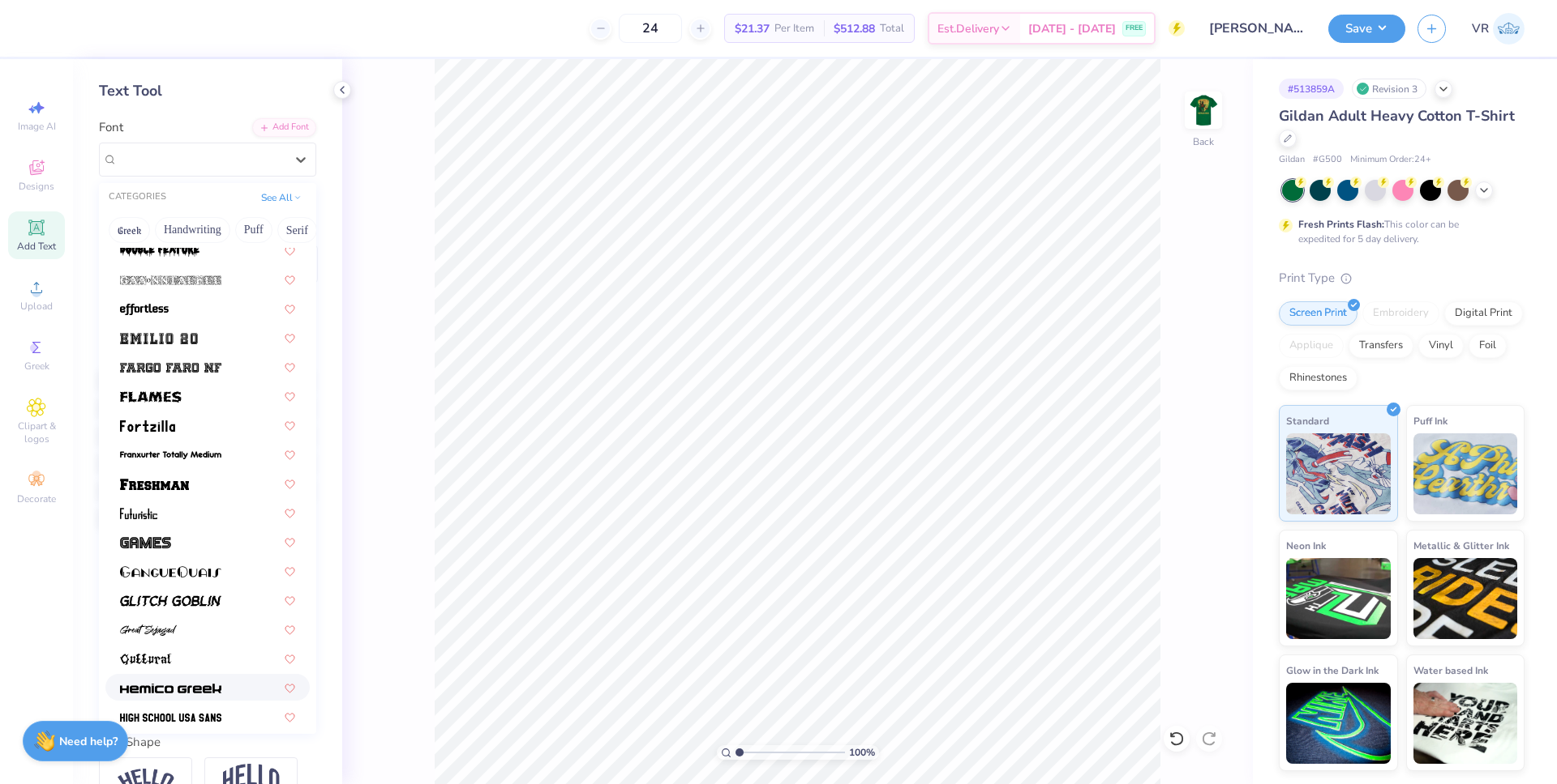
scroll to position [567, 0]
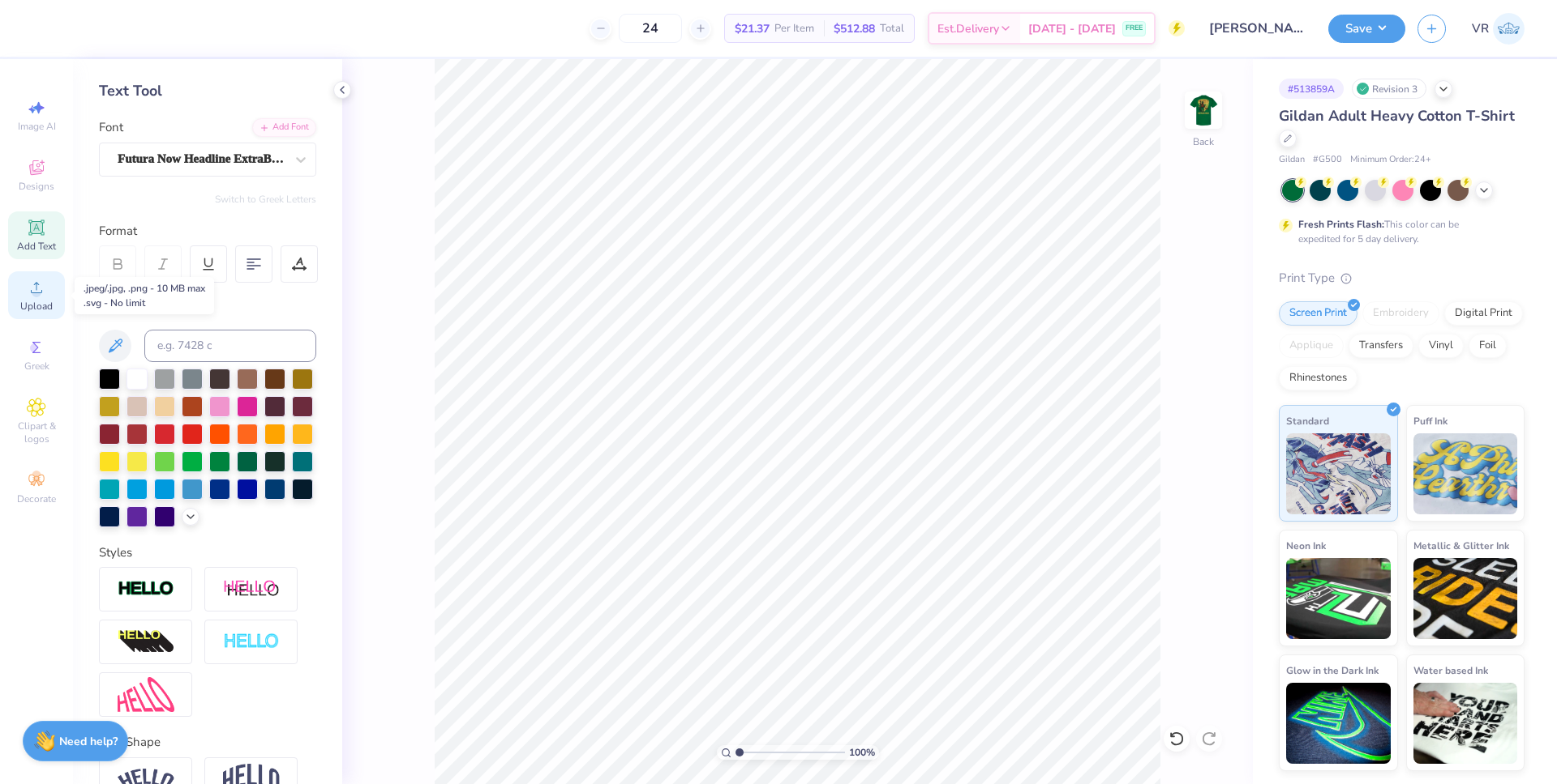
click at [40, 287] on icon at bounding box center [37, 288] width 20 height 20
click at [37, 346] on circle at bounding box center [34, 348] width 9 height 9
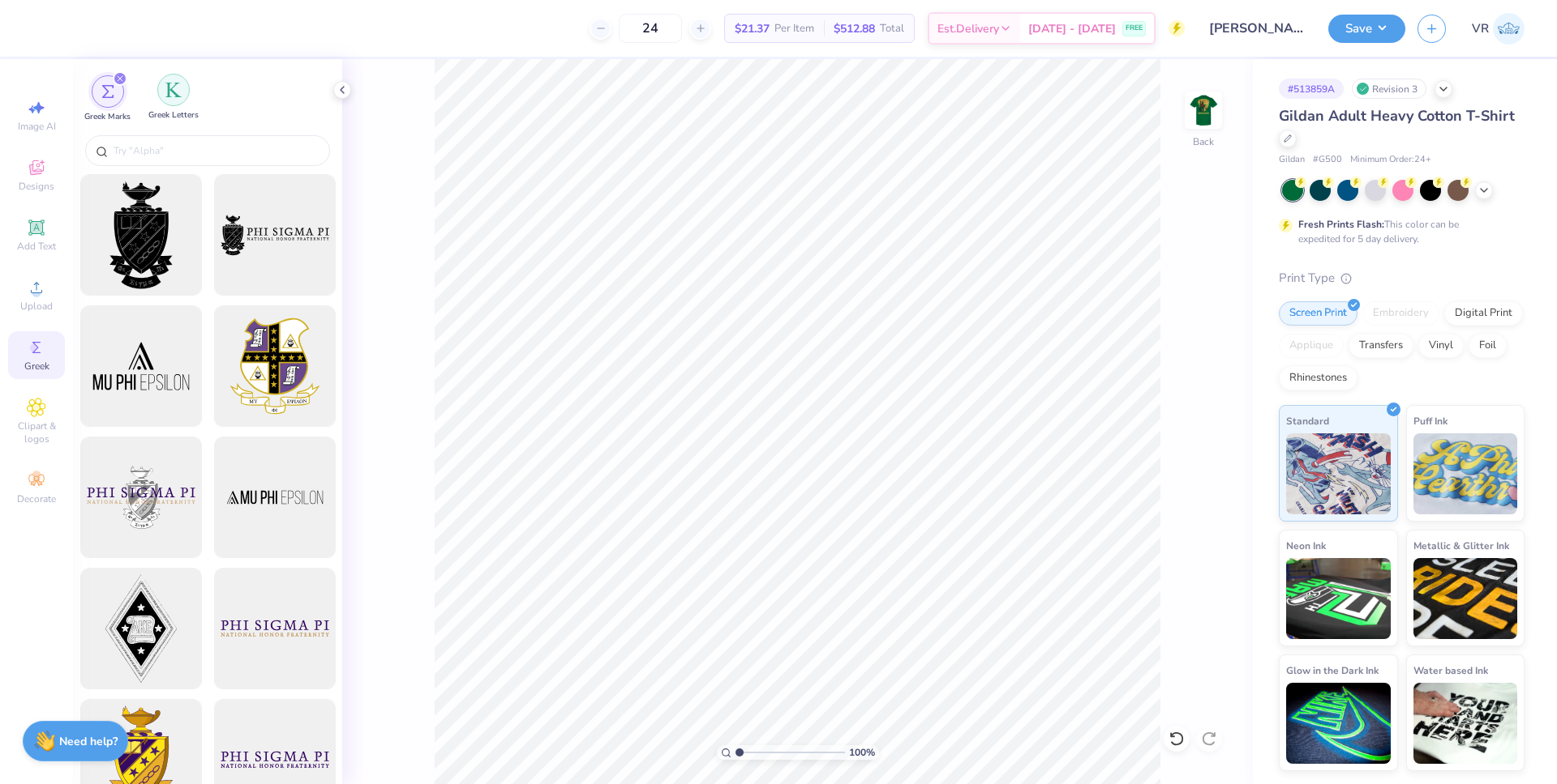
click at [176, 91] on img "filter for Greek Letters" at bounding box center [173, 90] width 16 height 16
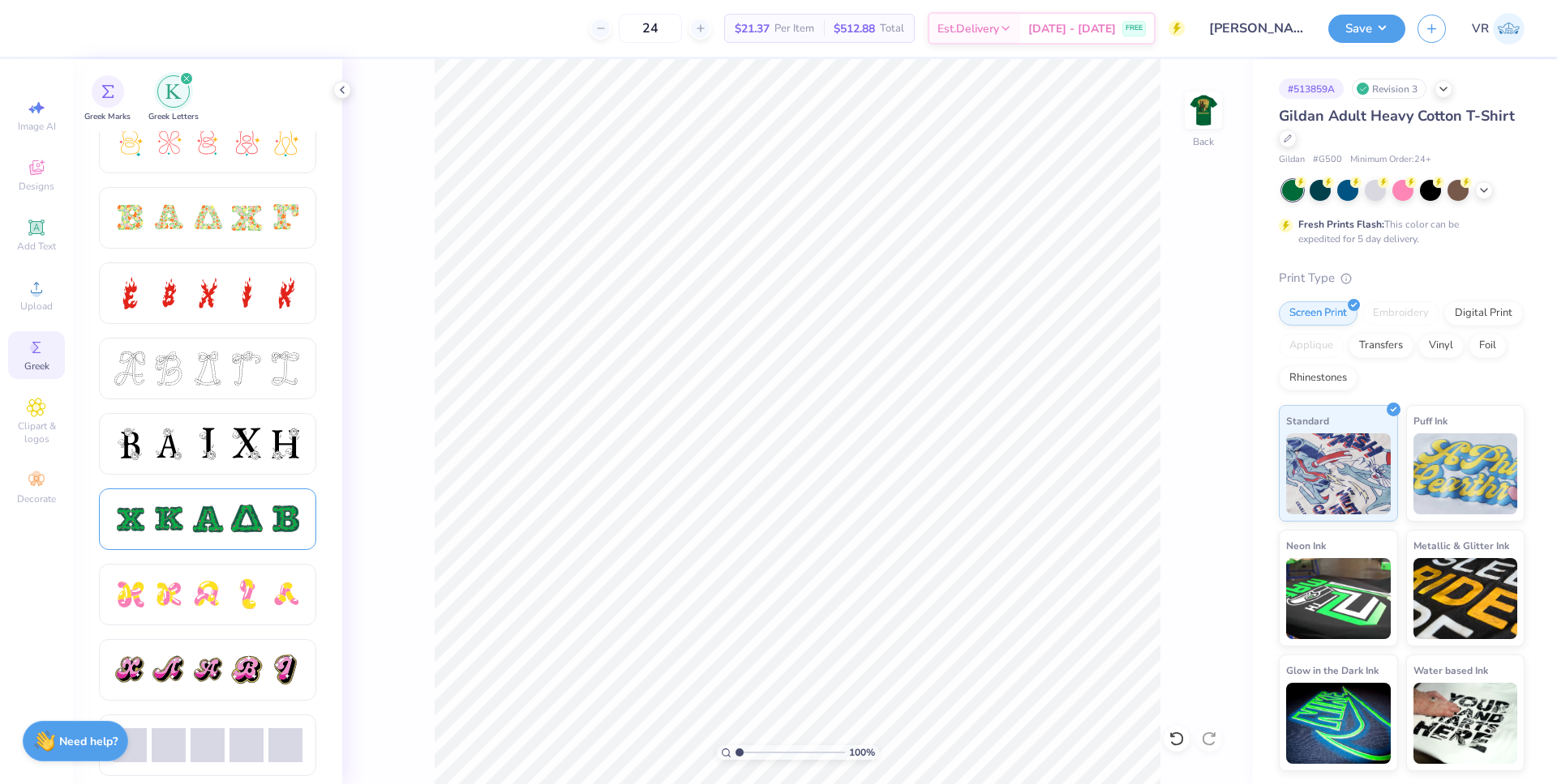
scroll to position [472, 0]
click at [255, 519] on div at bounding box center [246, 519] width 34 height 34
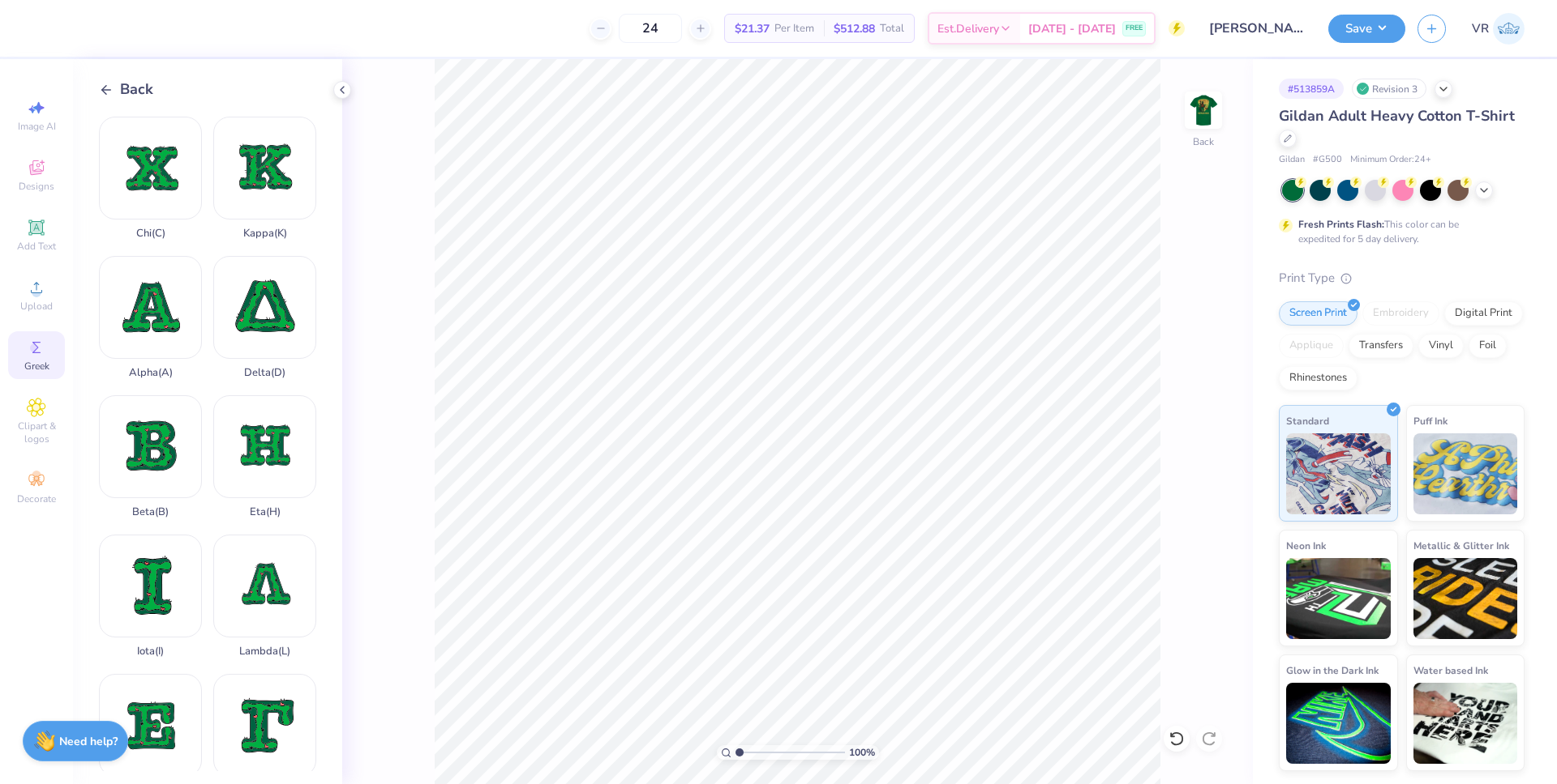
click at [107, 90] on line at bounding box center [106, 90] width 9 height 0
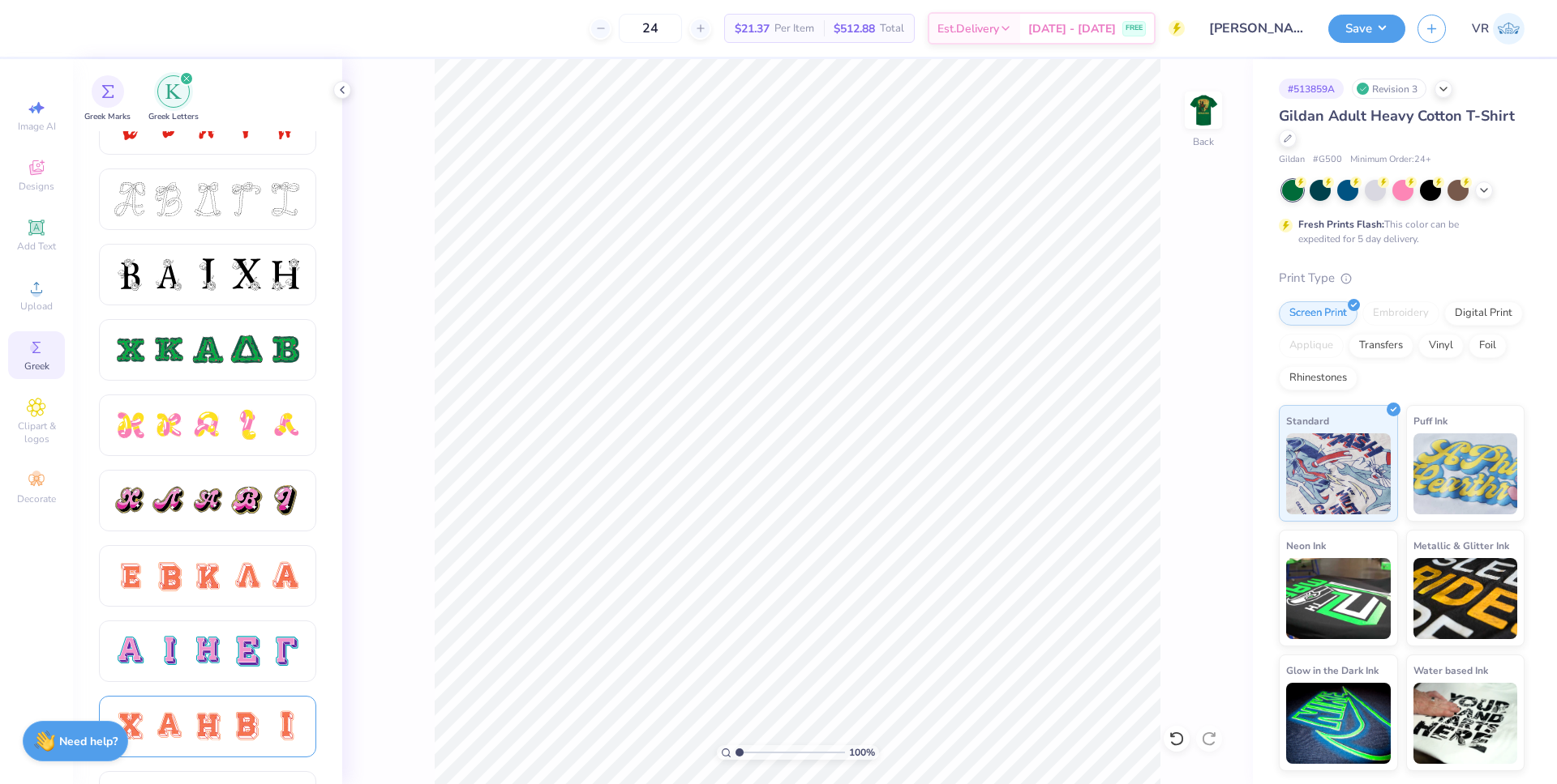
scroll to position [886, 0]
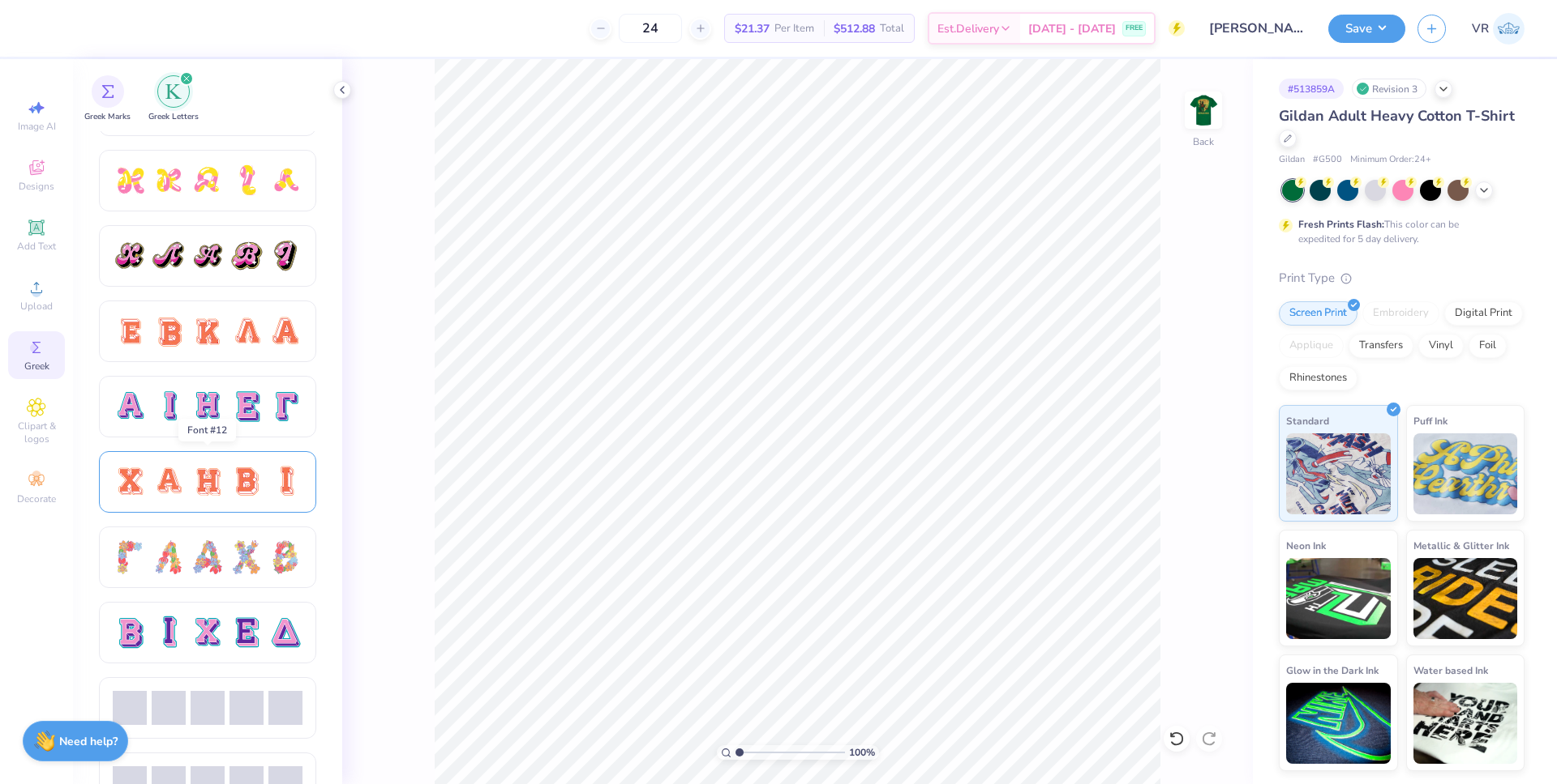
click at [214, 479] on div at bounding box center [207, 482] width 34 height 34
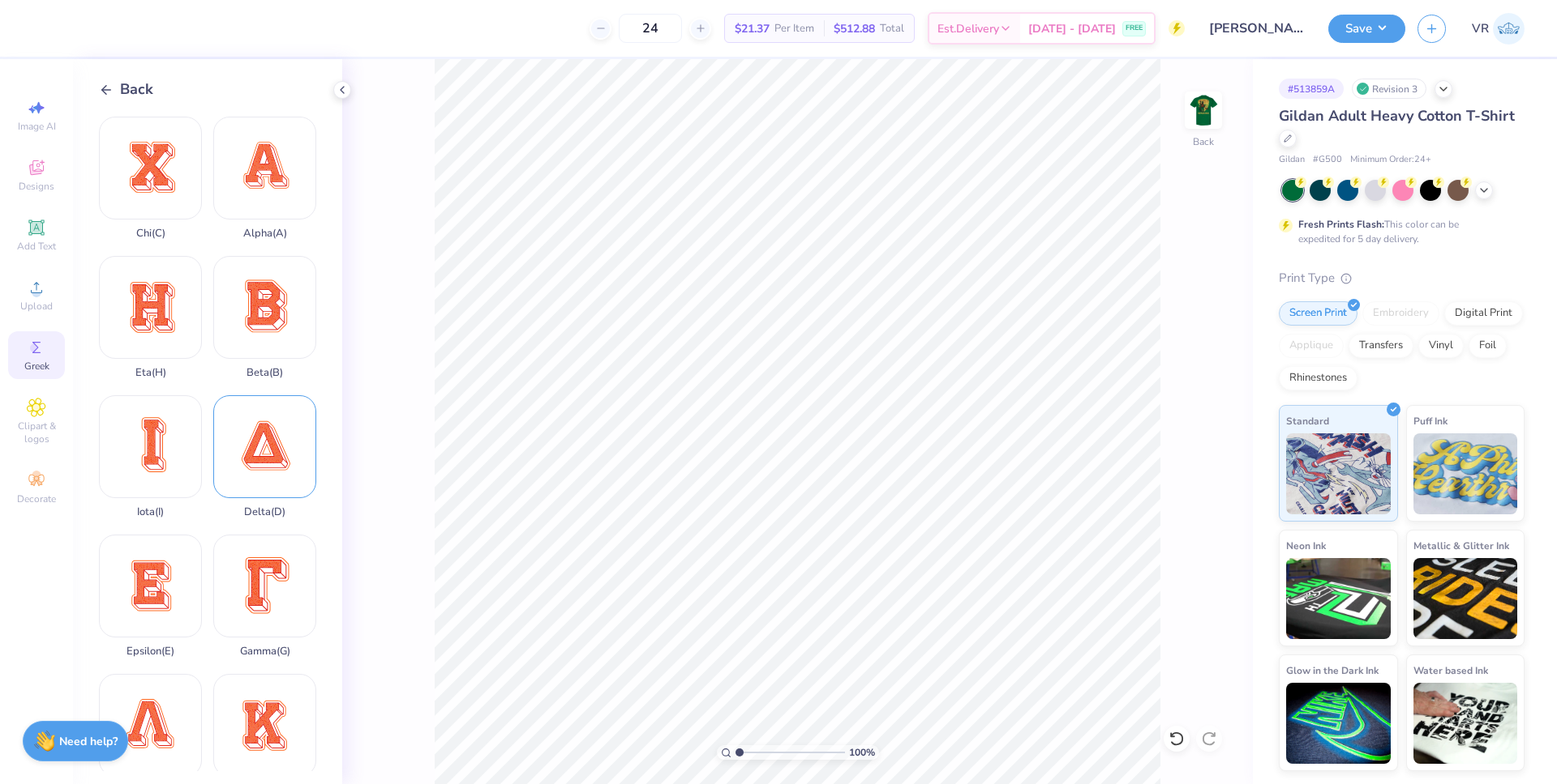
click at [266, 418] on div "Delta ( D )" at bounding box center [264, 457] width 103 height 124
click at [31, 300] on span "Upload" at bounding box center [36, 306] width 33 height 13
click at [20, 300] on div "Upload" at bounding box center [36, 296] width 57 height 48
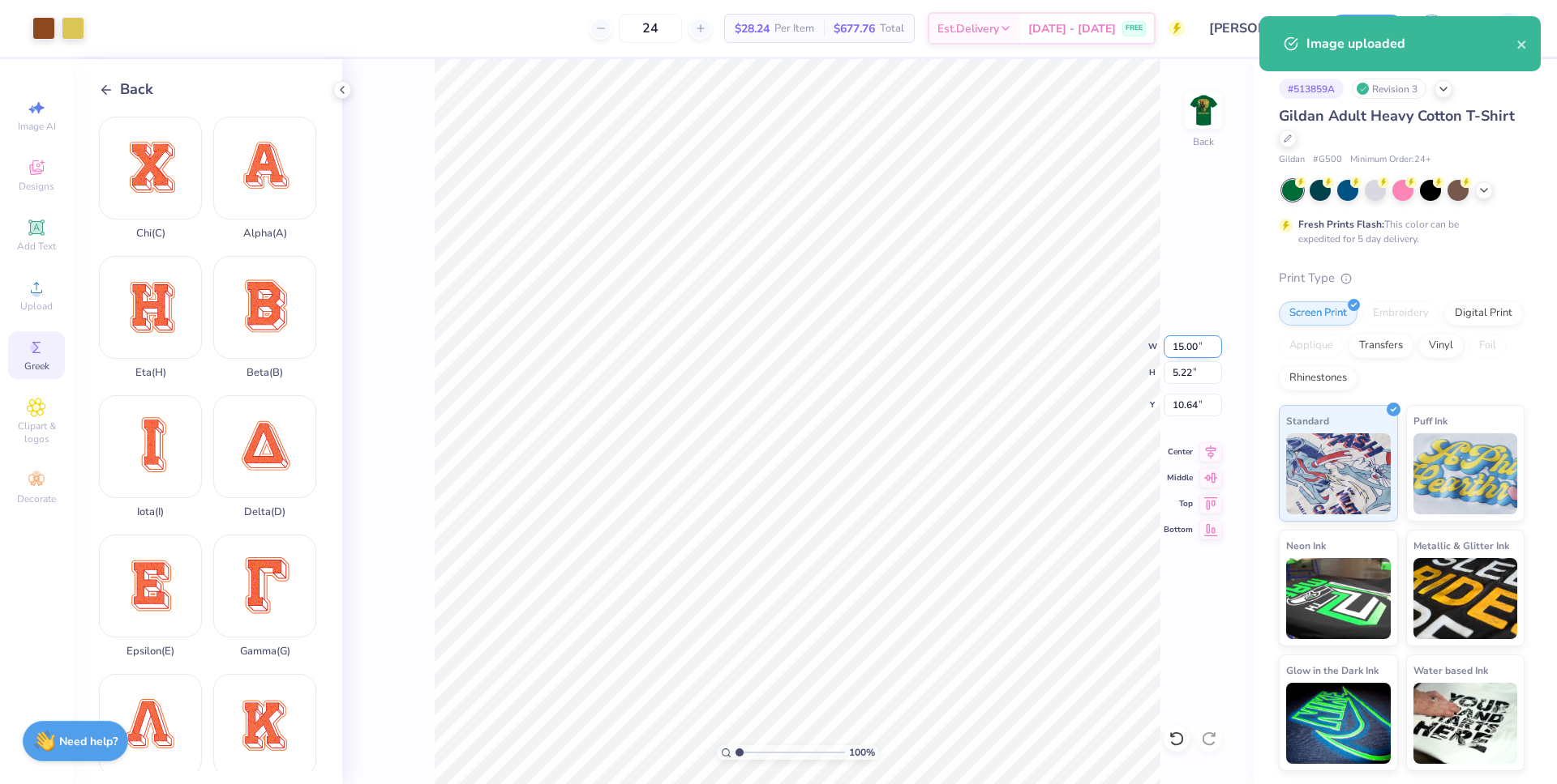
click at [1183, 343] on input "15.00" at bounding box center [1192, 347] width 59 height 23
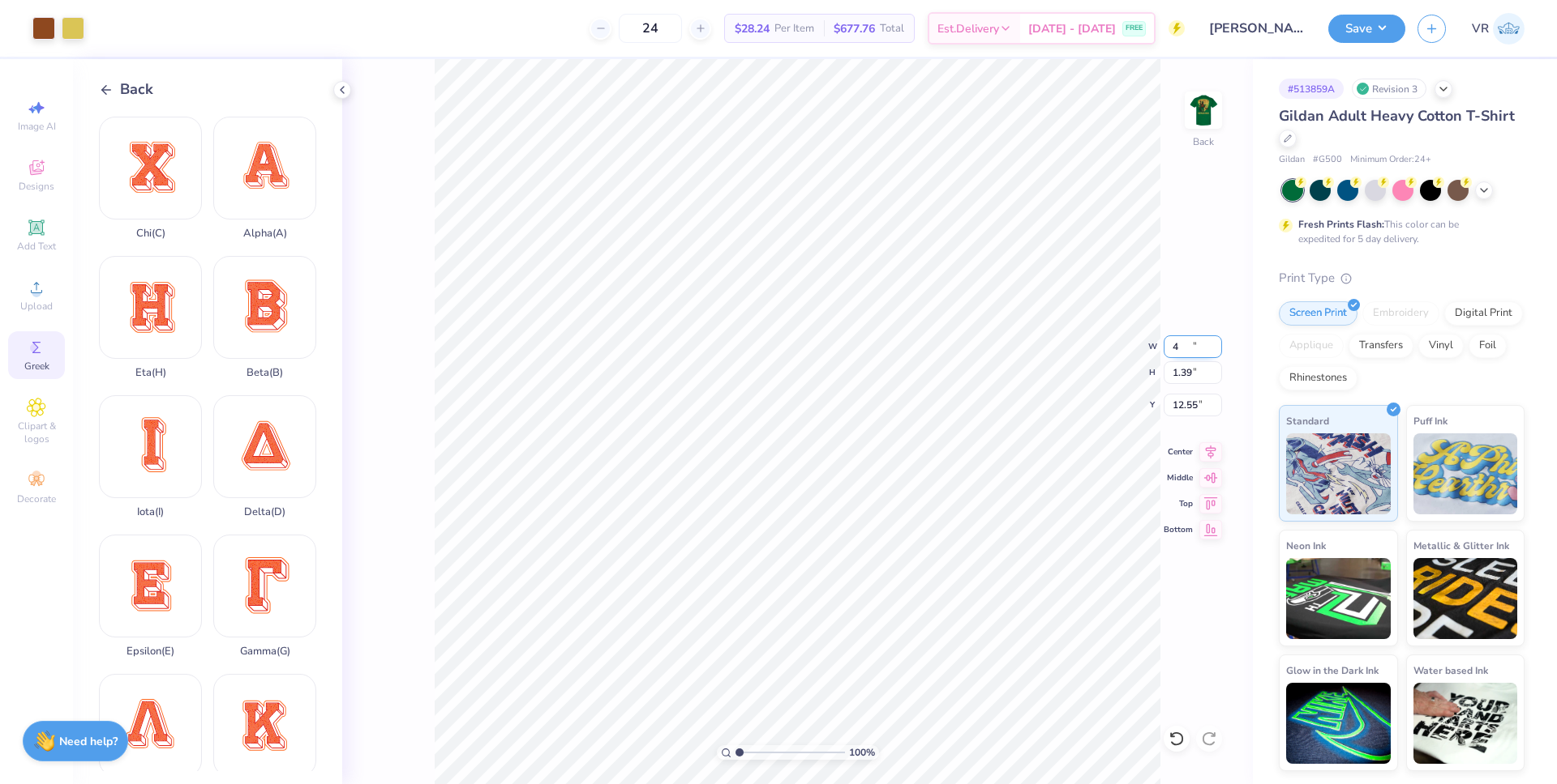
type input "4.00"
type input "1.39"
click at [1178, 413] on input "12.55" at bounding box center [1192, 404] width 59 height 23
click at [1179, 411] on input "12.55" at bounding box center [1192, 404] width 59 height 23
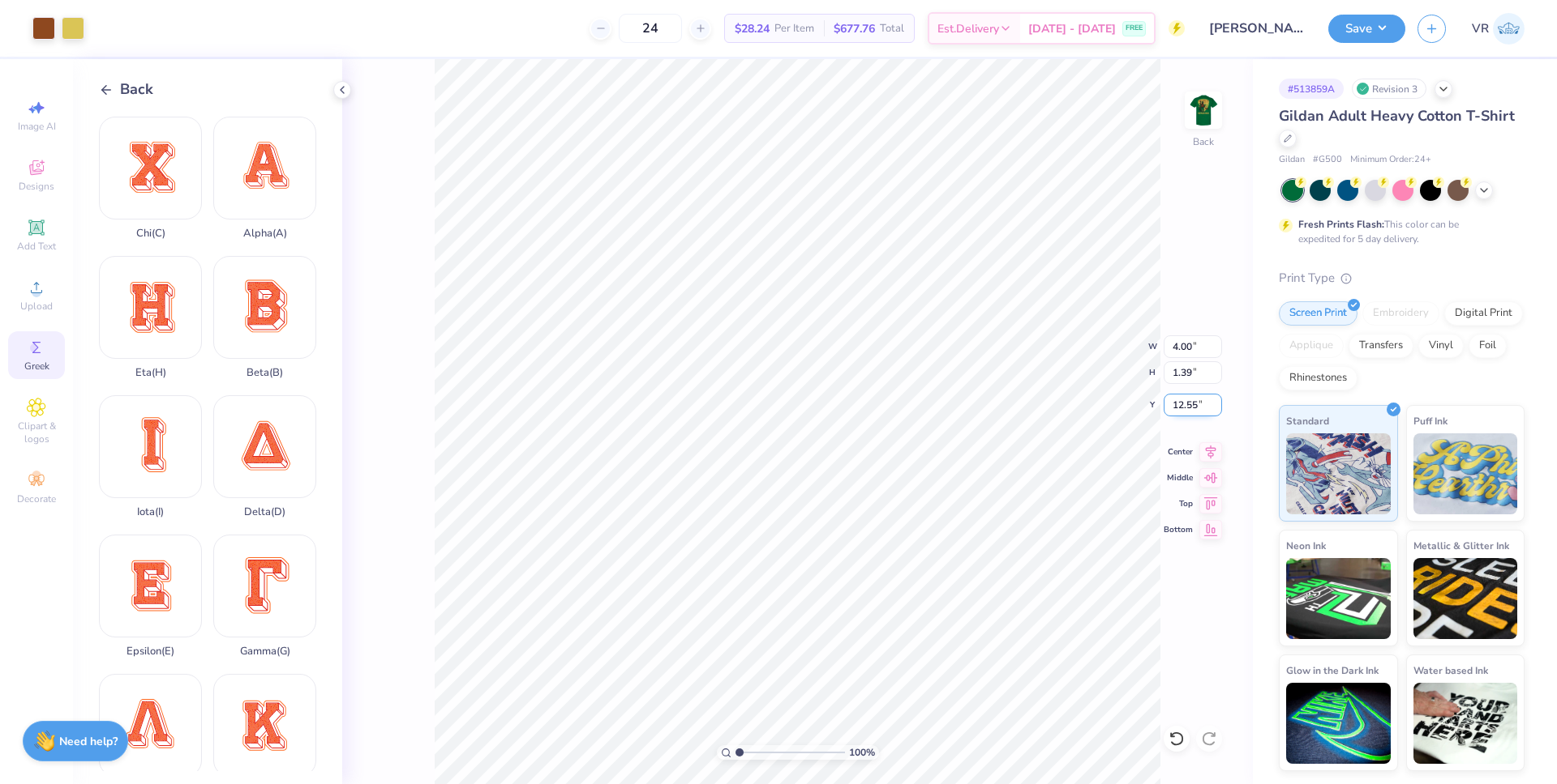
click at [1179, 411] on input "12.55" at bounding box center [1192, 404] width 59 height 23
type input "3.00"
drag, startPoint x: 744, startPoint y: 749, endPoint x: 763, endPoint y: 750, distance: 19.0
click at [763, 750] on input "range" at bounding box center [790, 752] width 110 height 15
click at [753, 754] on input "range" at bounding box center [790, 752] width 110 height 15
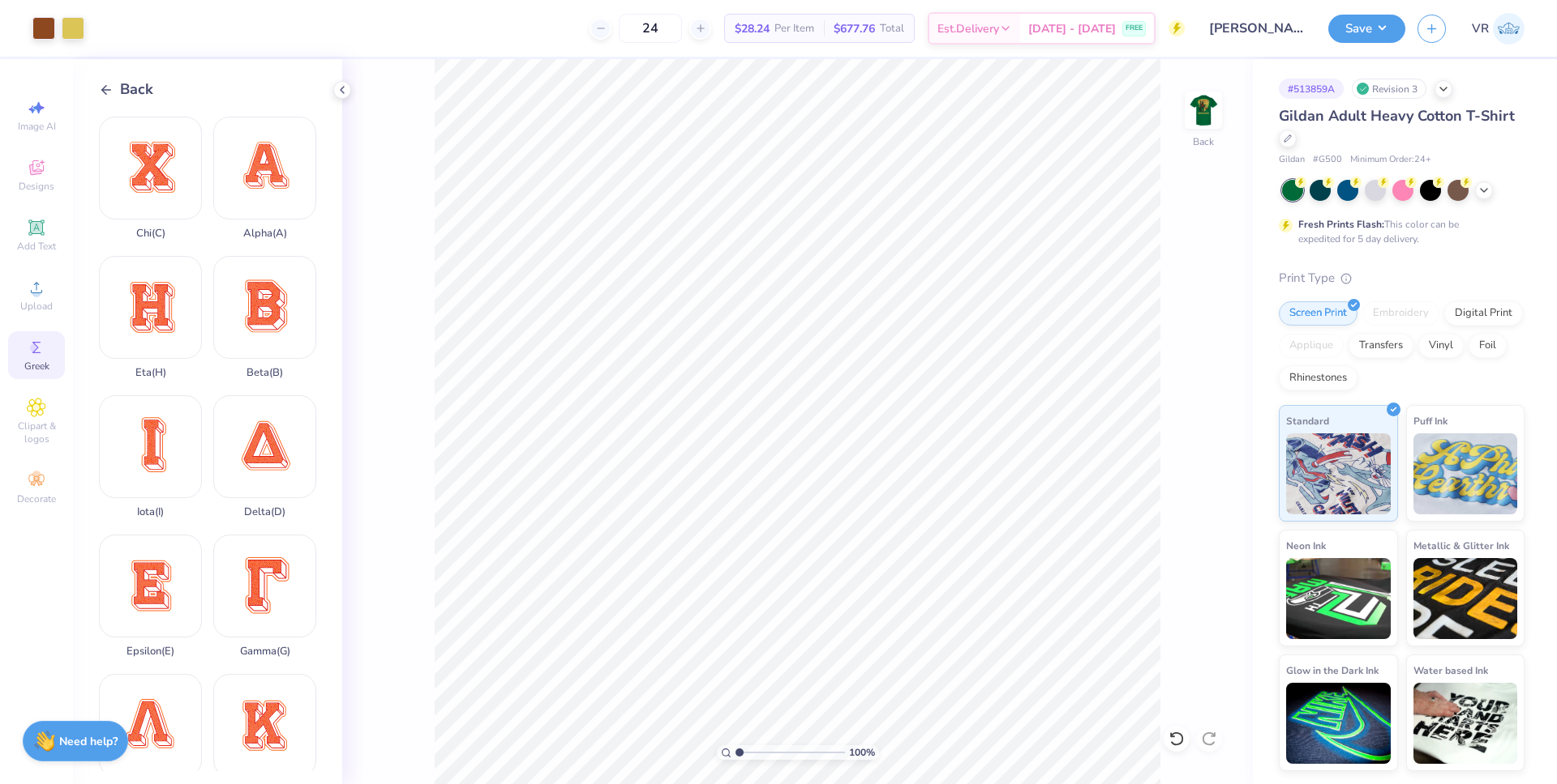
drag, startPoint x: 748, startPoint y: 754, endPoint x: 609, endPoint y: 750, distance: 139.1
type input "1"
click at [736, 750] on input "range" at bounding box center [790, 752] width 110 height 15
click at [40, 285] on icon at bounding box center [37, 288] width 20 height 20
click at [39, 310] on span "Upload" at bounding box center [36, 306] width 33 height 13
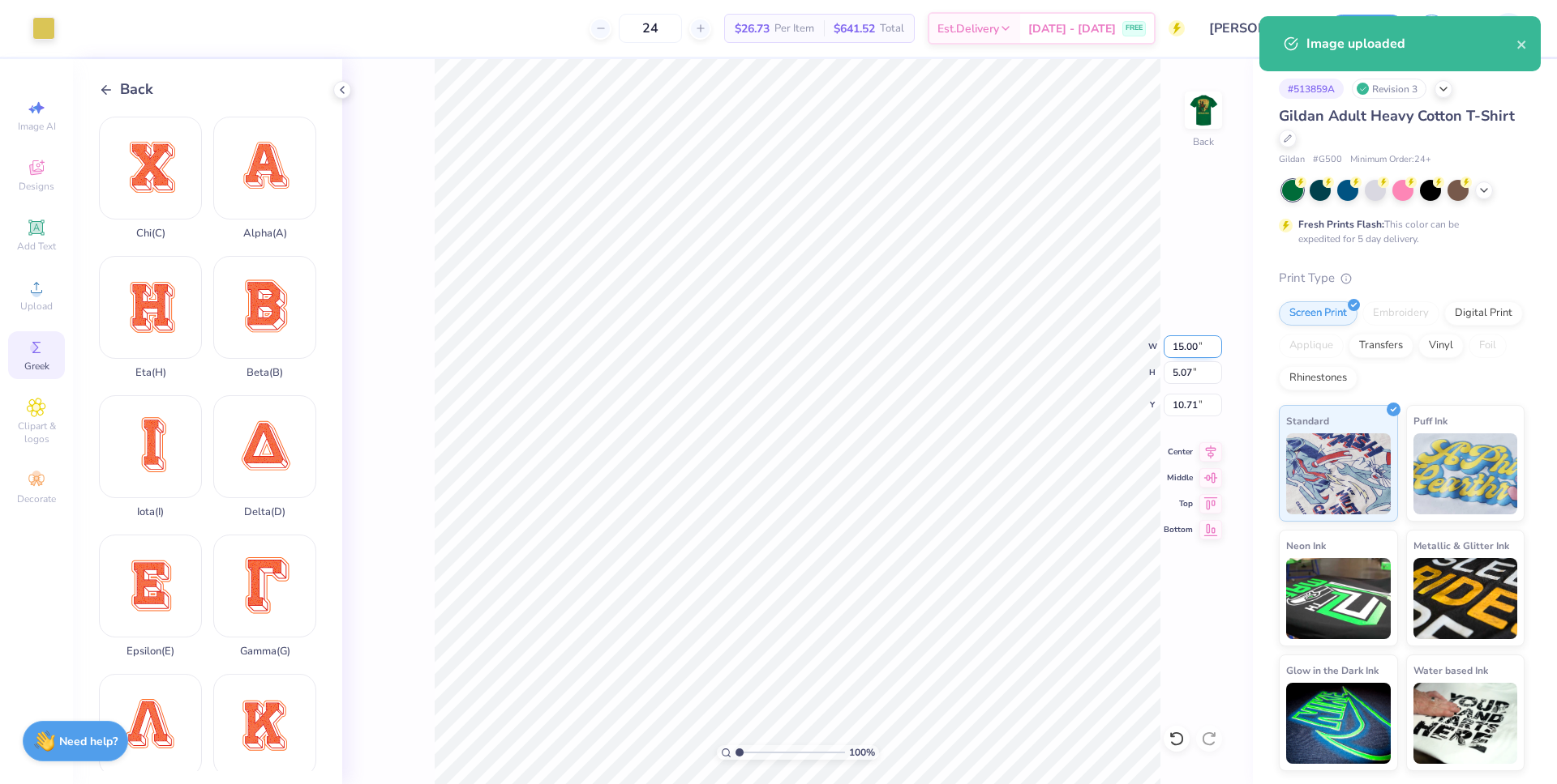
click at [1176, 341] on input "15.00" at bounding box center [1192, 347] width 59 height 23
type input "4.00"
type input "1.35"
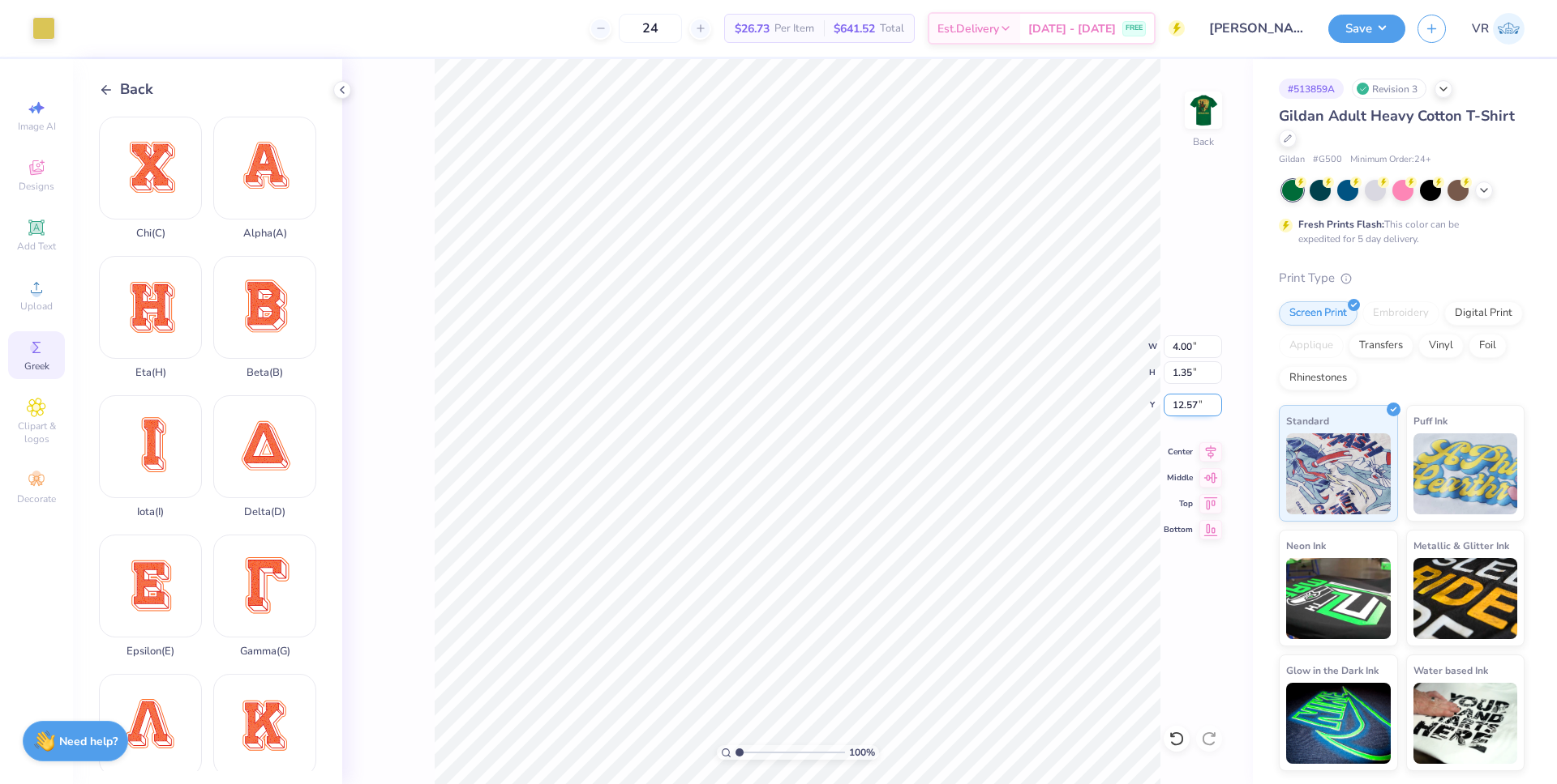
click at [1175, 408] on input "12.57" at bounding box center [1192, 404] width 59 height 23
type input "3.00"
click at [1205, 111] on img at bounding box center [1203, 110] width 65 height 65
click at [1206, 454] on icon at bounding box center [1210, 450] width 23 height 20
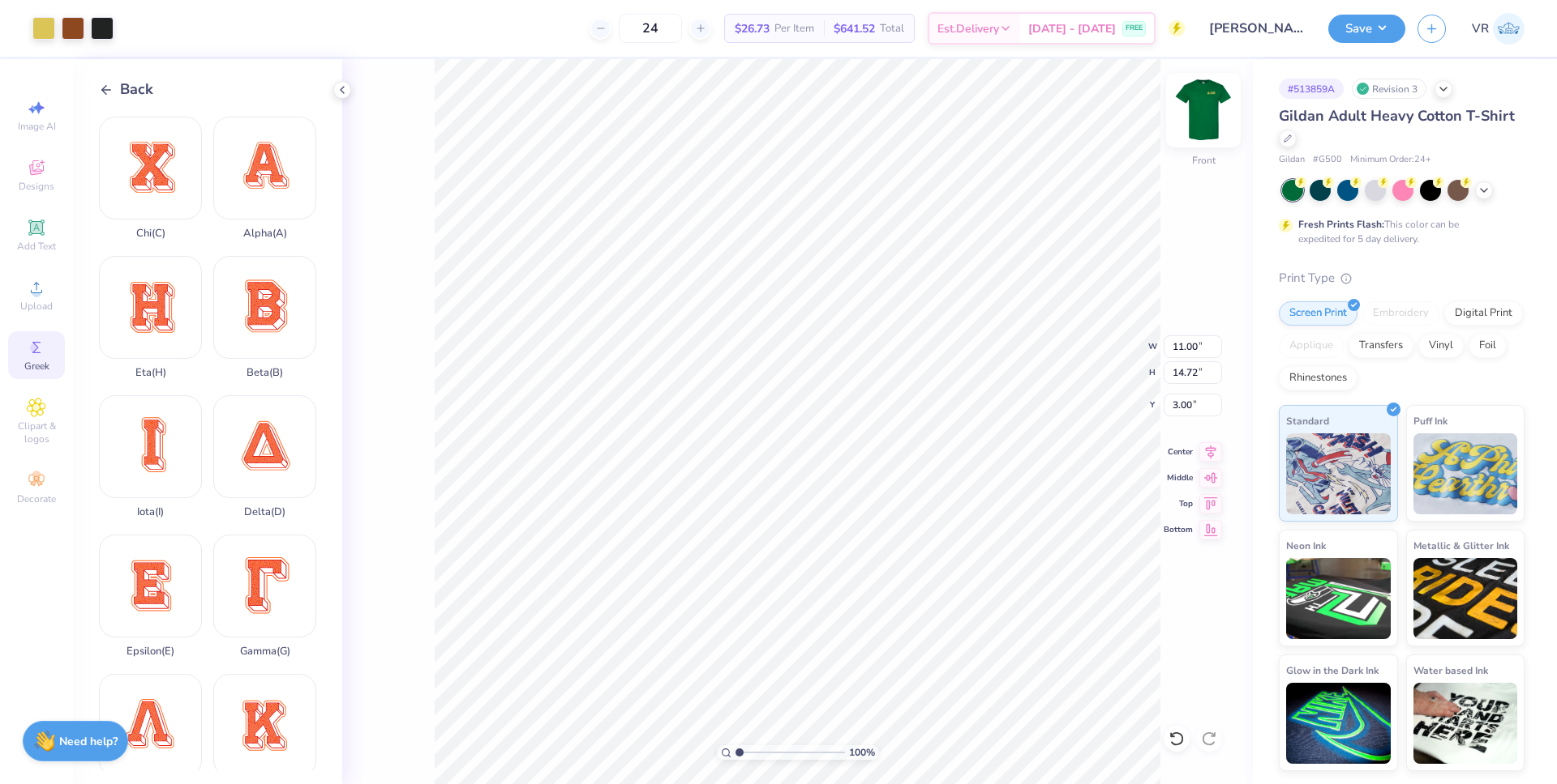
click at [1210, 94] on img at bounding box center [1203, 110] width 65 height 65
click at [1203, 102] on img at bounding box center [1203, 110] width 65 height 65
click at [338, 89] on icon at bounding box center [342, 90] width 13 height 13
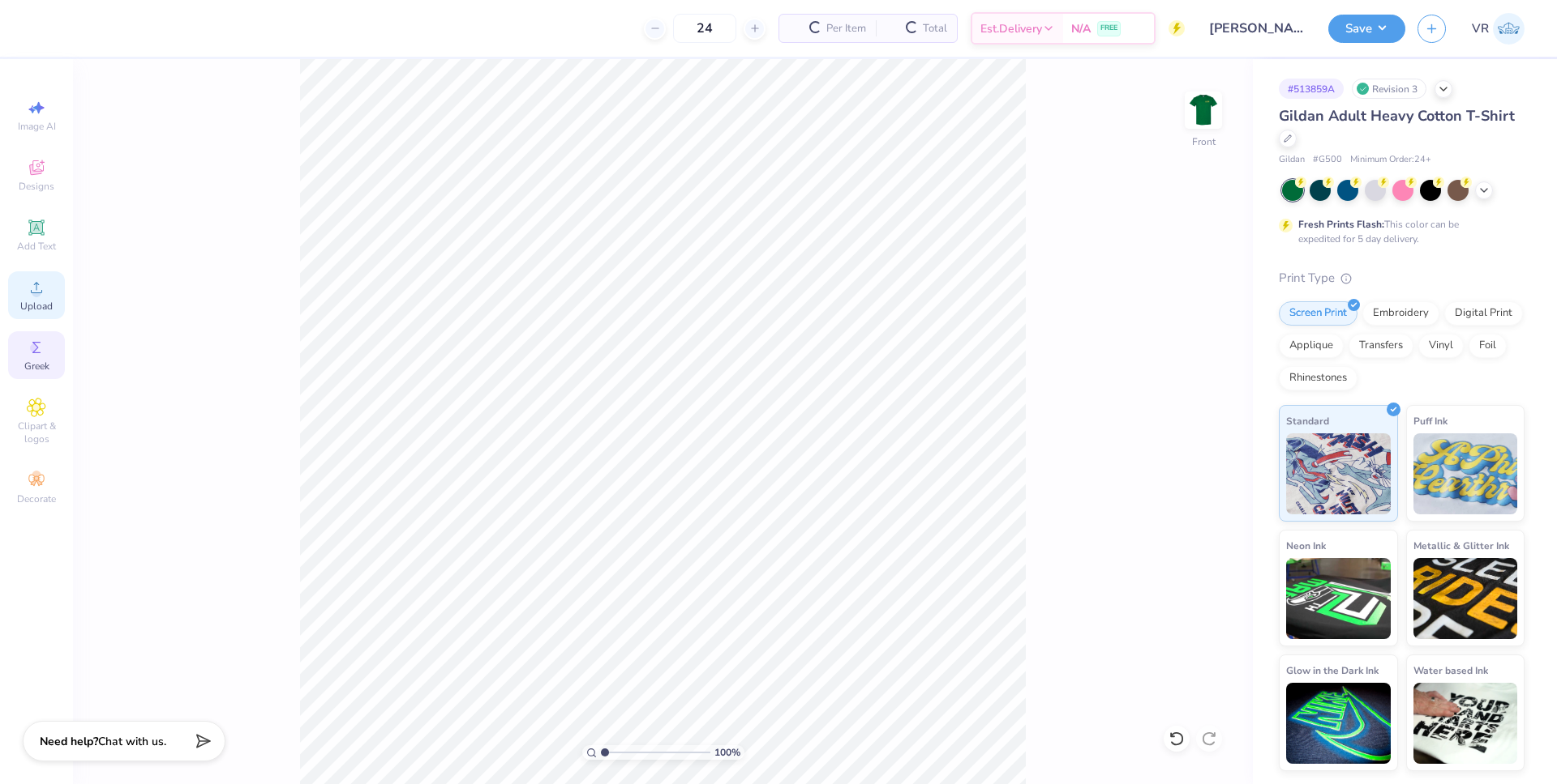
click at [41, 296] on icon at bounding box center [37, 288] width 20 height 20
click at [36, 295] on circle at bounding box center [36, 293] width 9 height 9
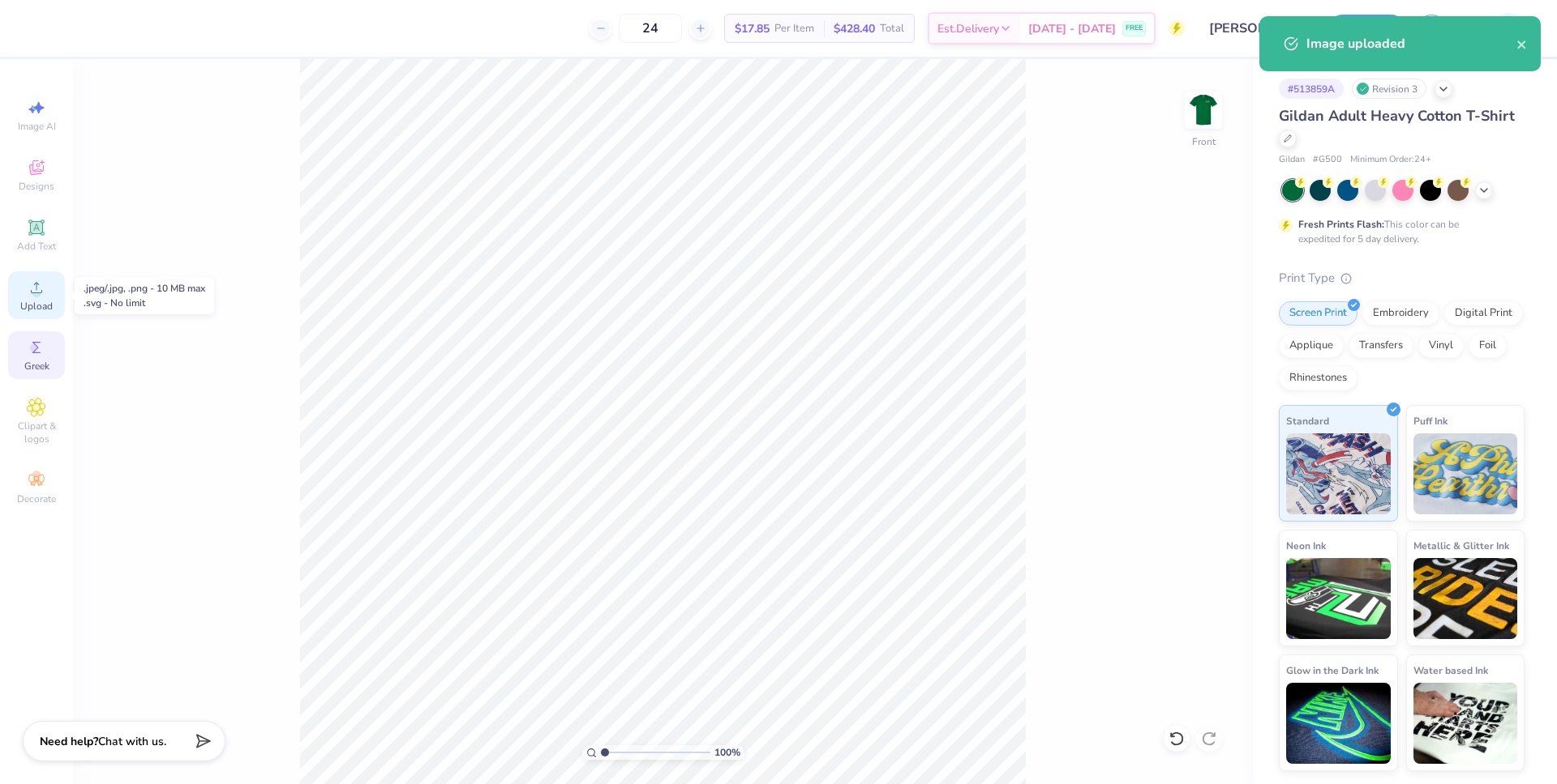
click at [40, 306] on span "Upload" at bounding box center [36, 306] width 33 height 13
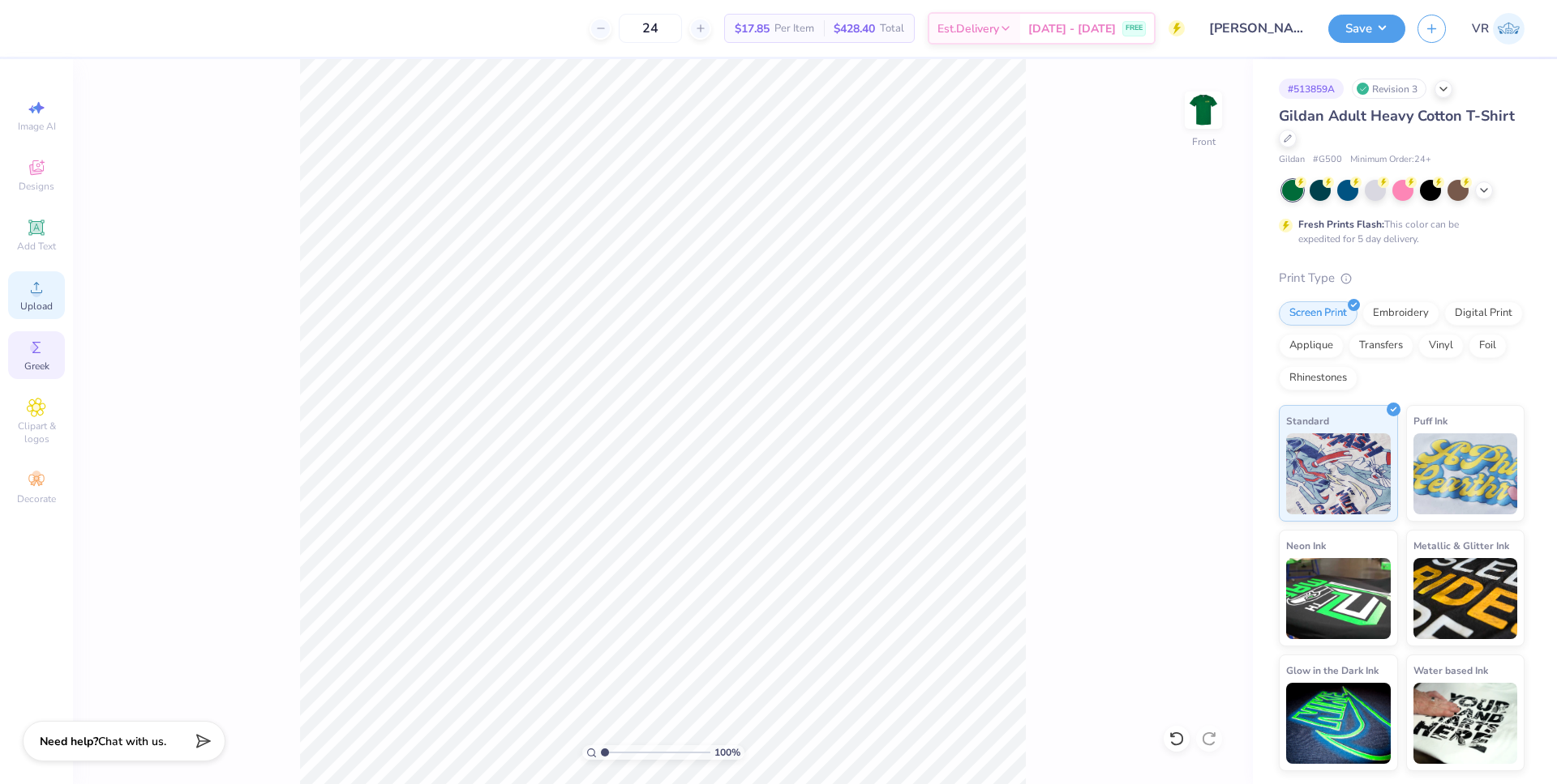
click at [48, 300] on span "Upload" at bounding box center [36, 306] width 33 height 13
click at [42, 304] on span "Upload" at bounding box center [36, 306] width 33 height 13
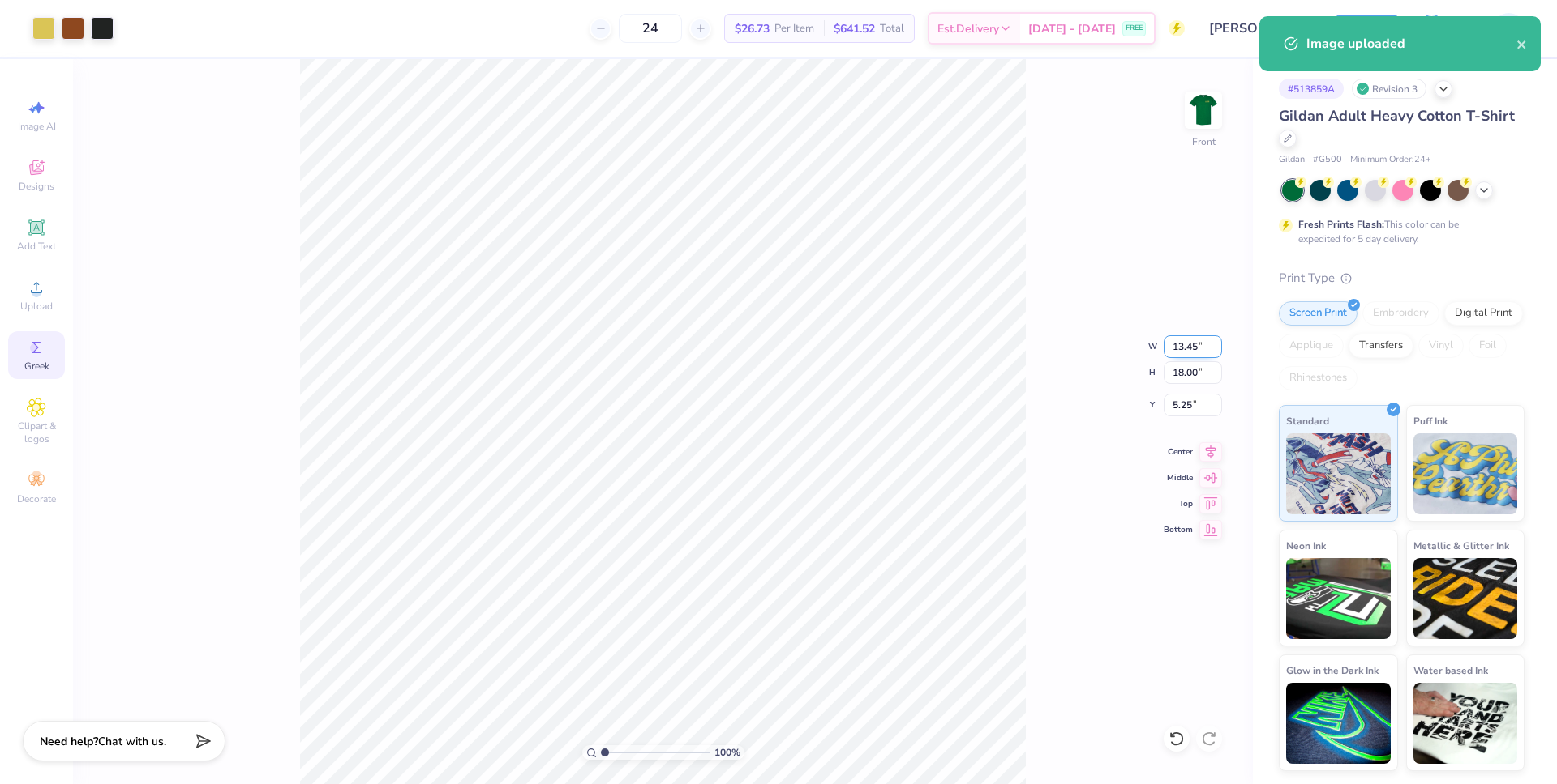
click at [1180, 345] on input "13.45" at bounding box center [1192, 347] width 59 height 23
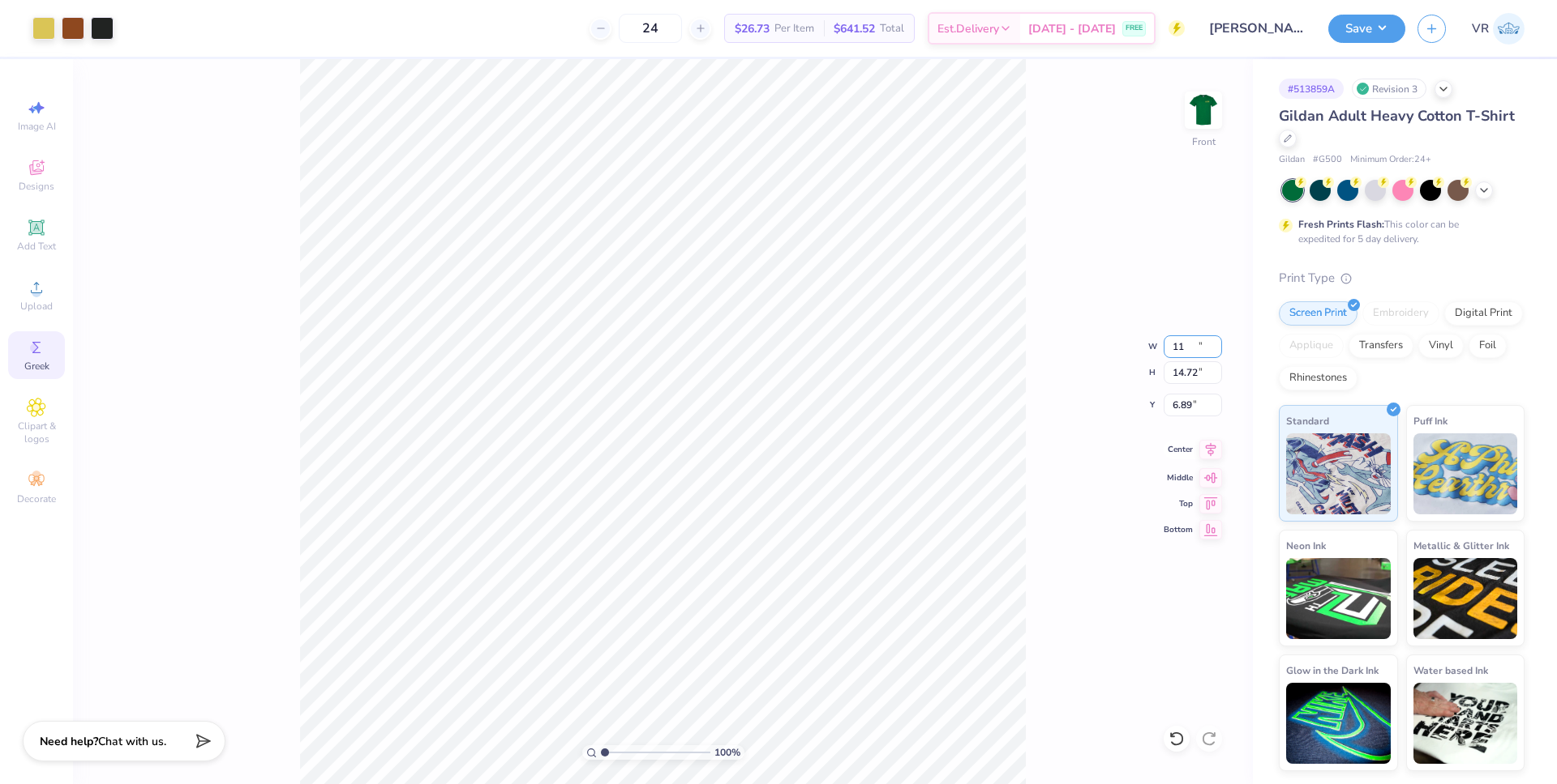
type input "11.00"
type input "14.72"
click at [1170, 408] on input "6.89" at bounding box center [1192, 404] width 59 height 23
type input "3.00"
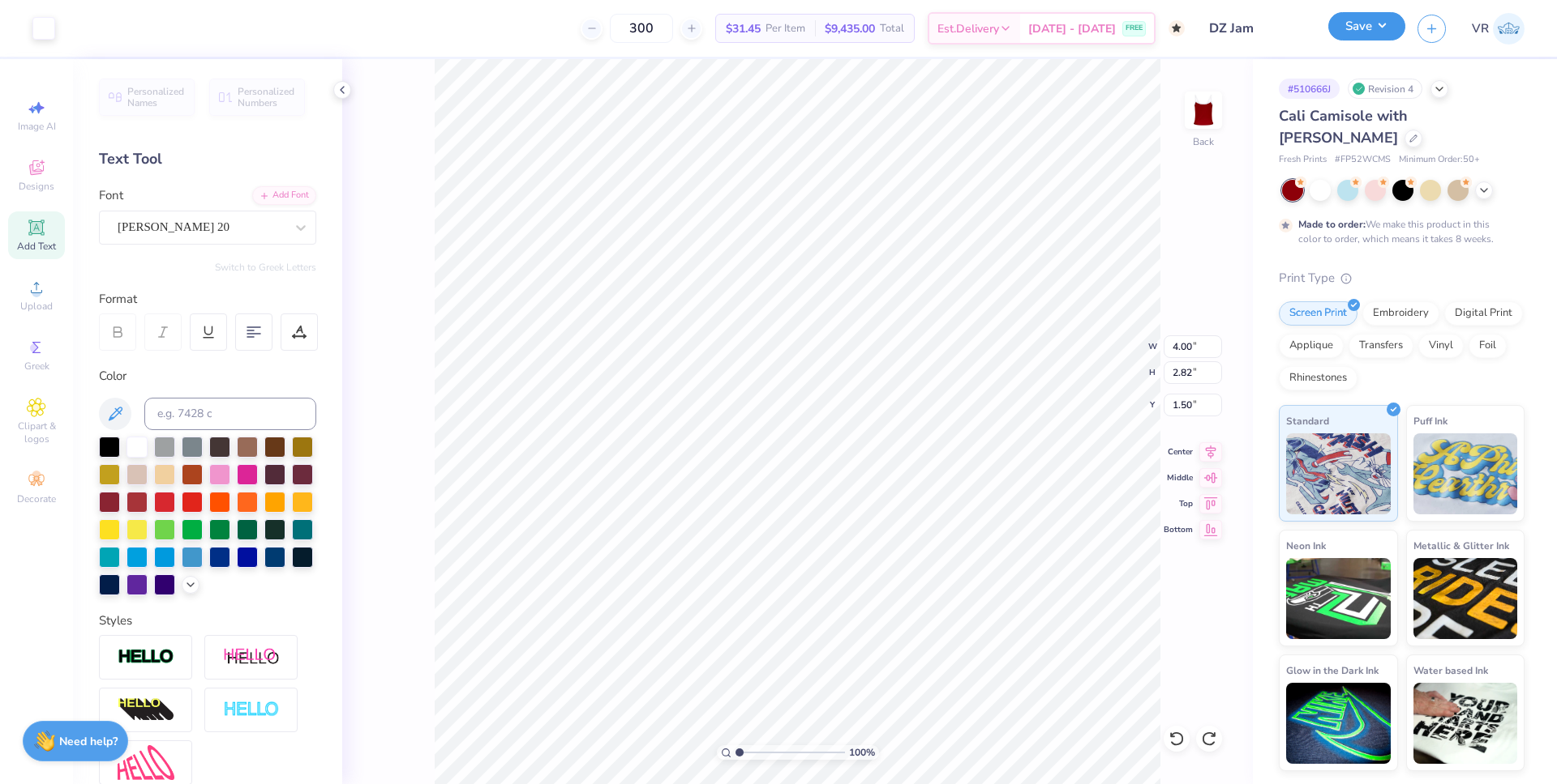
click at [1374, 16] on button "Save" at bounding box center [1366, 26] width 77 height 28
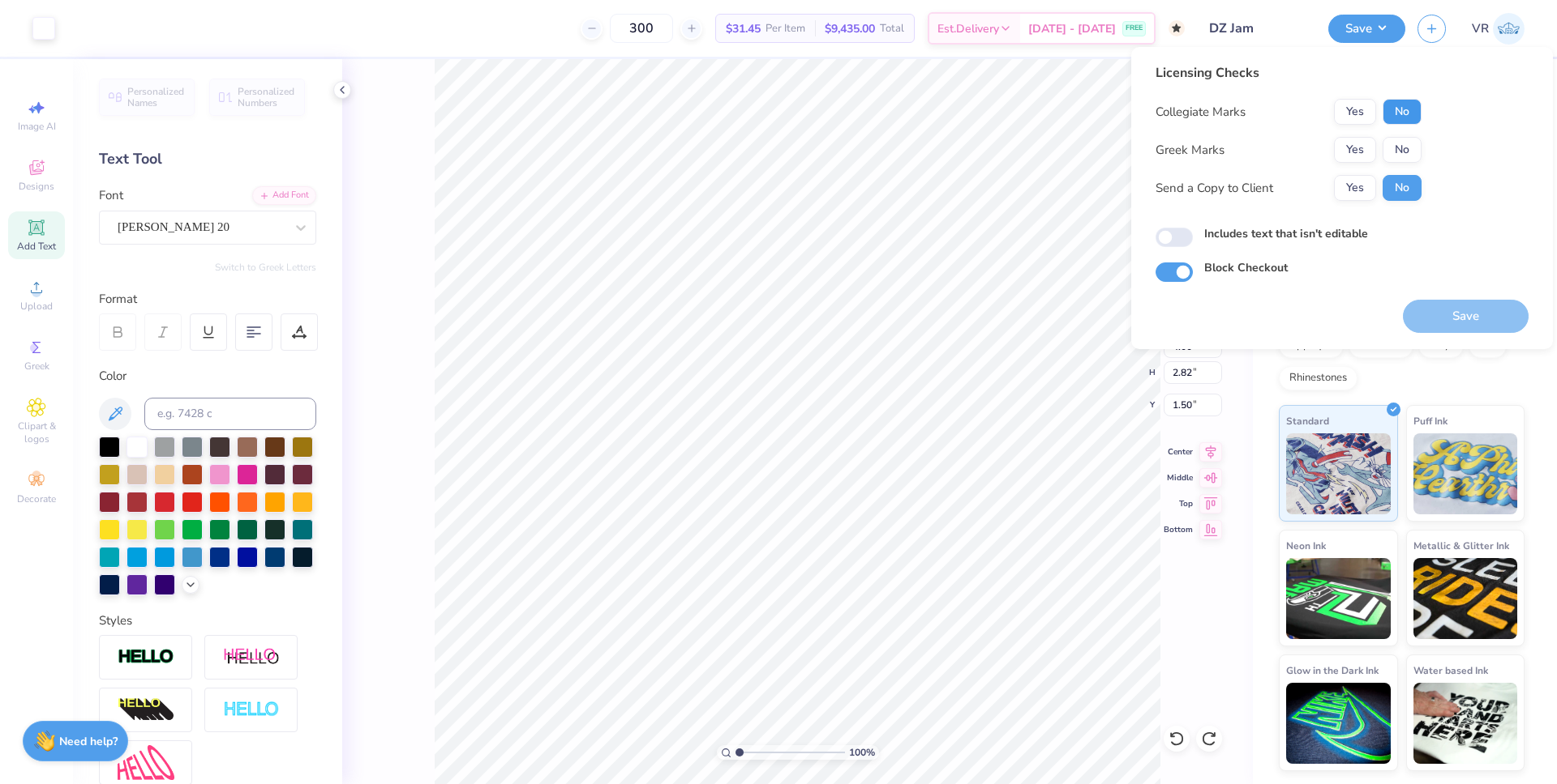
click at [1417, 107] on button "No" at bounding box center [1401, 112] width 39 height 26
click at [1343, 152] on button "Yes" at bounding box center [1355, 149] width 42 height 26
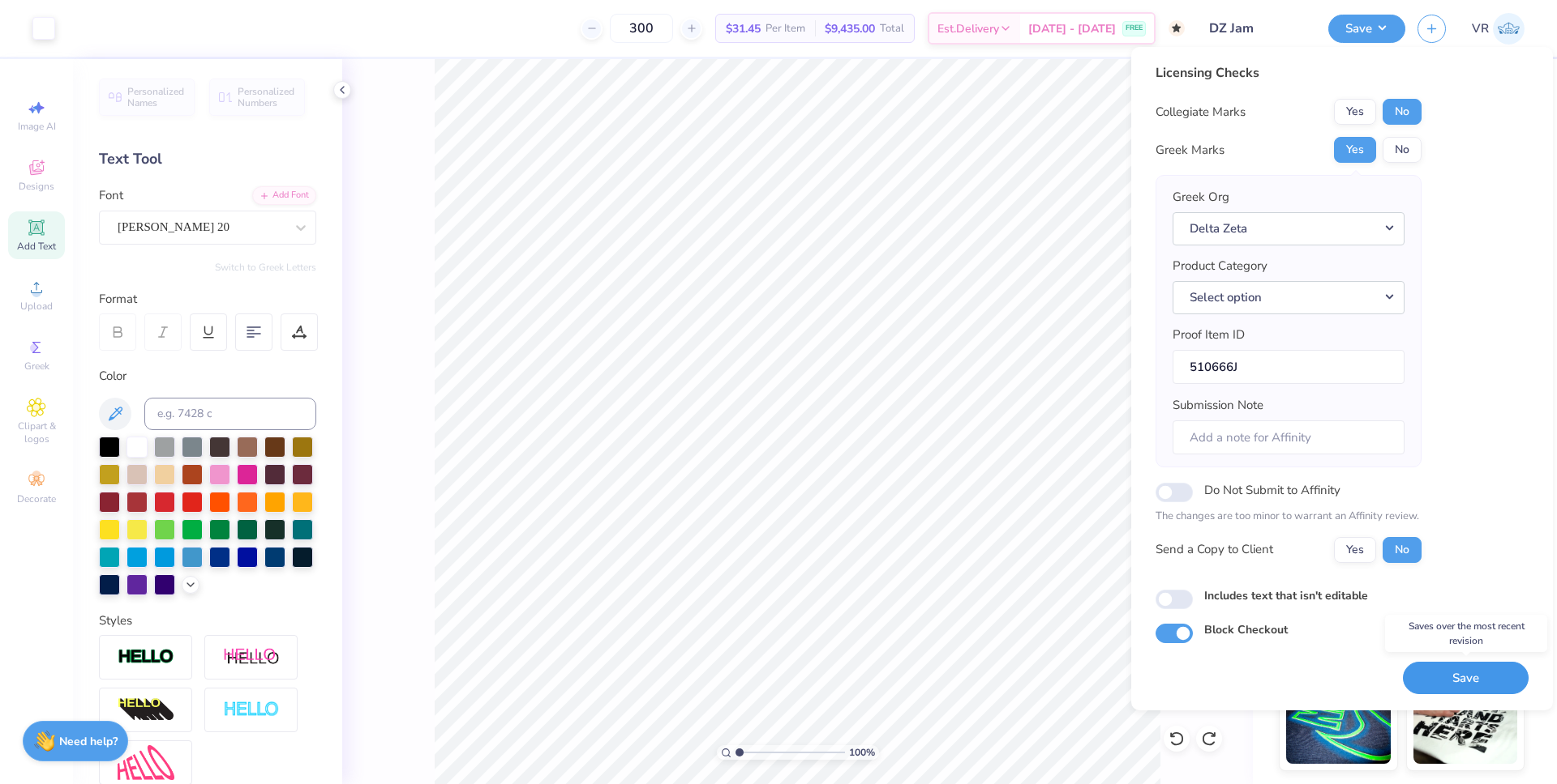
click at [1450, 678] on button "Save" at bounding box center [1465, 678] width 126 height 33
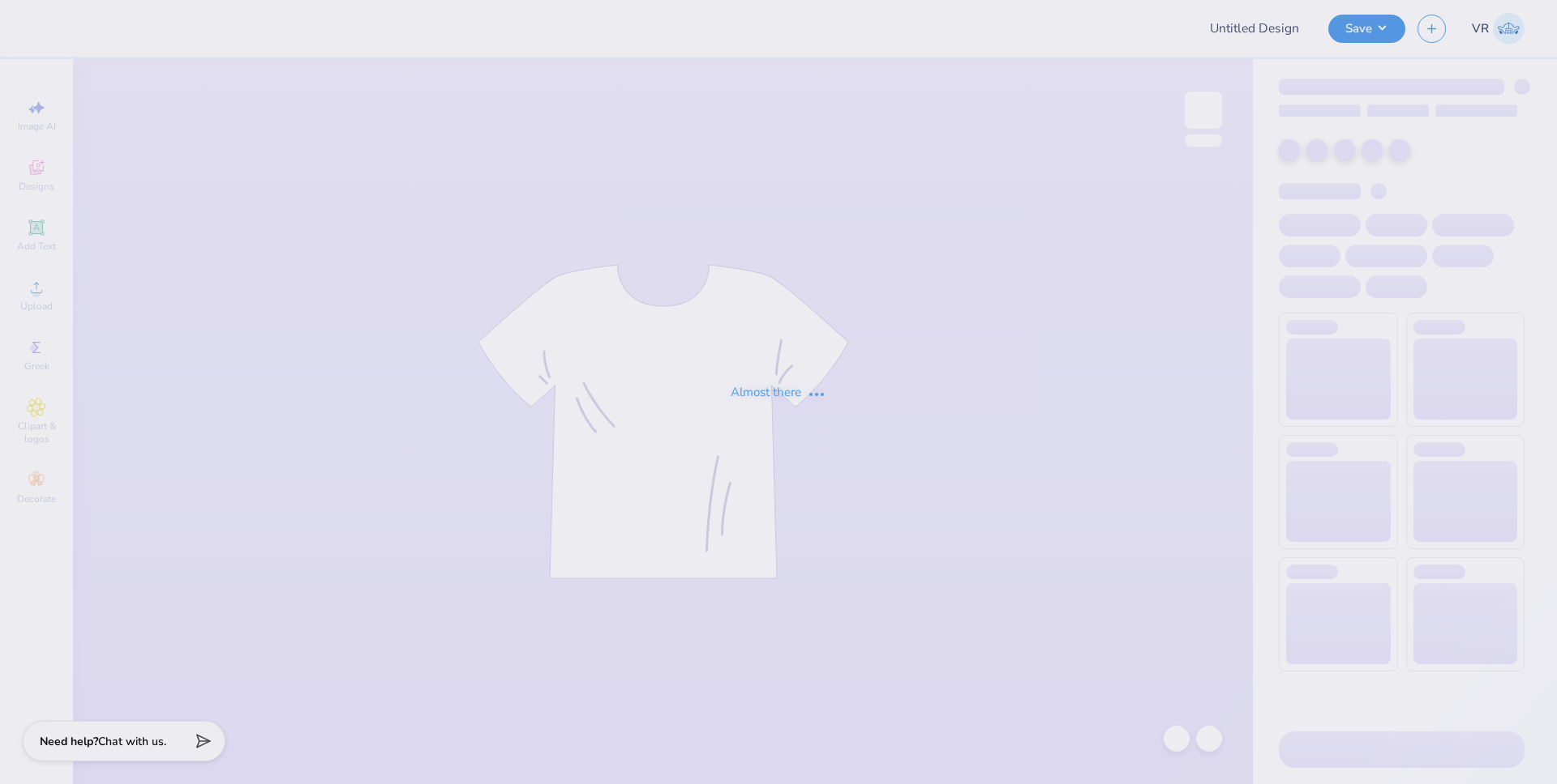
type input "LLR 1"
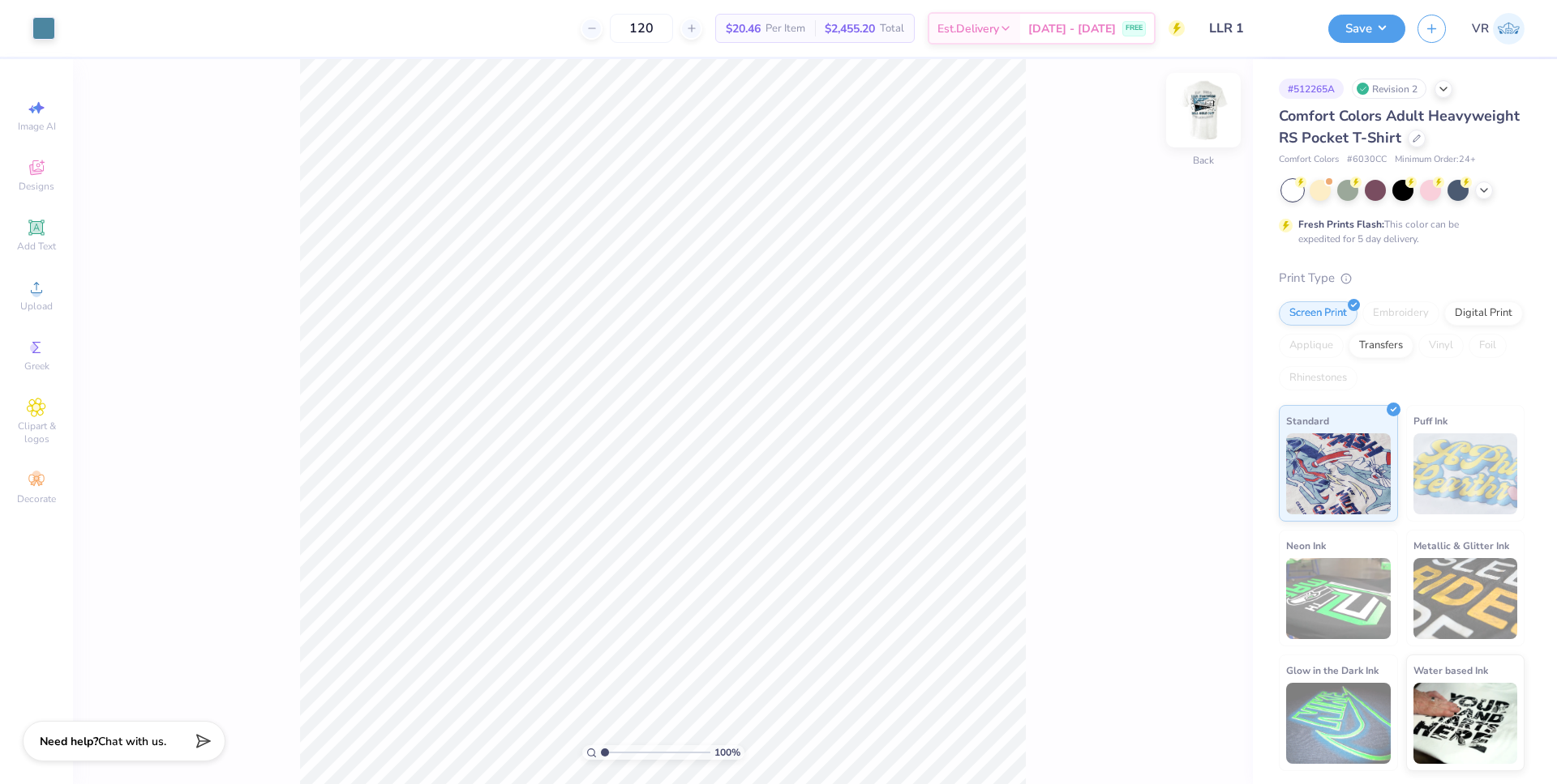
click at [1218, 119] on img at bounding box center [1203, 110] width 65 height 65
